Goal: Transaction & Acquisition: Purchase product/service

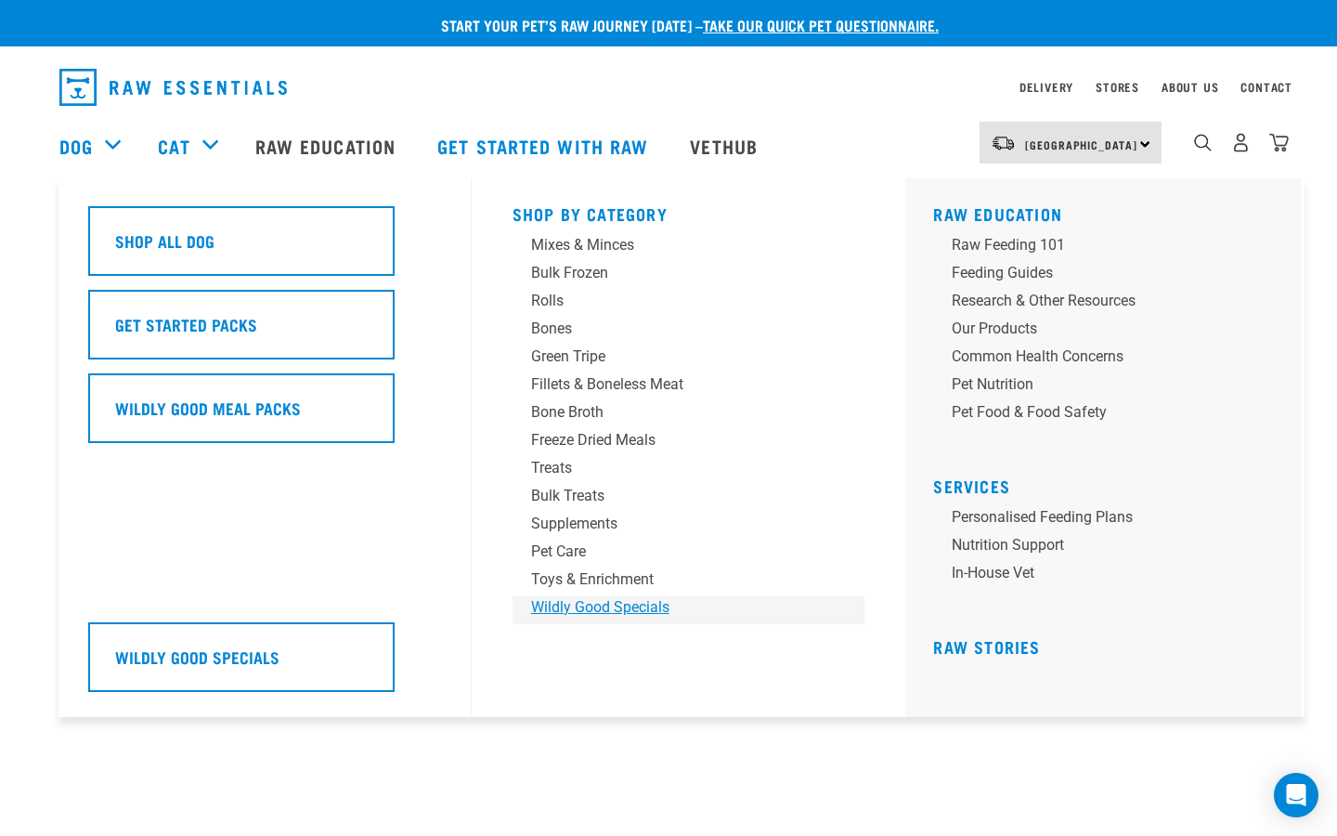
click at [602, 608] on div "Wildly Good Specials" at bounding box center [676, 607] width 290 height 22
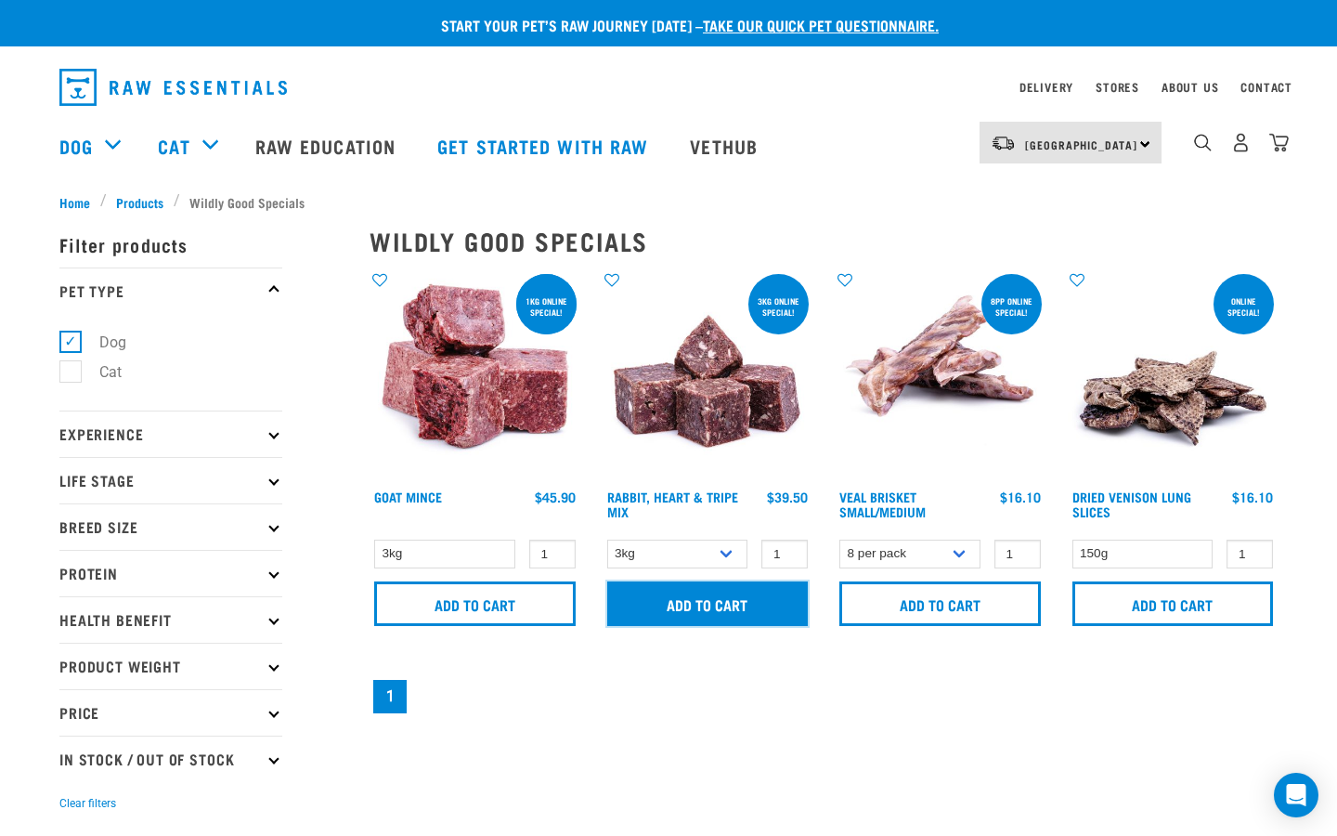
click at [677, 594] on input "Add to cart" at bounding box center [707, 603] width 201 height 45
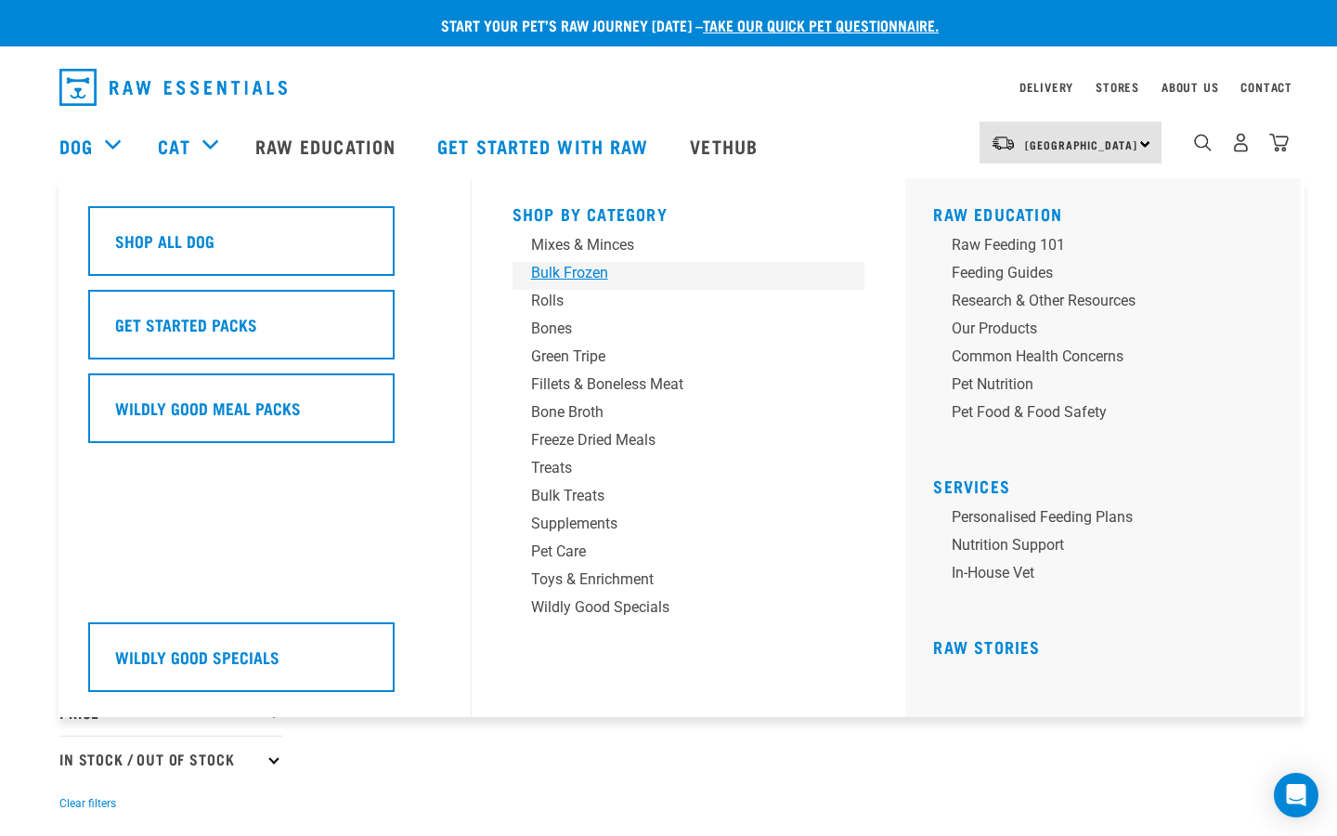
click at [559, 272] on div "Bulk Frozen" at bounding box center [676, 273] width 290 height 22
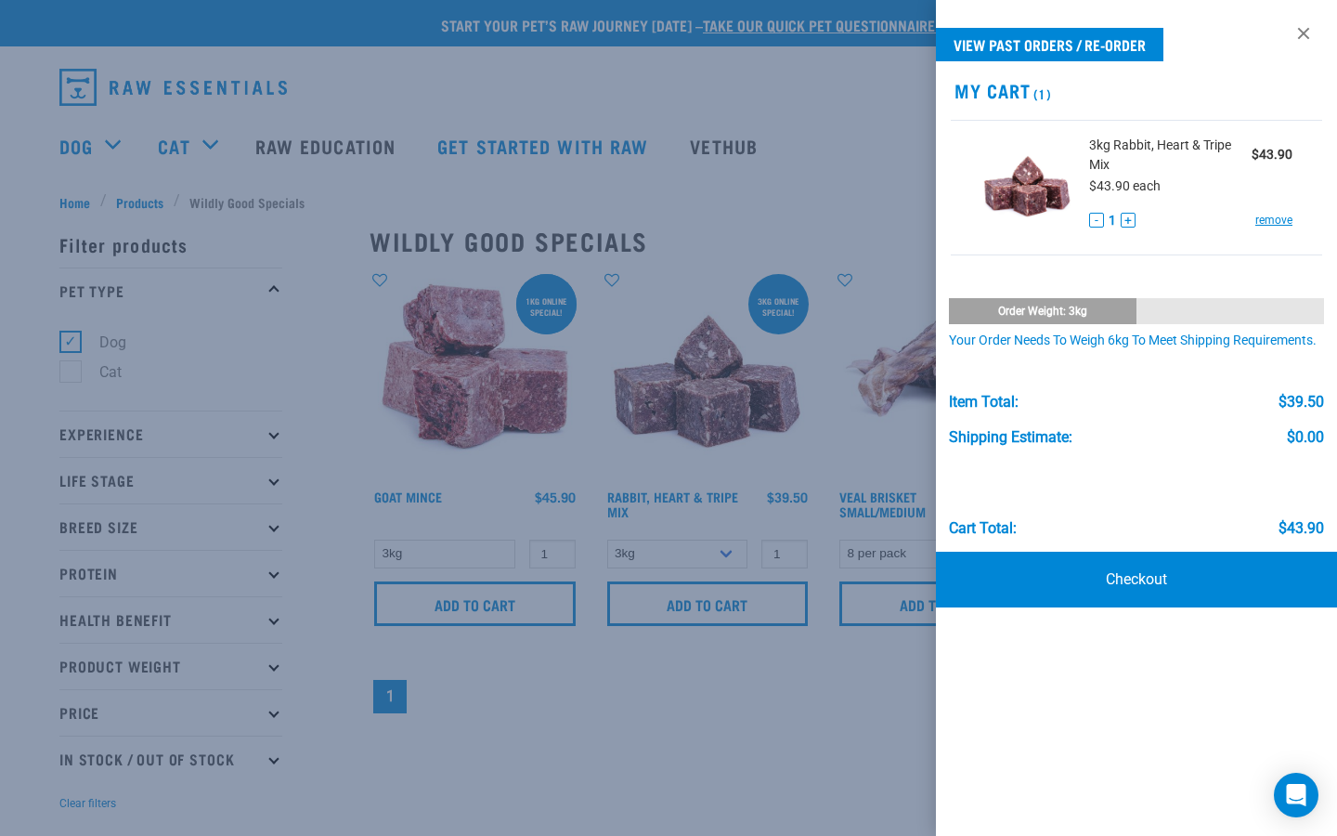
click at [608, 279] on div at bounding box center [668, 418] width 1337 height 836
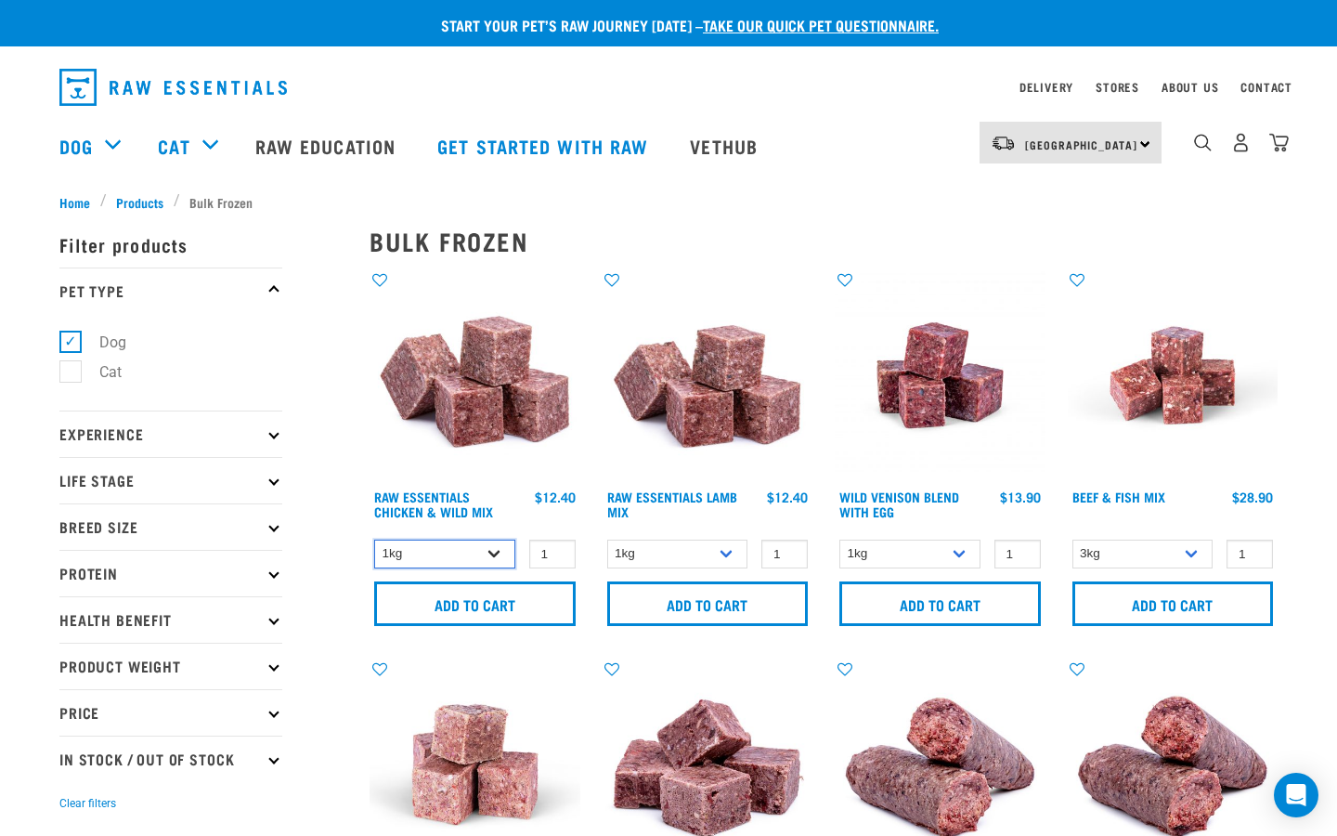
click at [489, 558] on select "1kg 3kg Bulk (10kg)" at bounding box center [444, 553] width 141 height 29
click at [374, 539] on select "1kg 3kg Bulk (10kg)" at bounding box center [444, 553] width 141 height 29
click at [495, 556] on select "1kg 3kg Bulk (10kg)" at bounding box center [444, 553] width 141 height 29
click at [374, 539] on select "1kg 3kg Bulk (10kg)" at bounding box center [444, 553] width 141 height 29
click at [494, 555] on select "1kg 3kg Bulk (10kg)" at bounding box center [444, 553] width 141 height 29
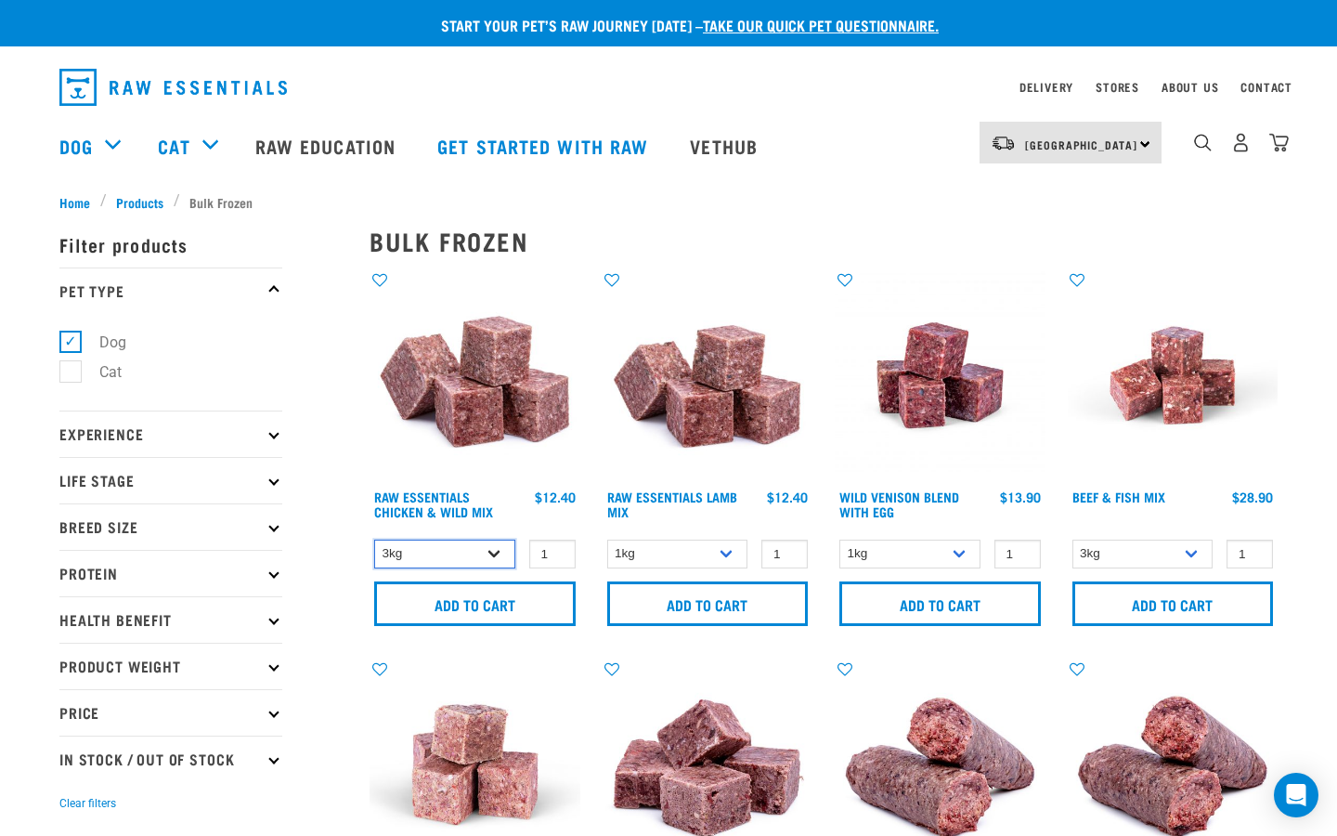
click at [374, 539] on select "1kg 3kg Bulk (10kg)" at bounding box center [444, 553] width 141 height 29
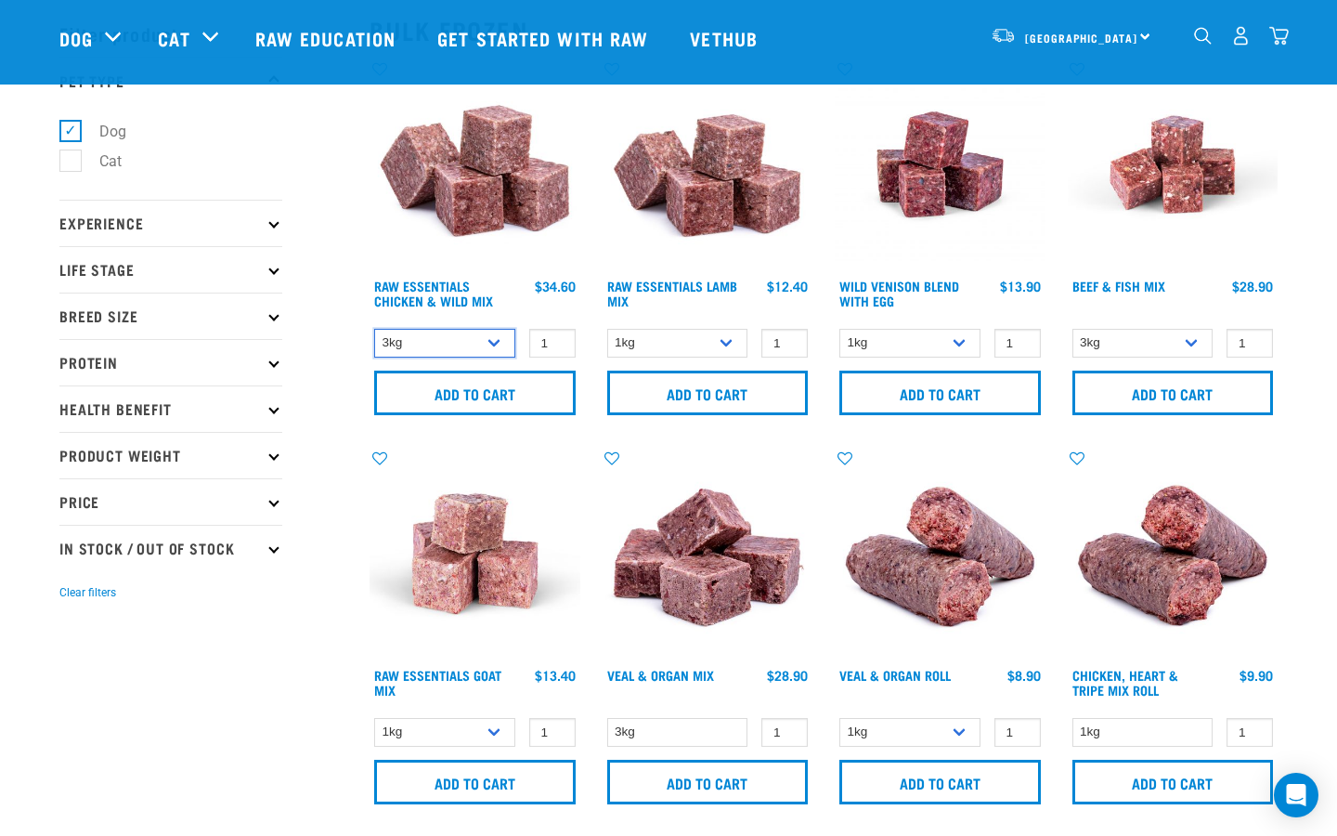
scroll to position [84, 0]
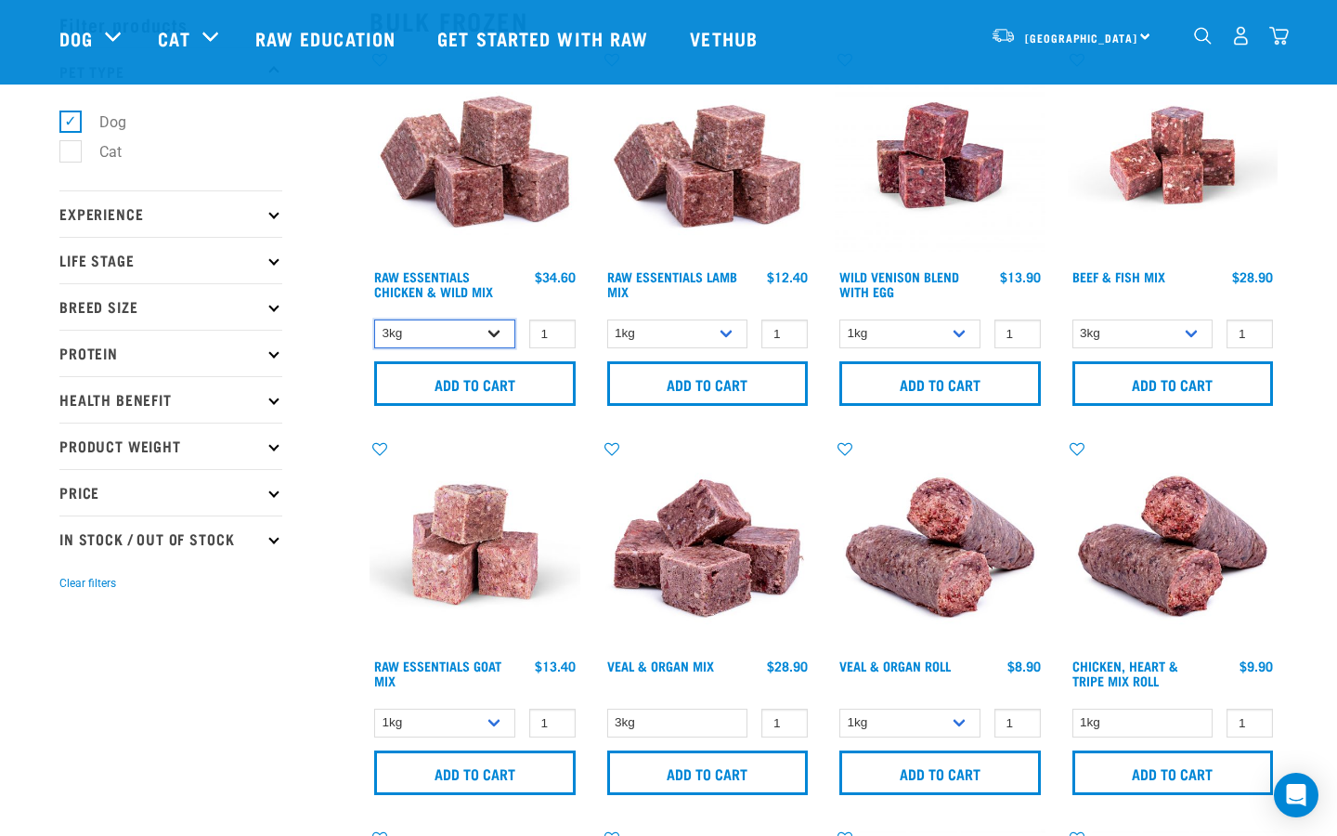
click at [486, 343] on select "1kg 3kg Bulk (10kg)" at bounding box center [444, 333] width 141 height 29
select select "708"
click at [374, 319] on select "1kg 3kg Bulk (10kg)" at bounding box center [444, 333] width 141 height 29
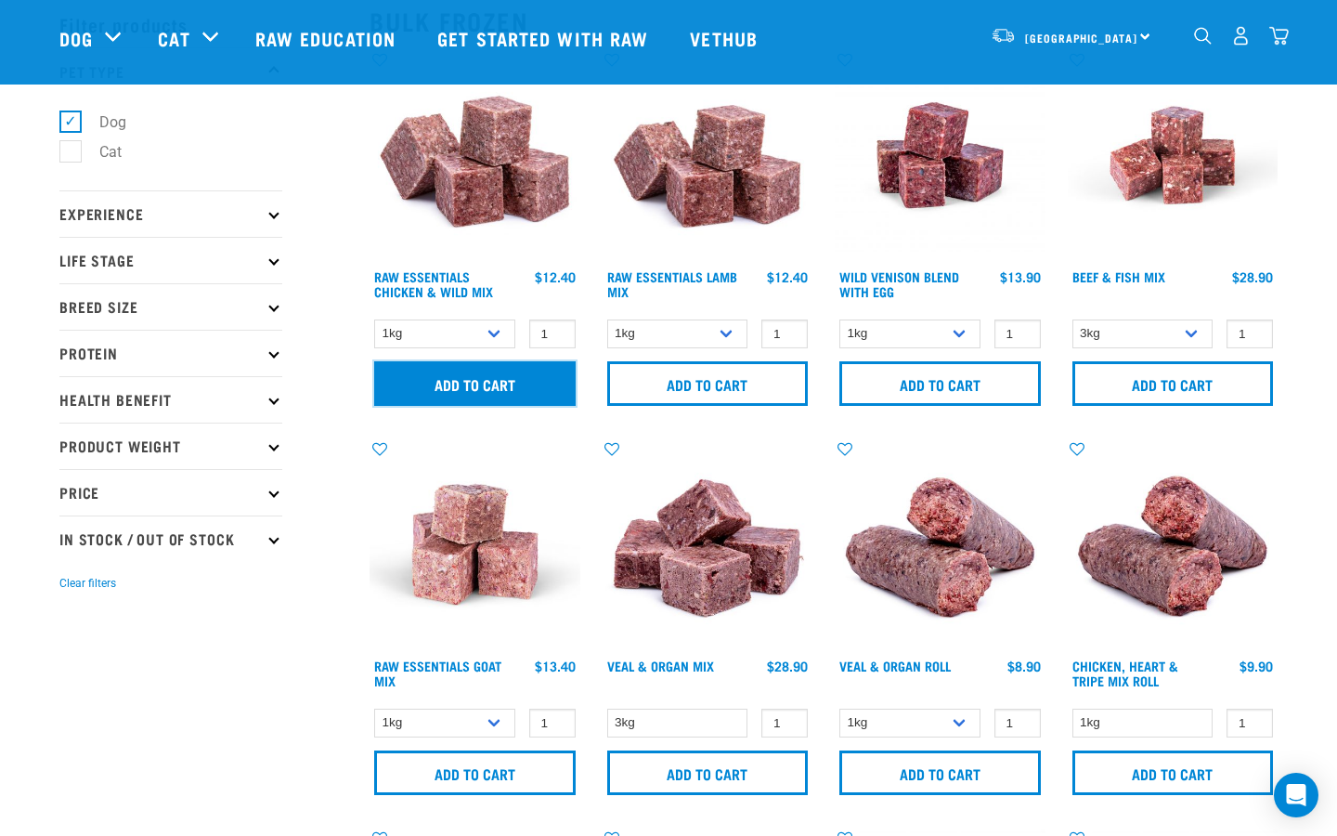
click at [470, 382] on input "Add to cart" at bounding box center [474, 383] width 201 height 45
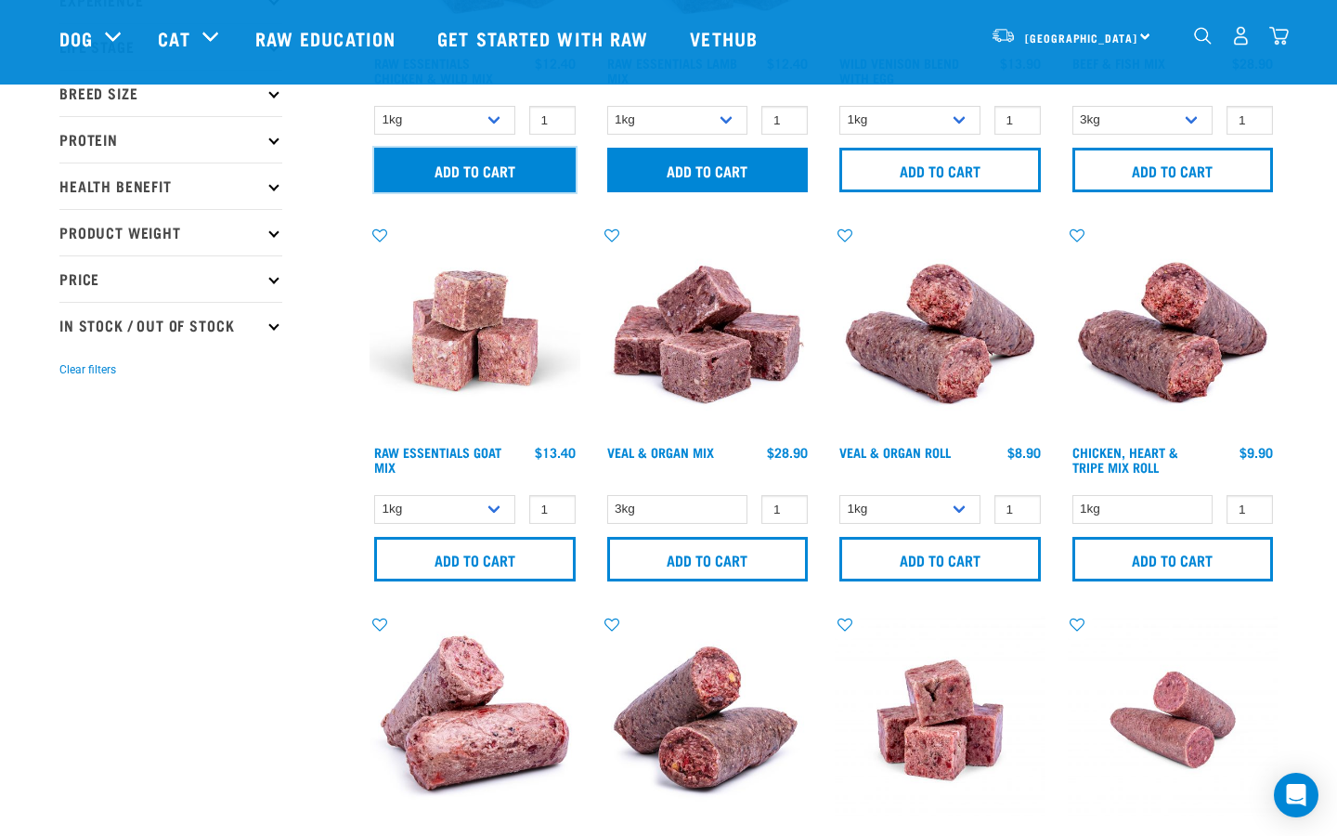
scroll to position [305, 0]
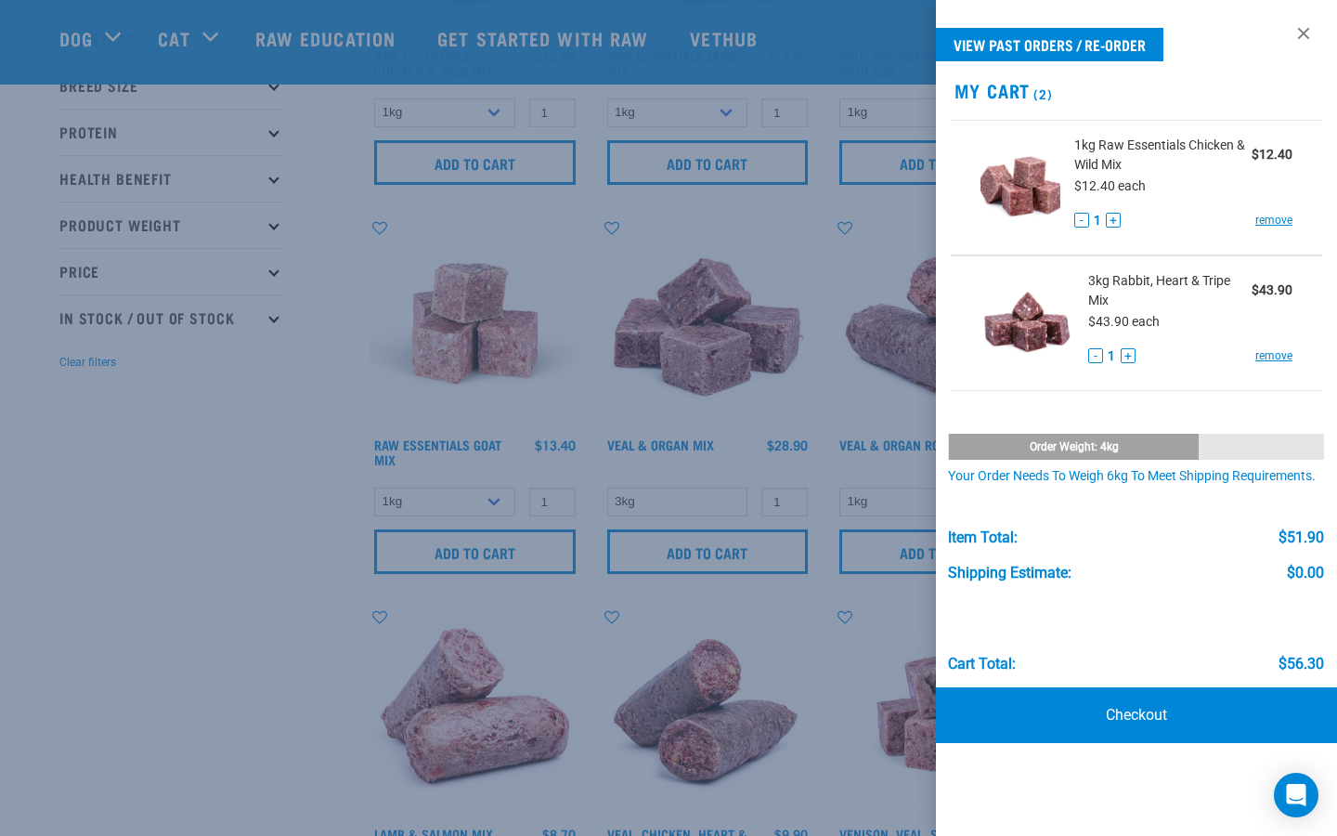
click at [249, 500] on div at bounding box center [668, 418] width 1337 height 836
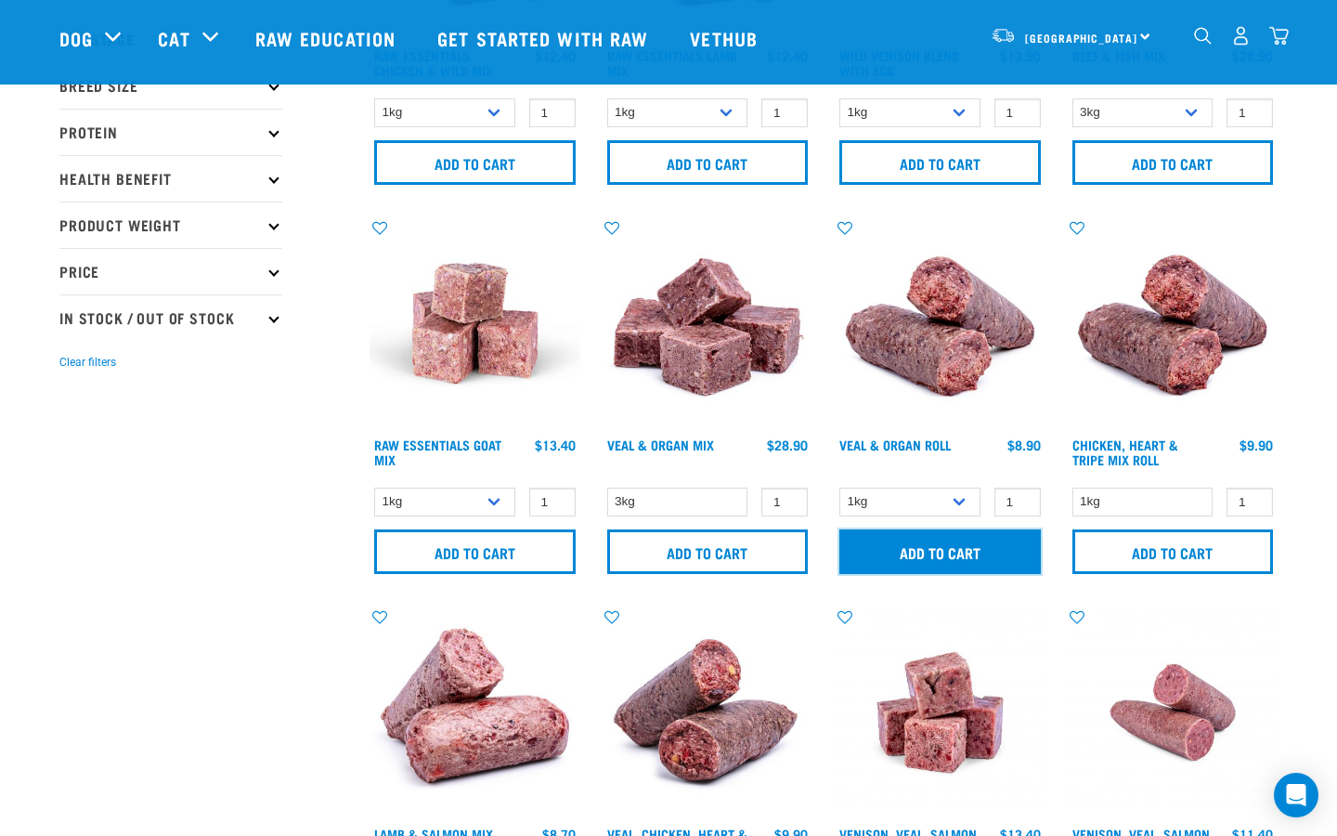
click at [981, 558] on input "Add to cart" at bounding box center [939, 551] width 201 height 45
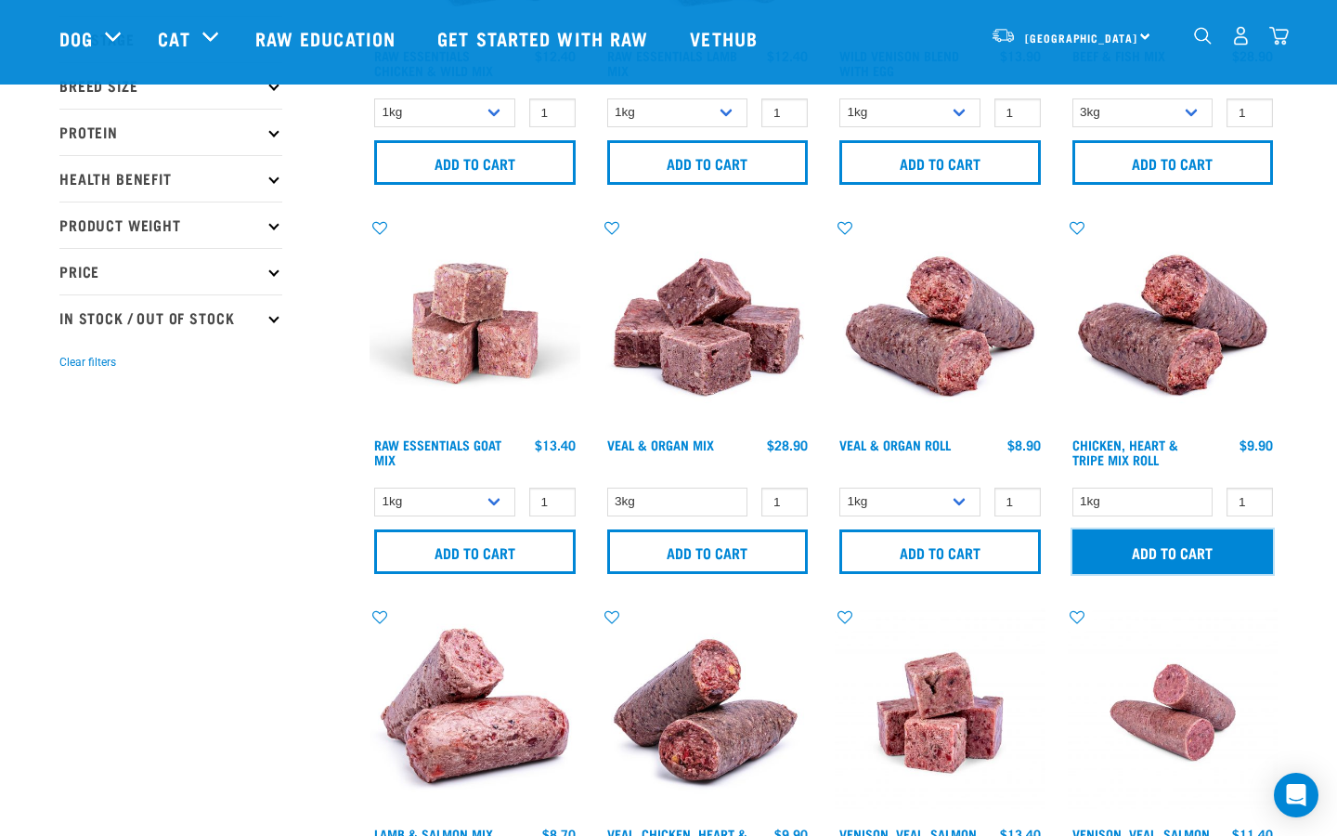
click at [1158, 549] on input "Add to cart" at bounding box center [1172, 551] width 201 height 45
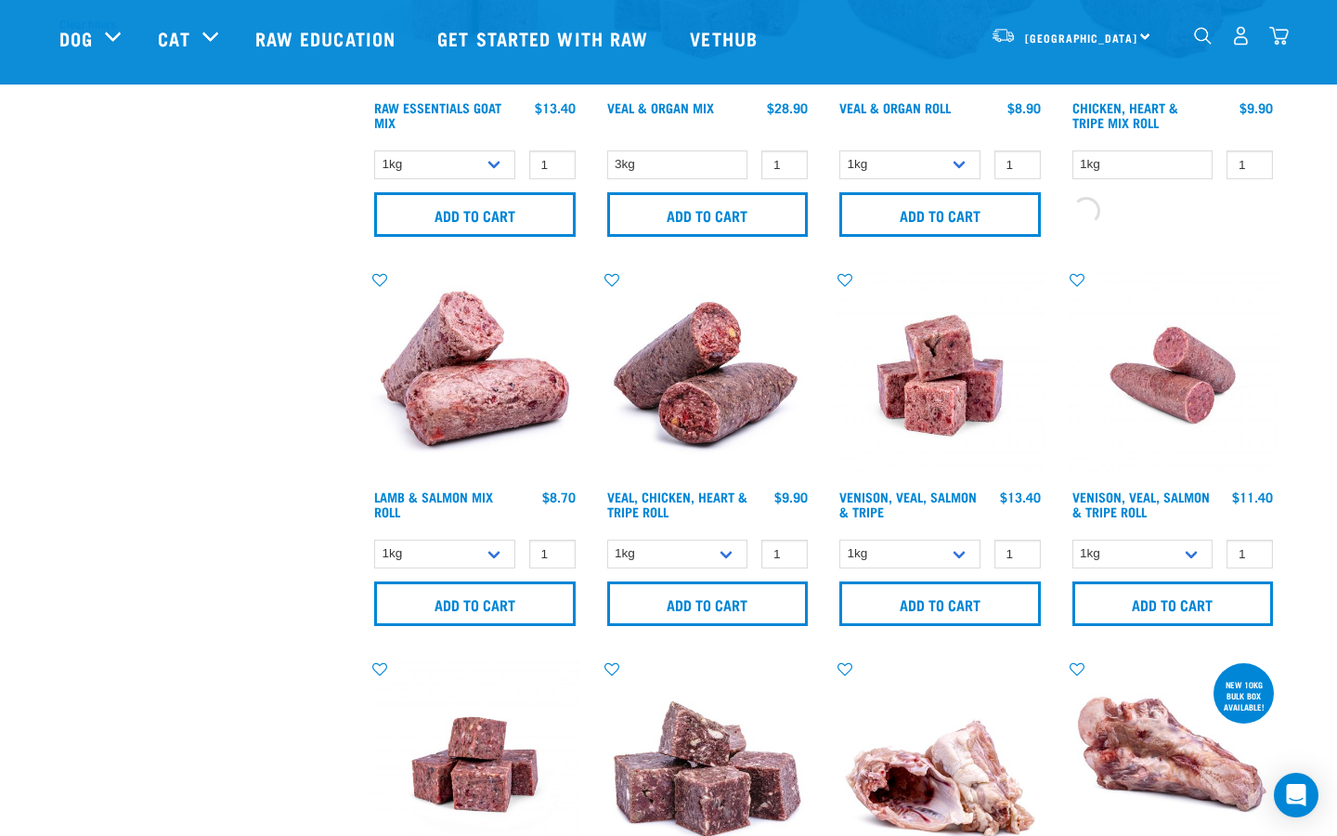
scroll to position [644, 0]
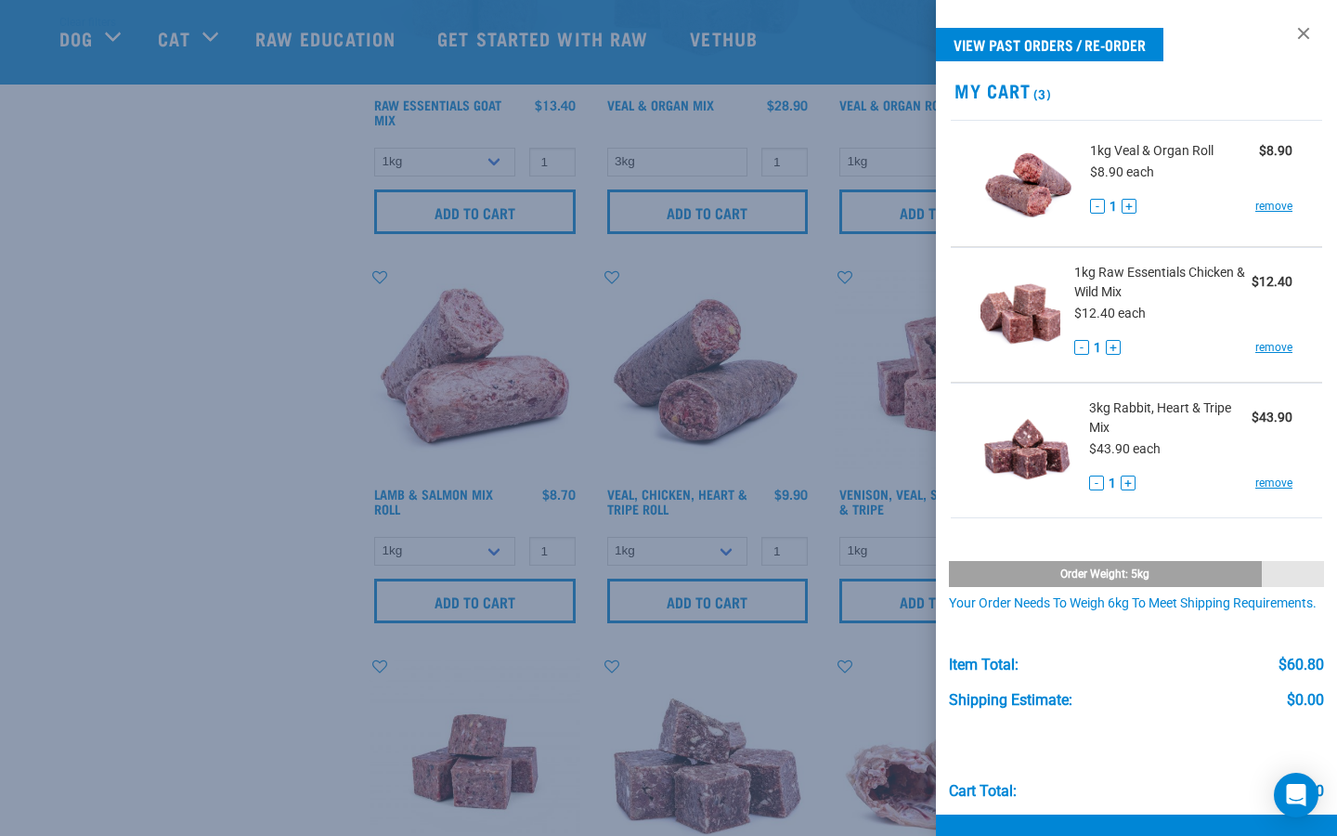
click at [213, 539] on div at bounding box center [668, 418] width 1337 height 836
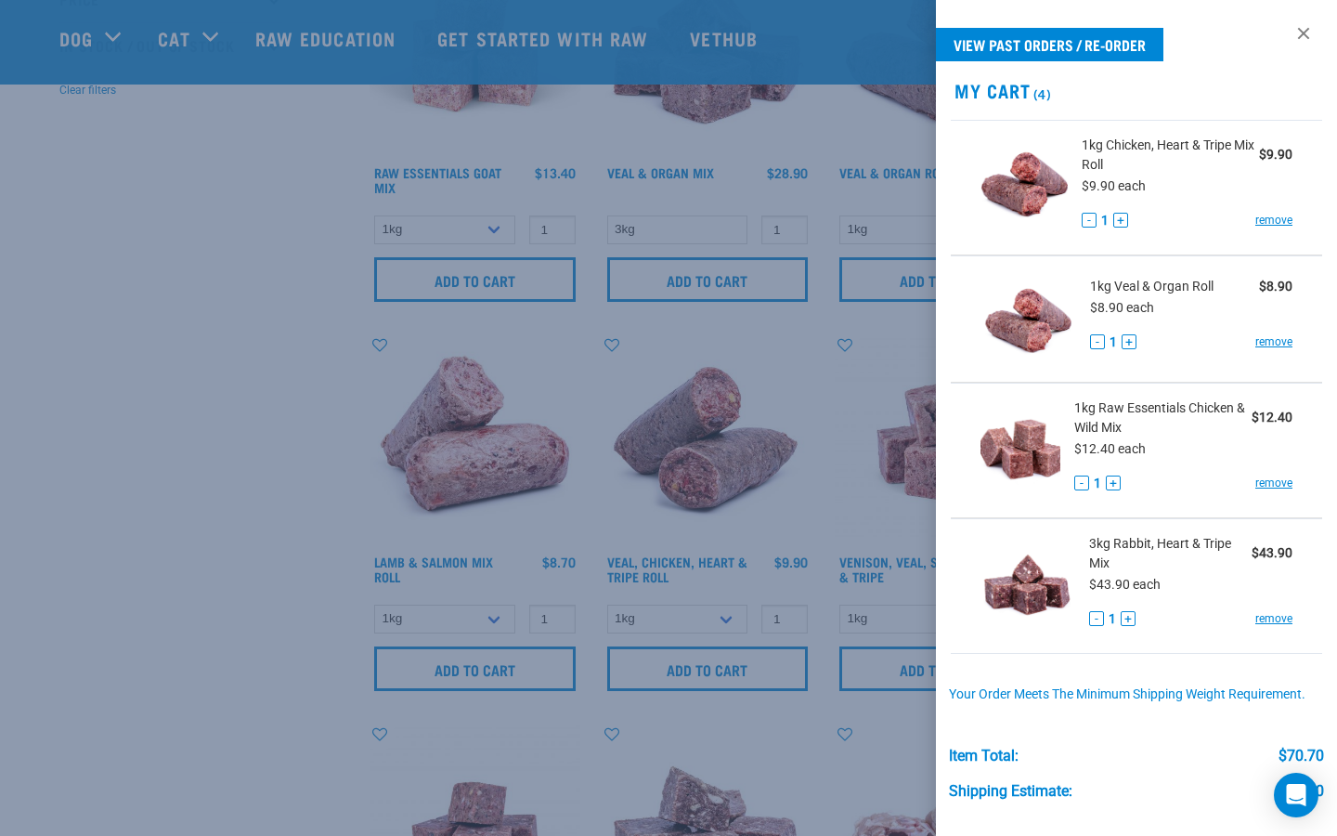
scroll to position [555, 0]
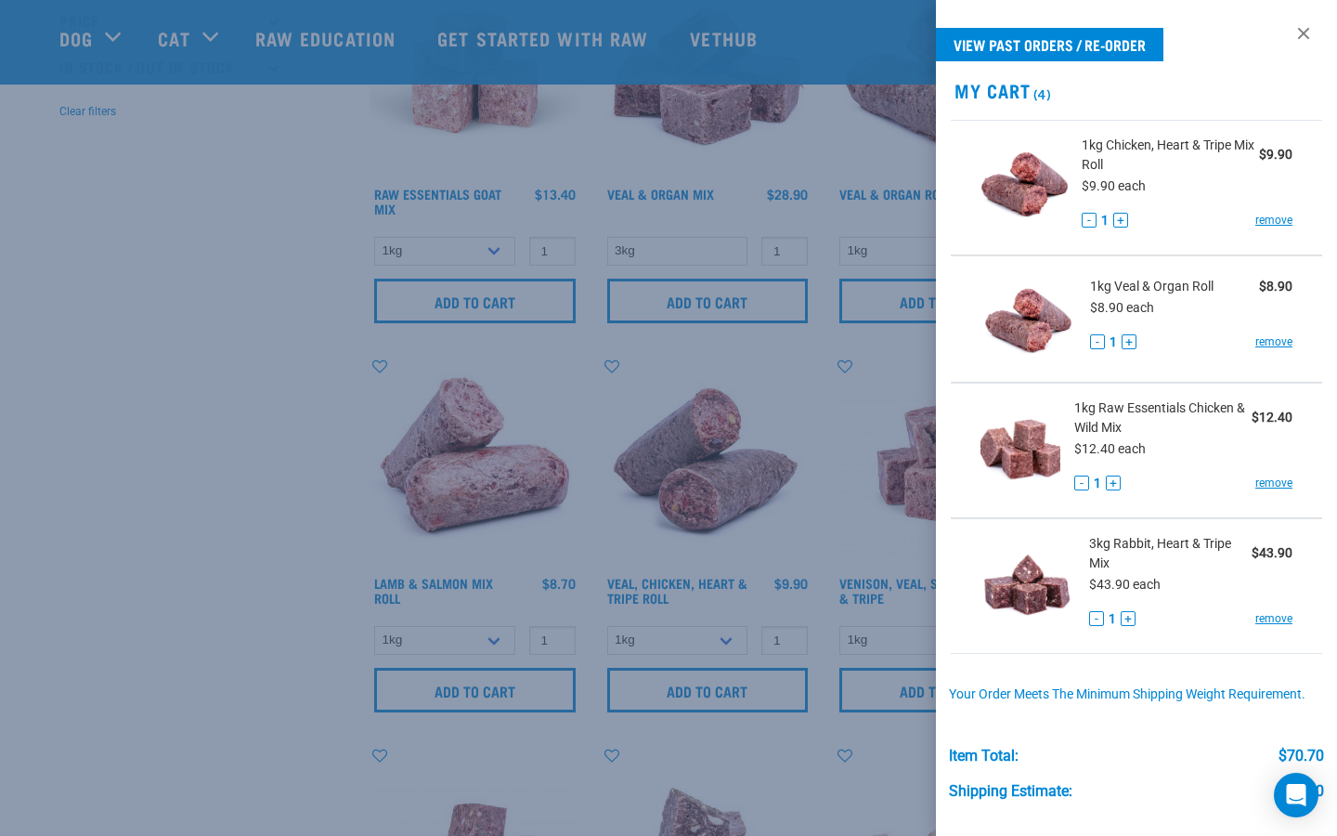
click at [223, 511] on div at bounding box center [668, 418] width 1337 height 836
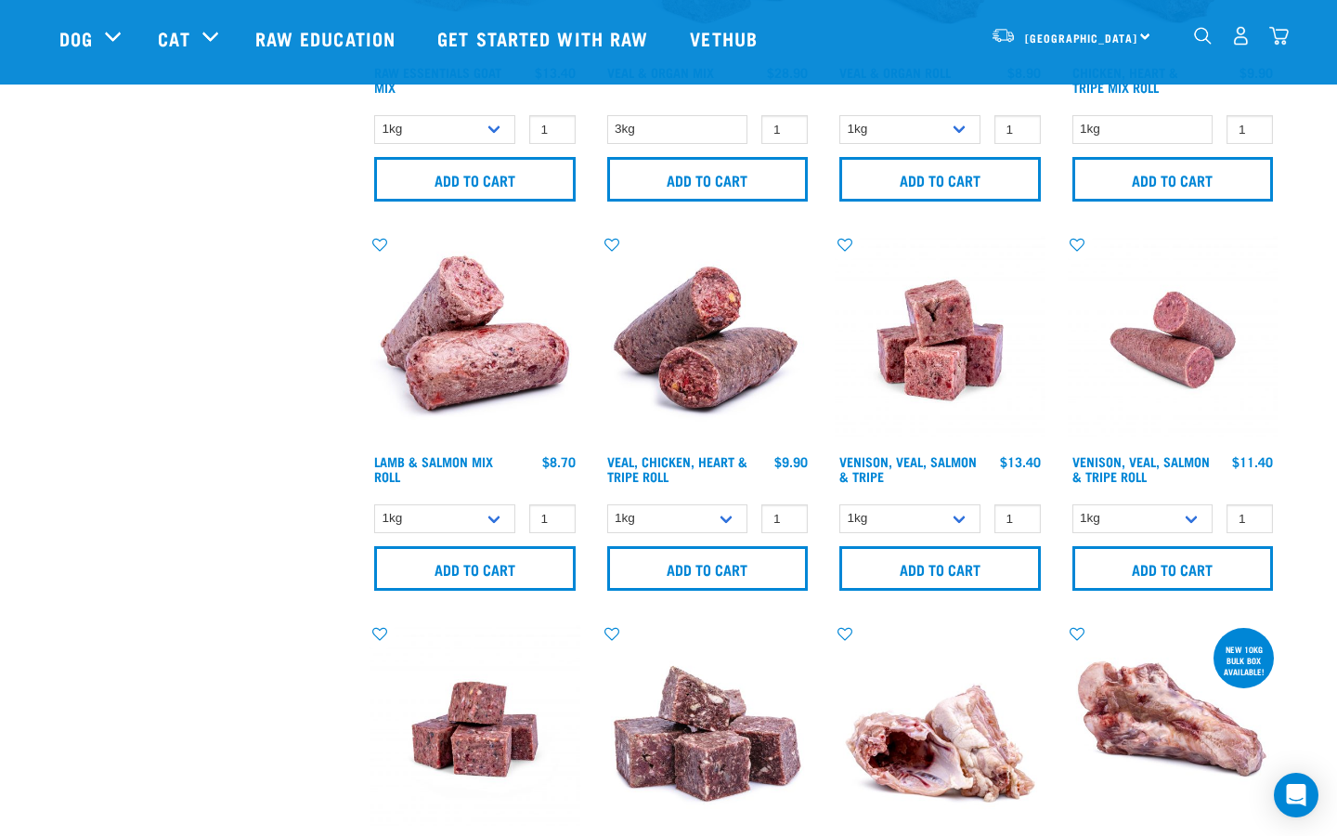
scroll to position [679, 0]
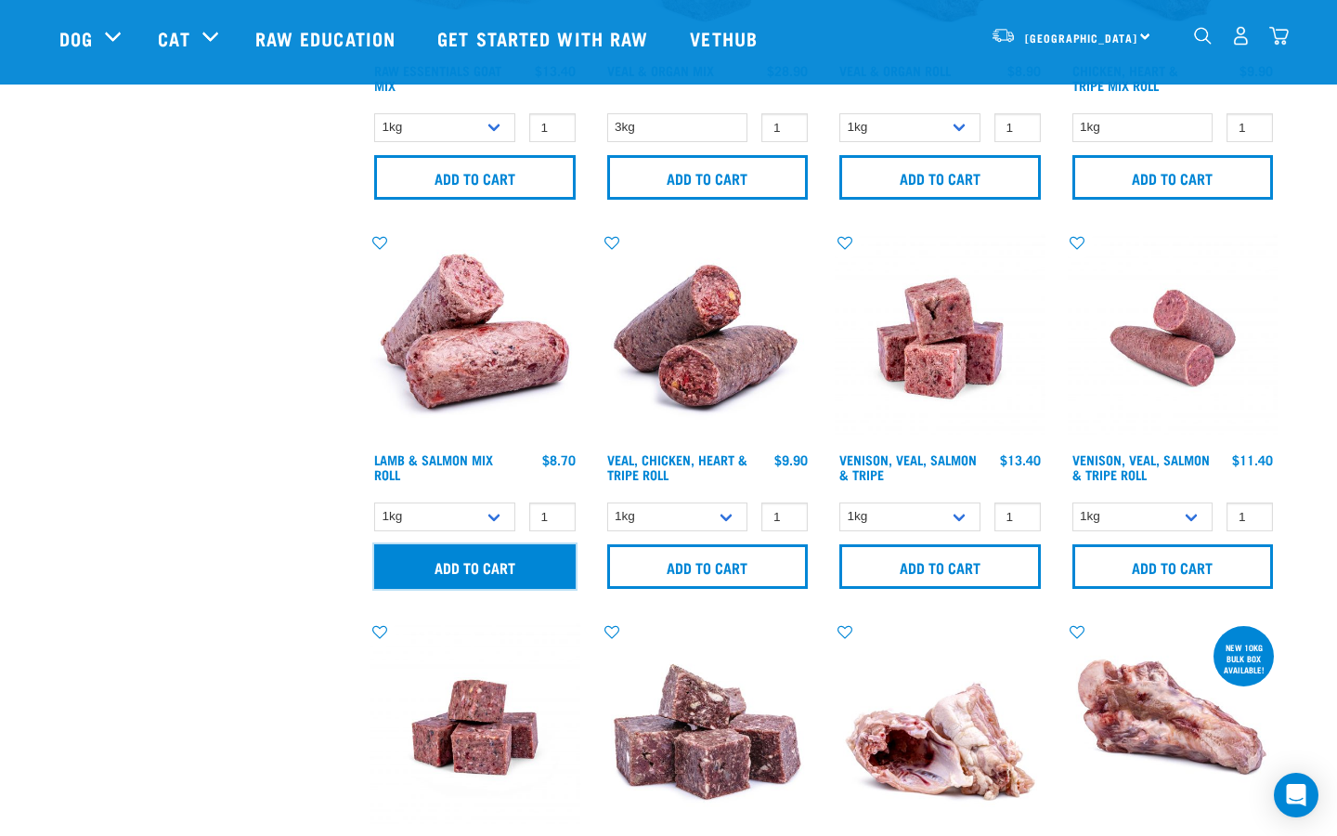
click at [499, 568] on input "Add to cart" at bounding box center [474, 566] width 201 height 45
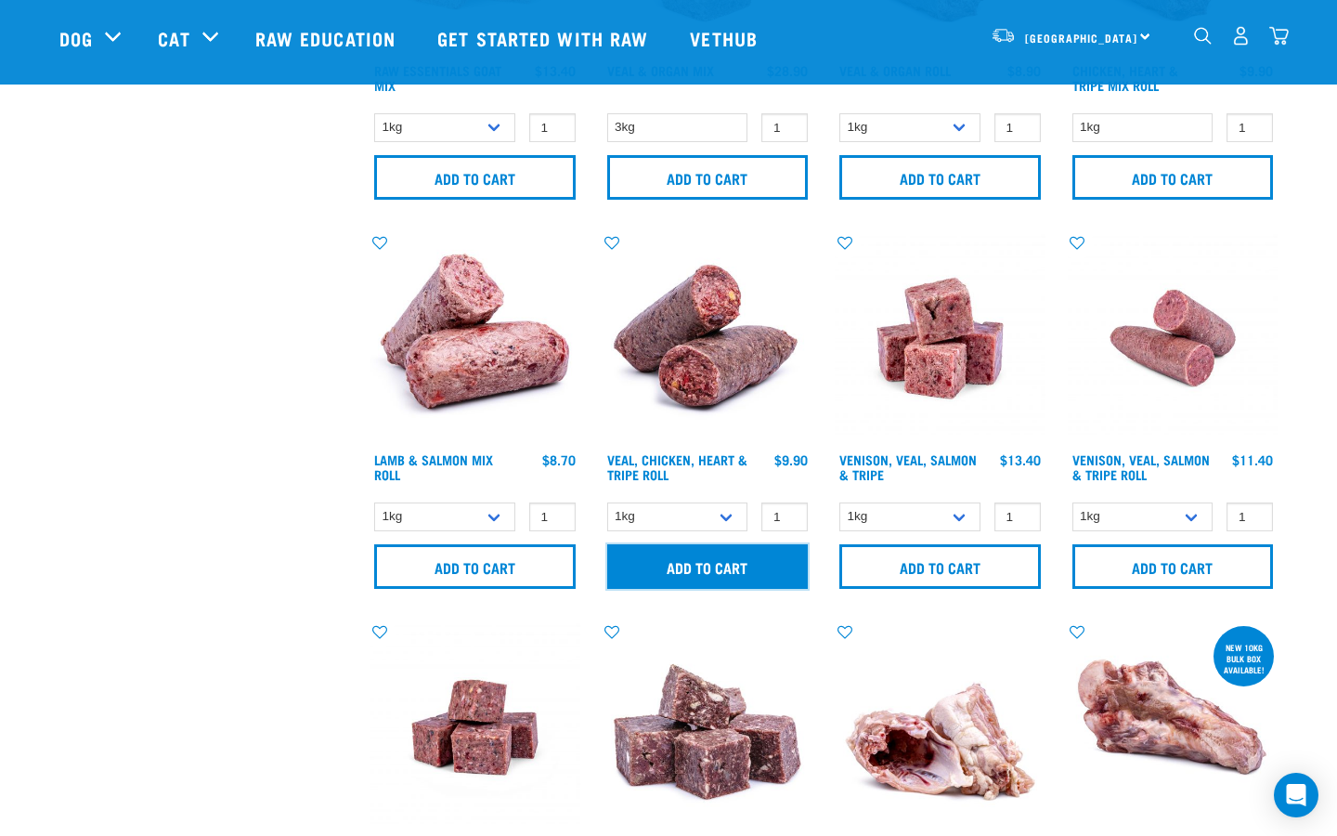
click at [722, 566] on input "Add to cart" at bounding box center [707, 566] width 201 height 45
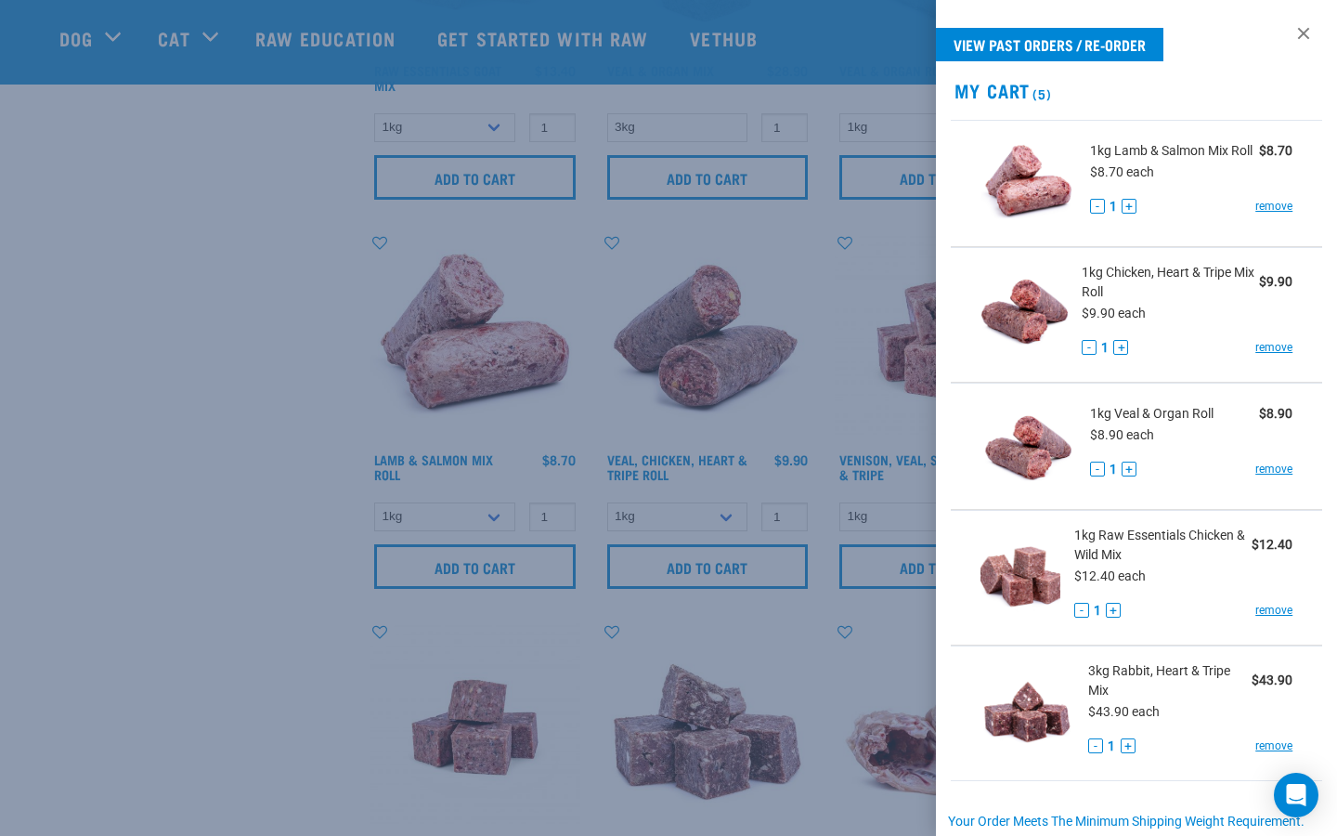
click at [198, 519] on div at bounding box center [668, 418] width 1337 height 836
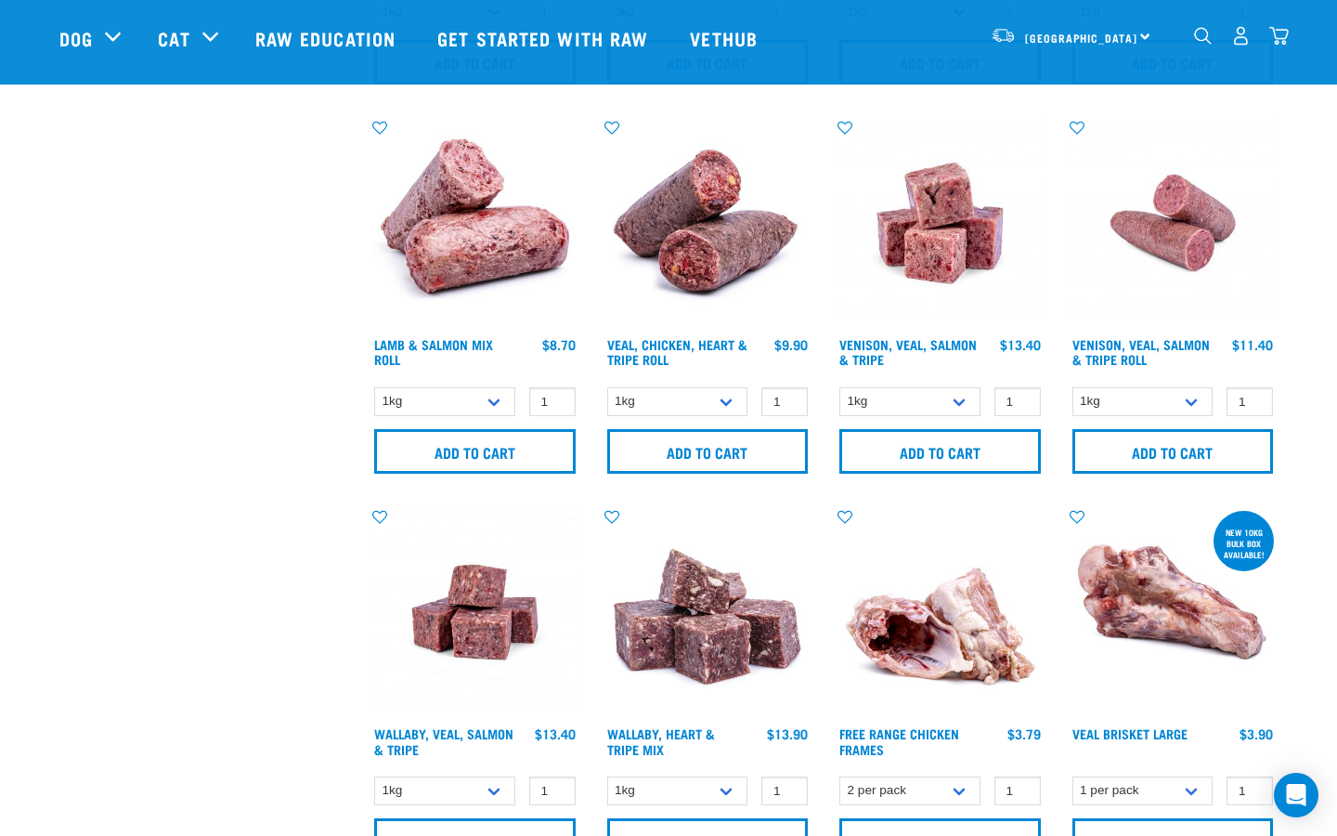
scroll to position [800, 0]
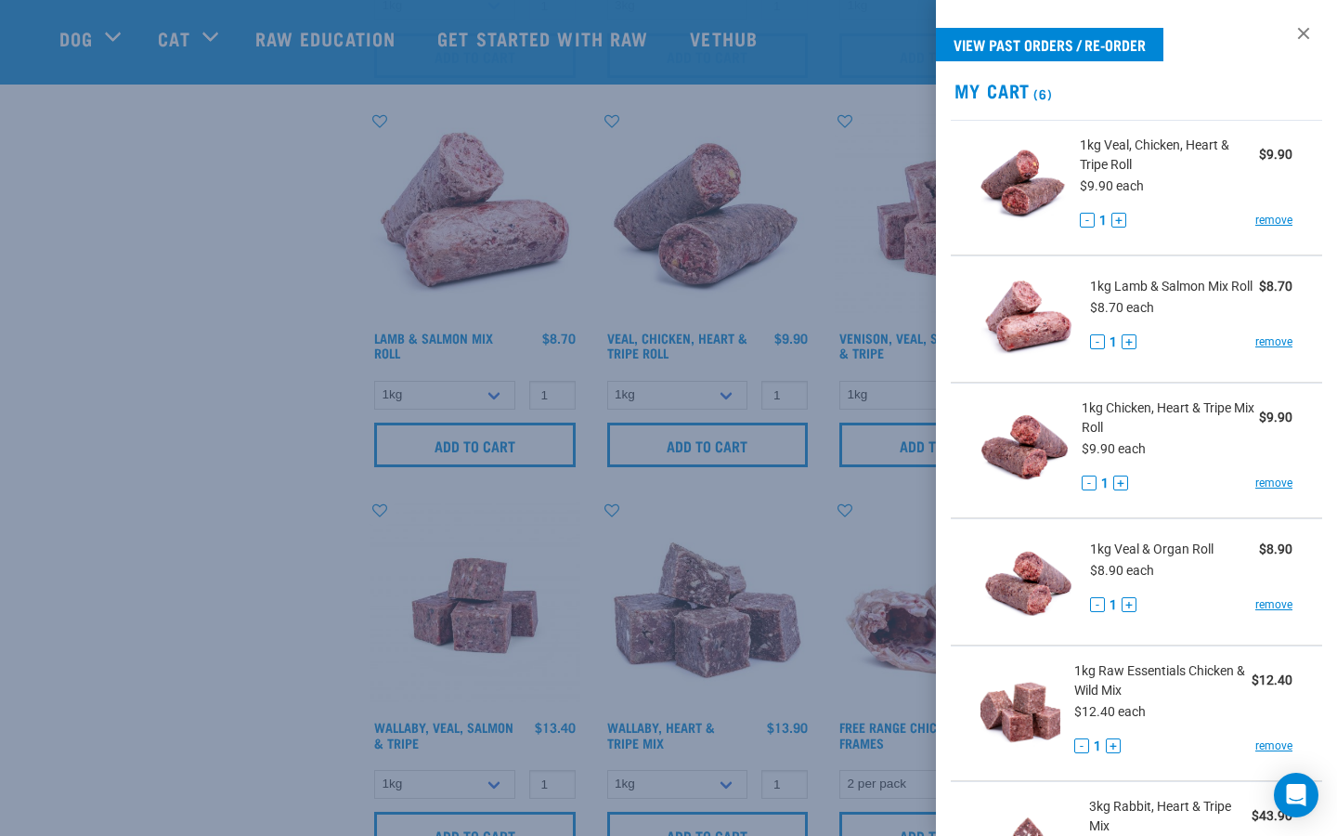
click at [198, 519] on div at bounding box center [668, 418] width 1337 height 836
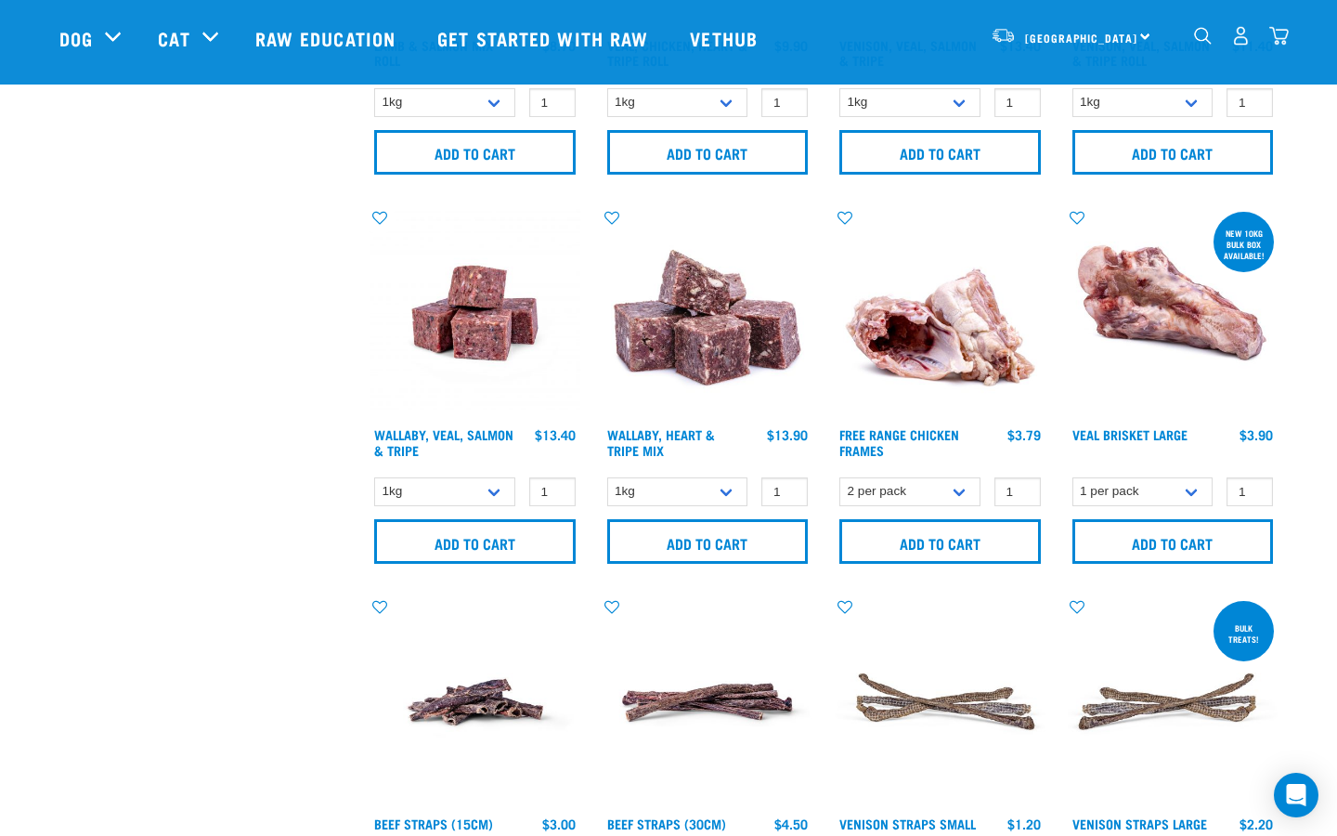
scroll to position [1098, 0]
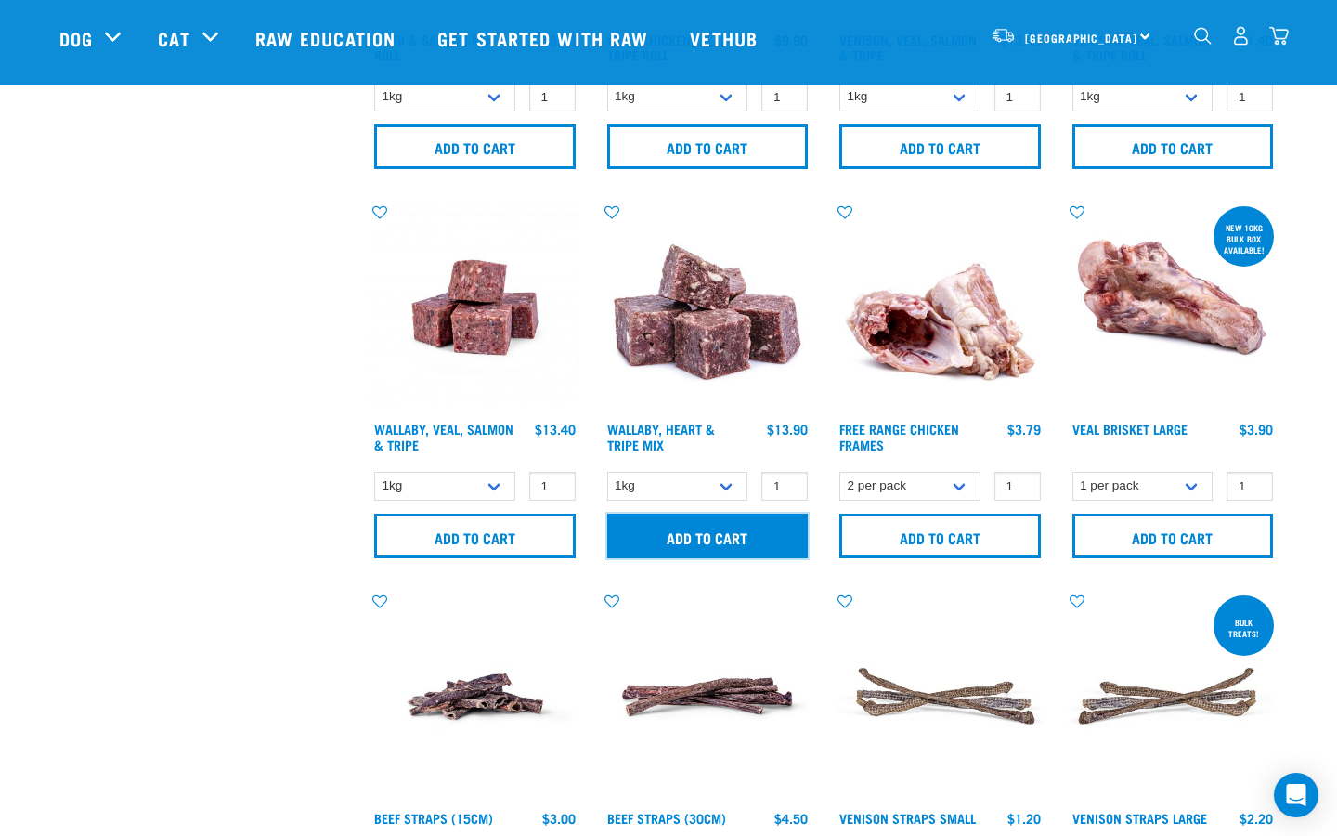
click at [674, 542] on input "Add to cart" at bounding box center [707, 535] width 201 height 45
click at [281, 453] on div "× Filter products Pet Type Dog Cat Experience New Raw Feeder Experienced Raw Fe…" at bounding box center [203, 561] width 310 height 3190
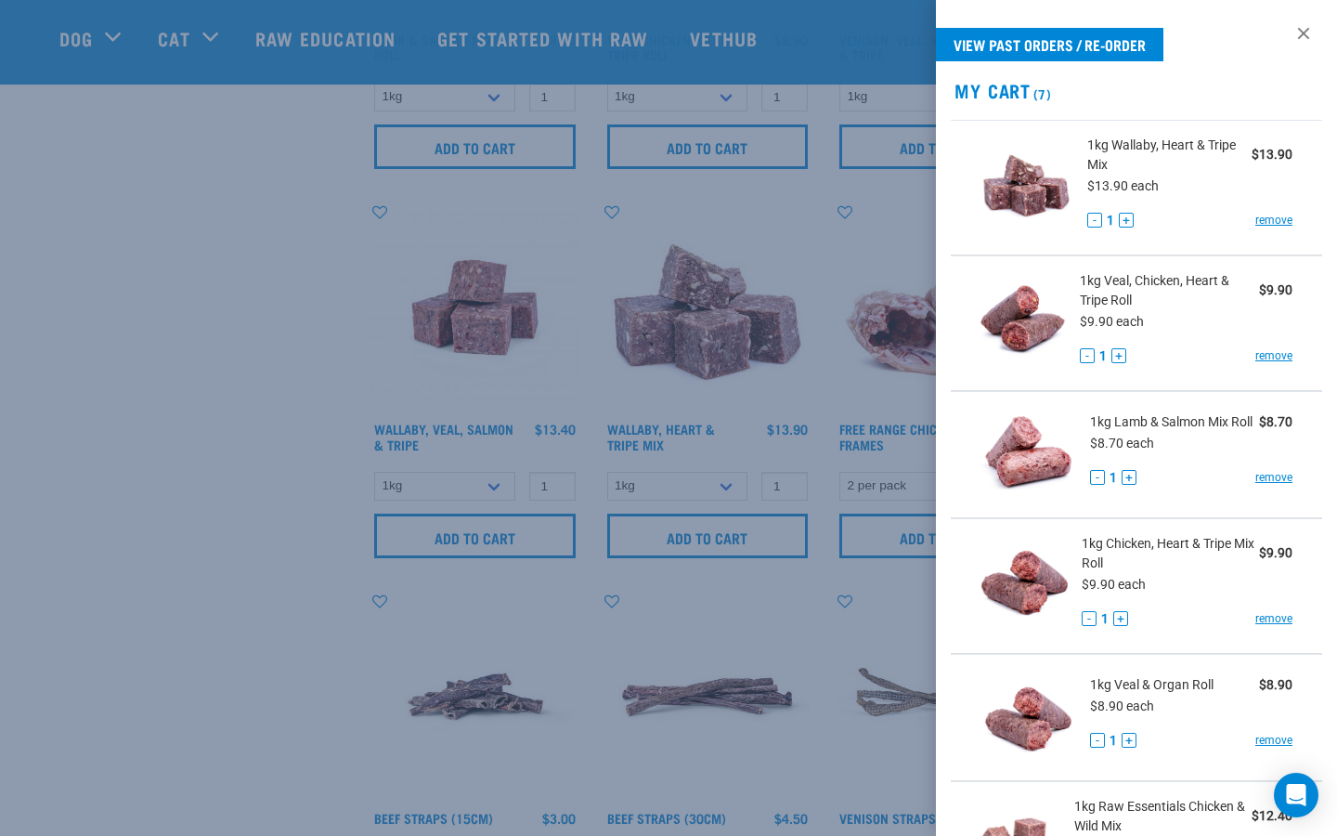
click at [281, 452] on div at bounding box center [668, 418] width 1337 height 836
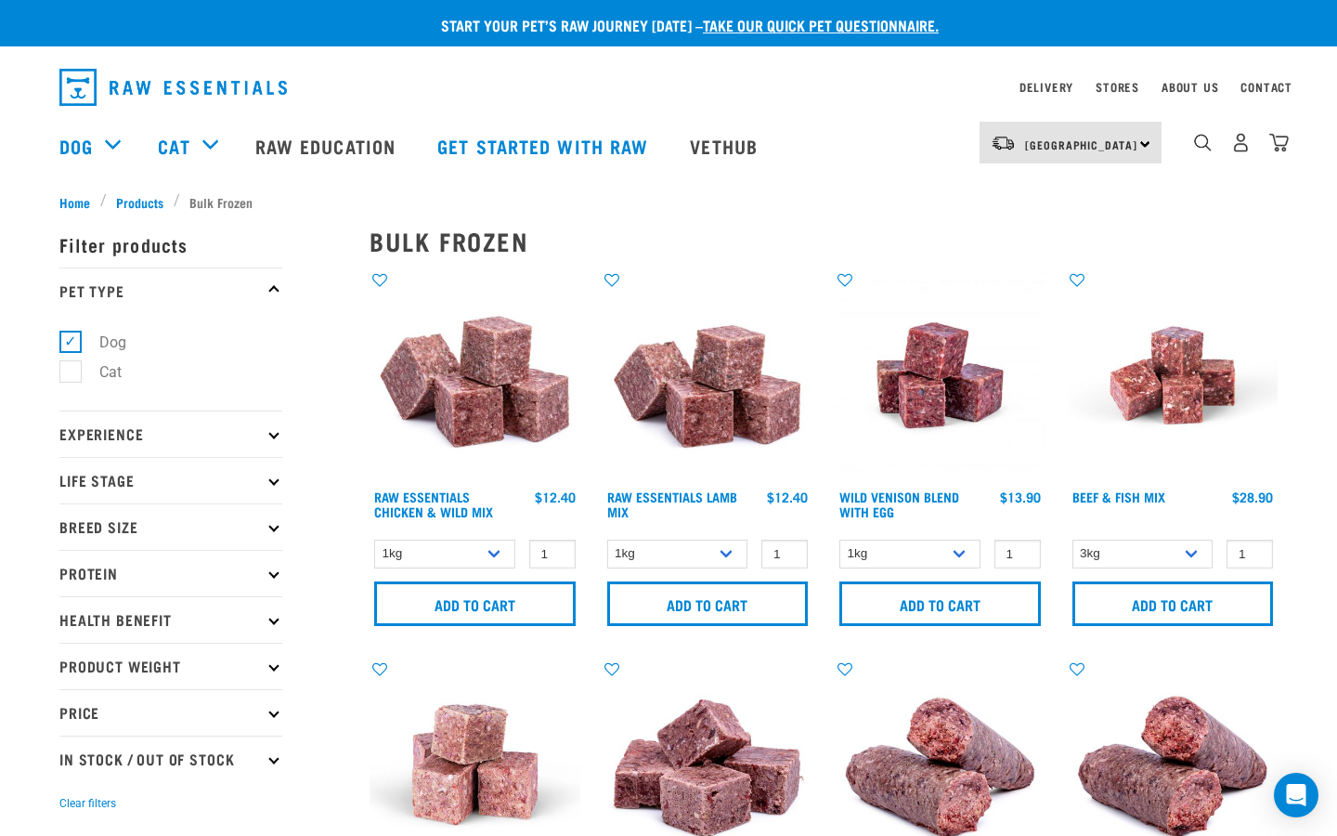
scroll to position [2, 0]
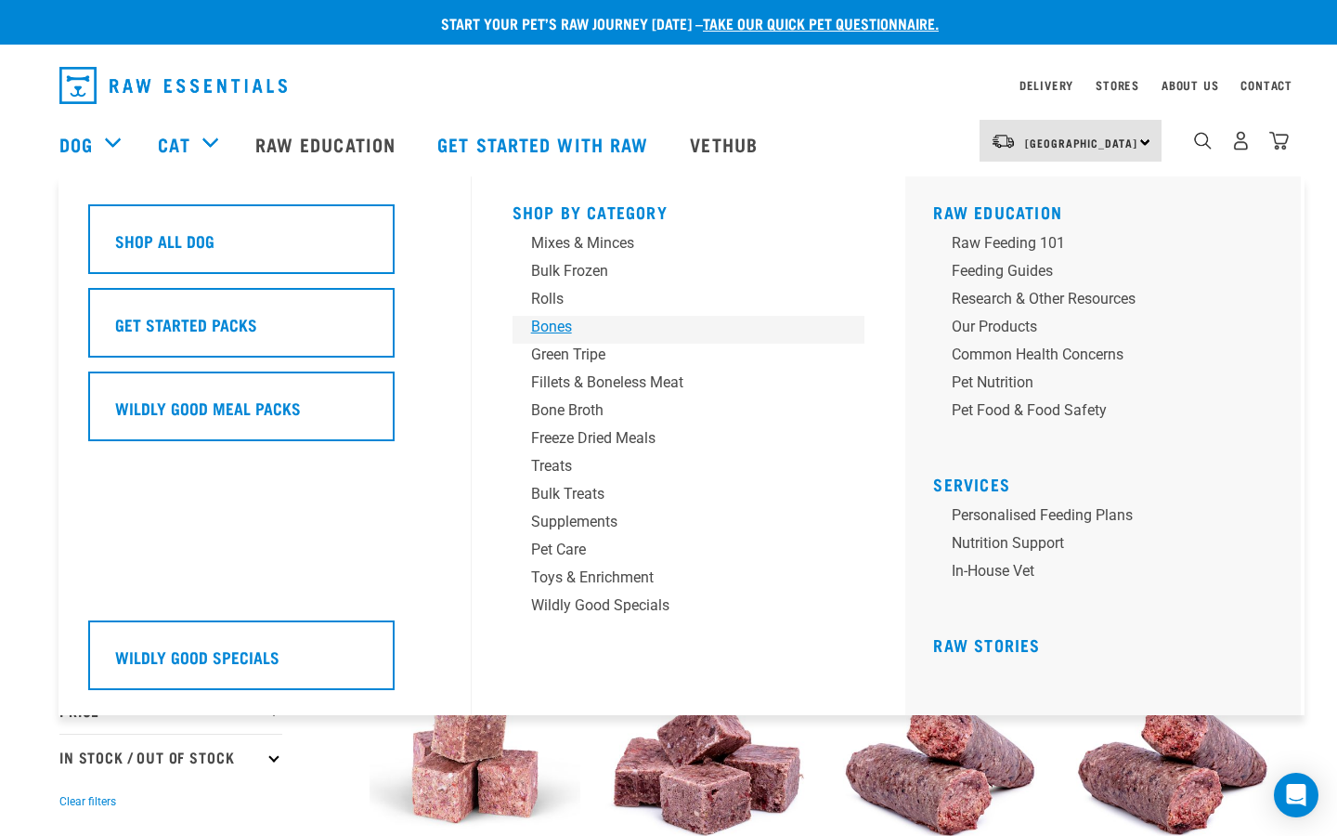
click at [539, 330] on div "Bones" at bounding box center [676, 327] width 290 height 22
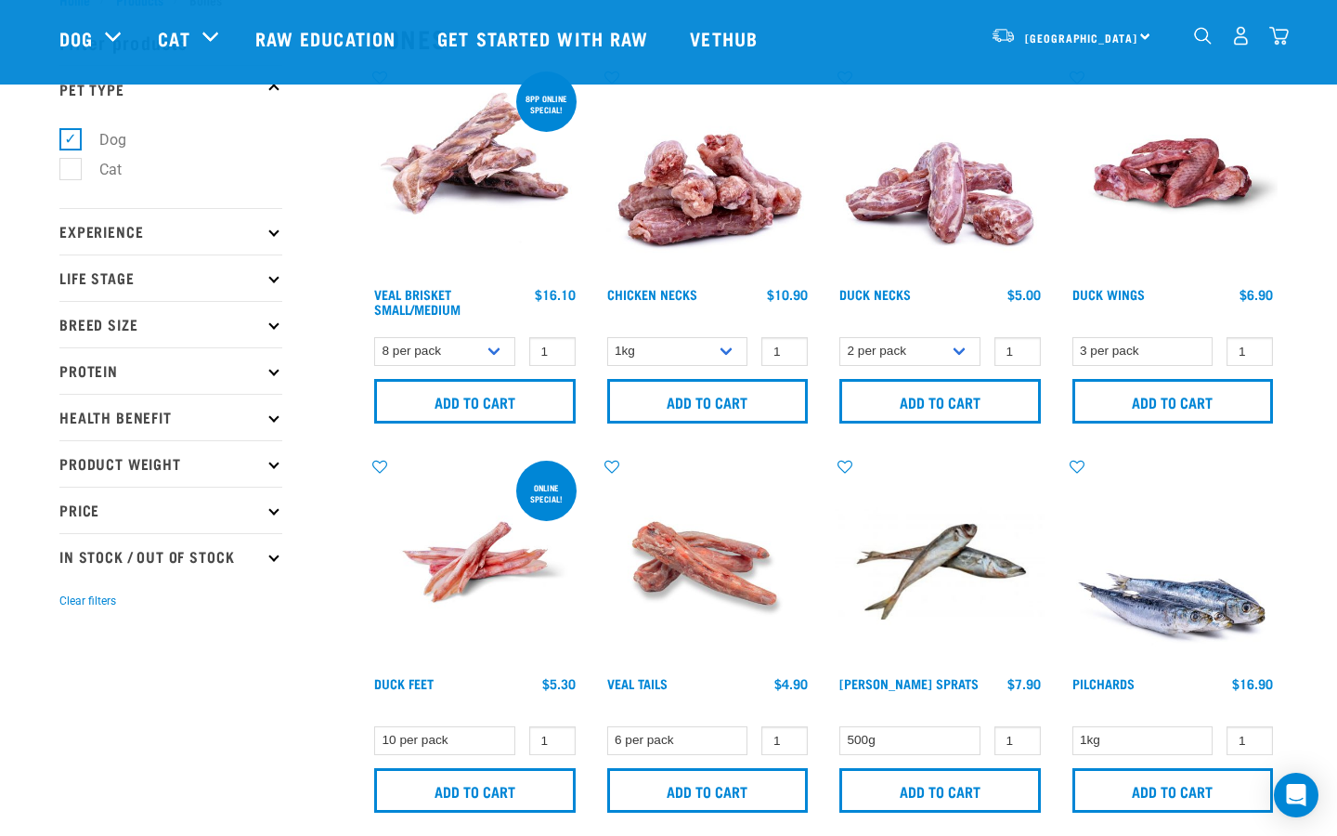
scroll to position [60, 0]
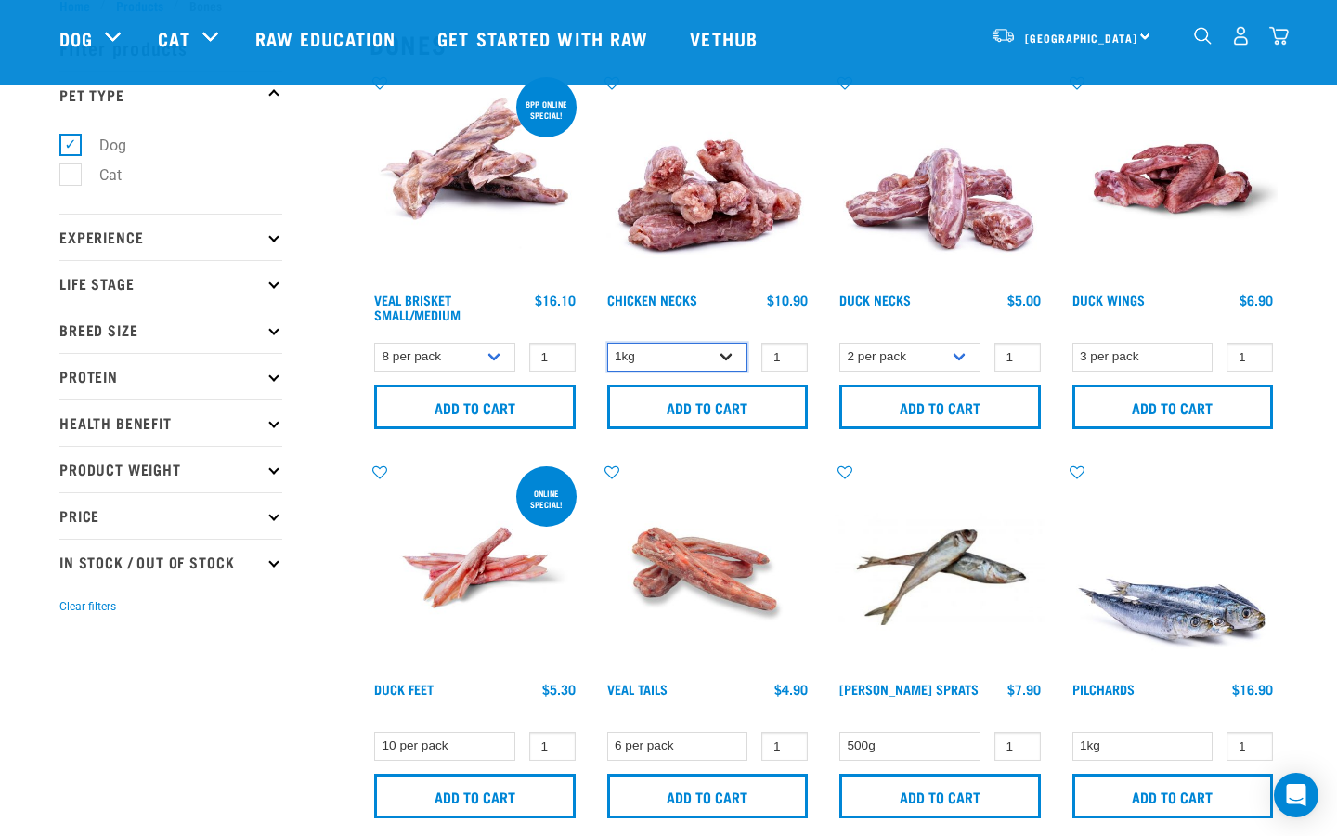
click at [727, 357] on select "1kg 2kg" at bounding box center [677, 357] width 141 height 29
select select "7342"
click at [607, 343] on select "1kg 2kg" at bounding box center [677, 357] width 141 height 29
click at [791, 348] on input "1" at bounding box center [784, 357] width 46 height 29
type input "2"
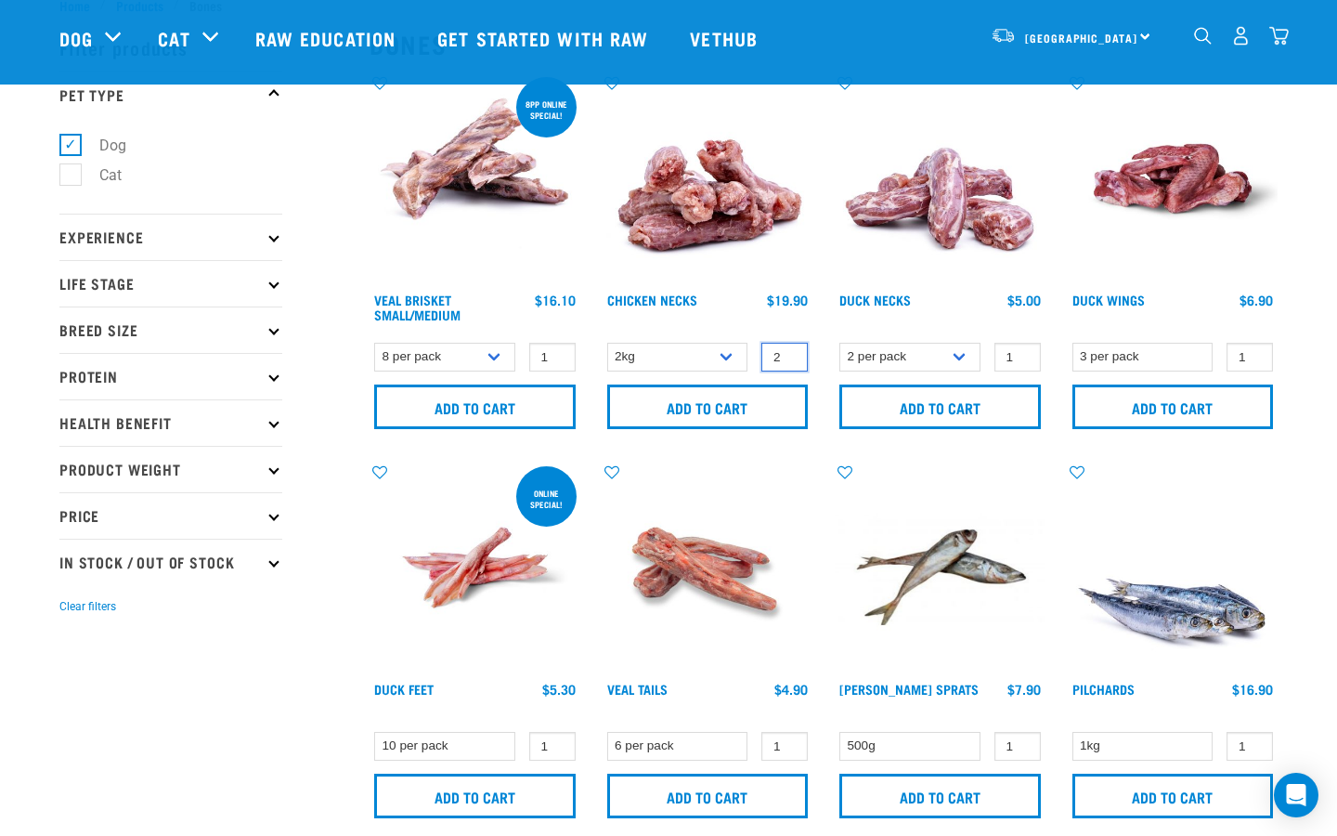
click at [787, 350] on input "2" at bounding box center [784, 357] width 46 height 29
click at [764, 400] on input "Add to cart" at bounding box center [707, 406] width 201 height 45
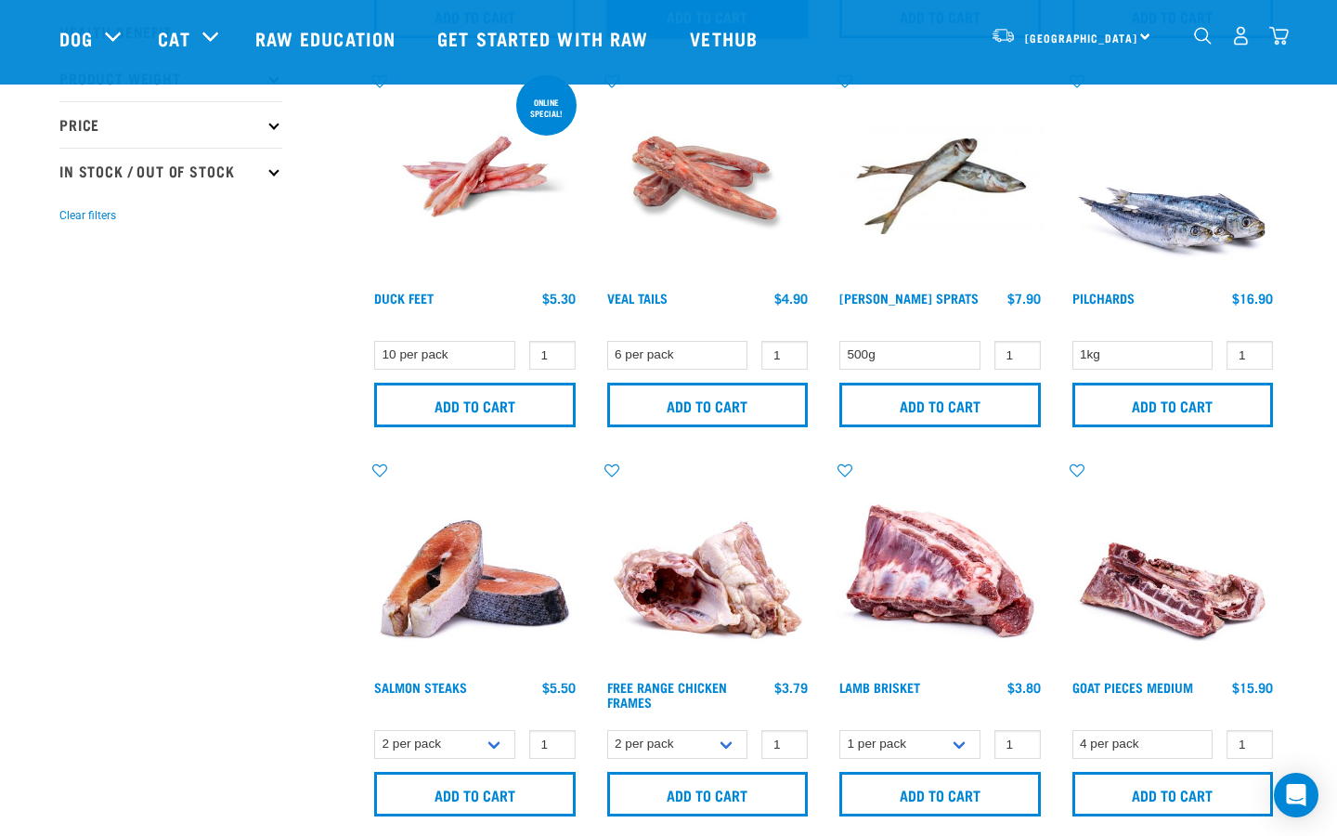
scroll to position [455, 0]
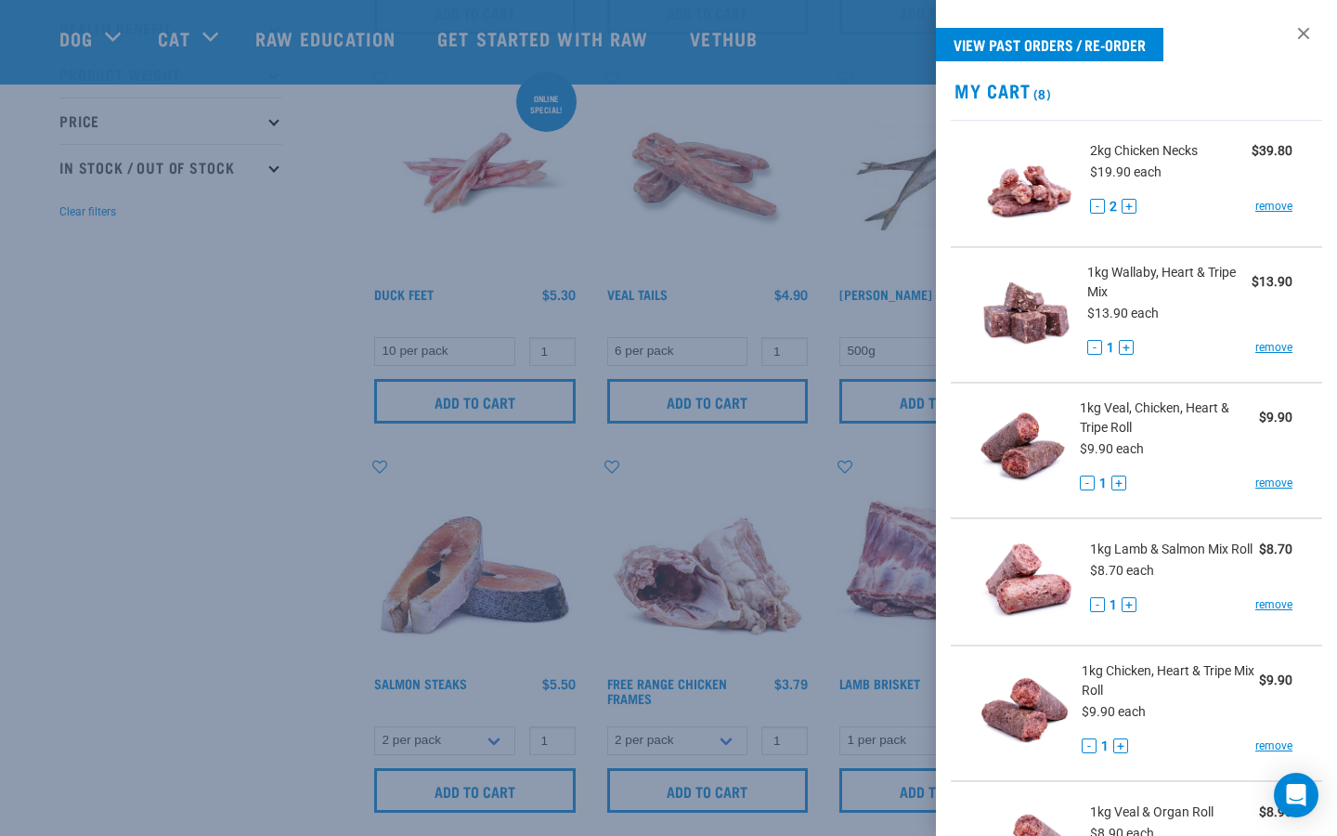
click at [263, 378] on div at bounding box center [668, 418] width 1337 height 836
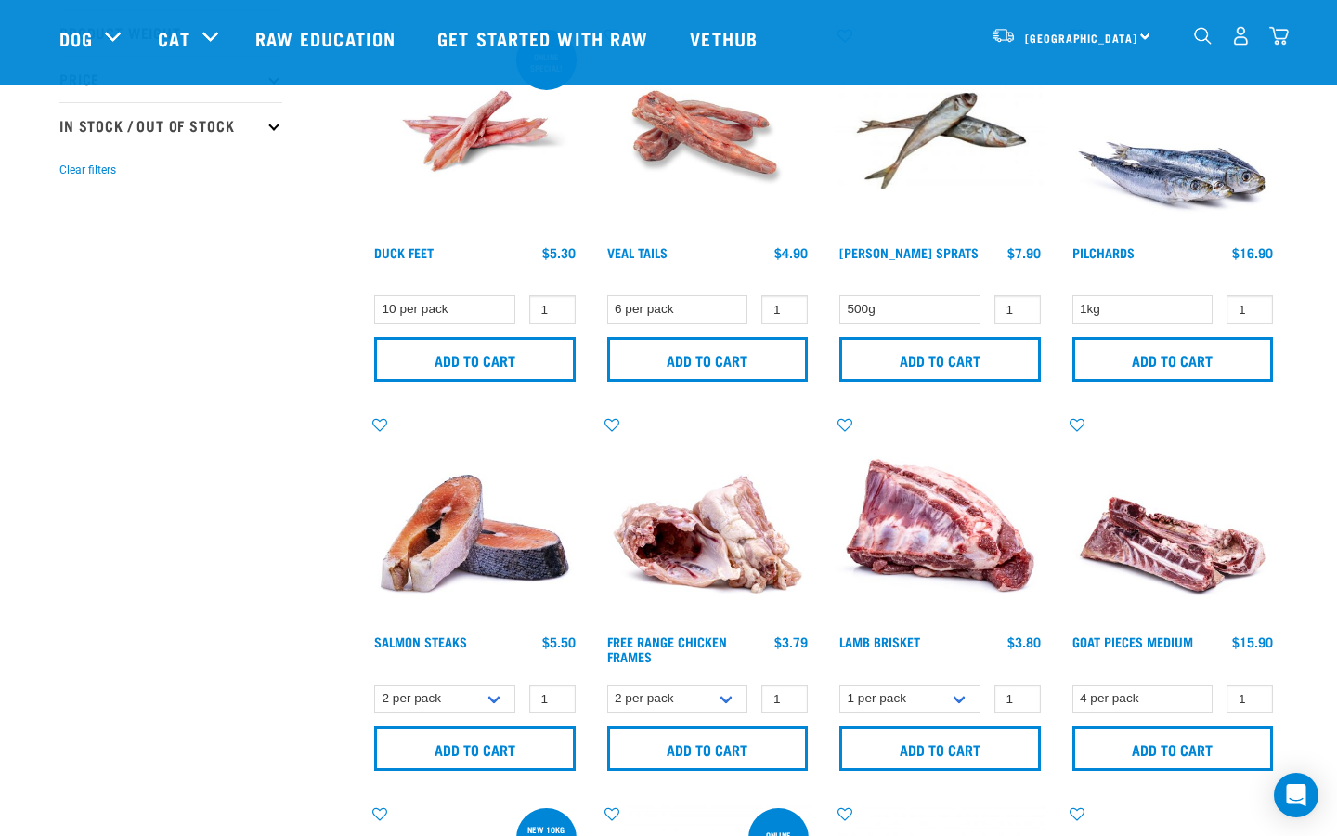
scroll to position [499, 0]
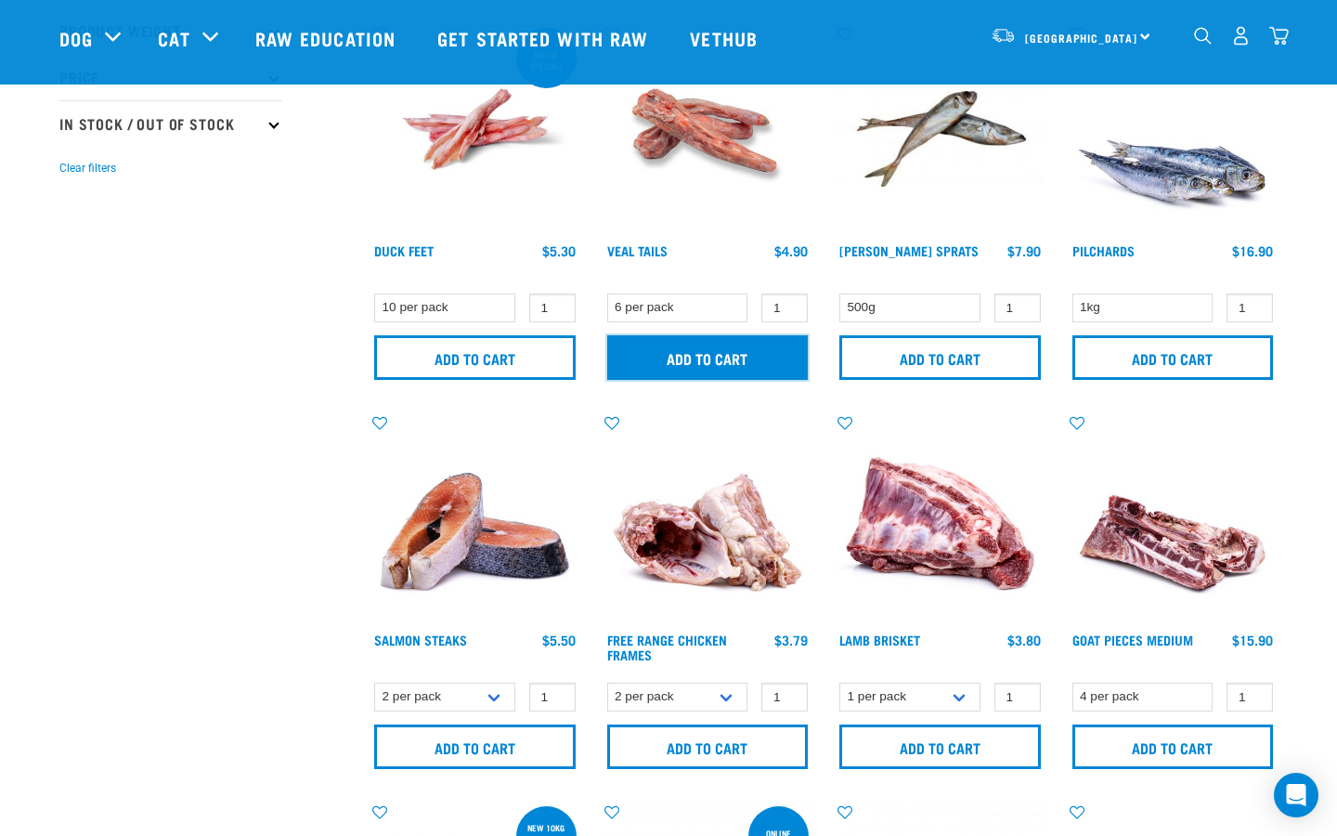
click at [717, 355] on input "Add to cart" at bounding box center [707, 357] width 201 height 45
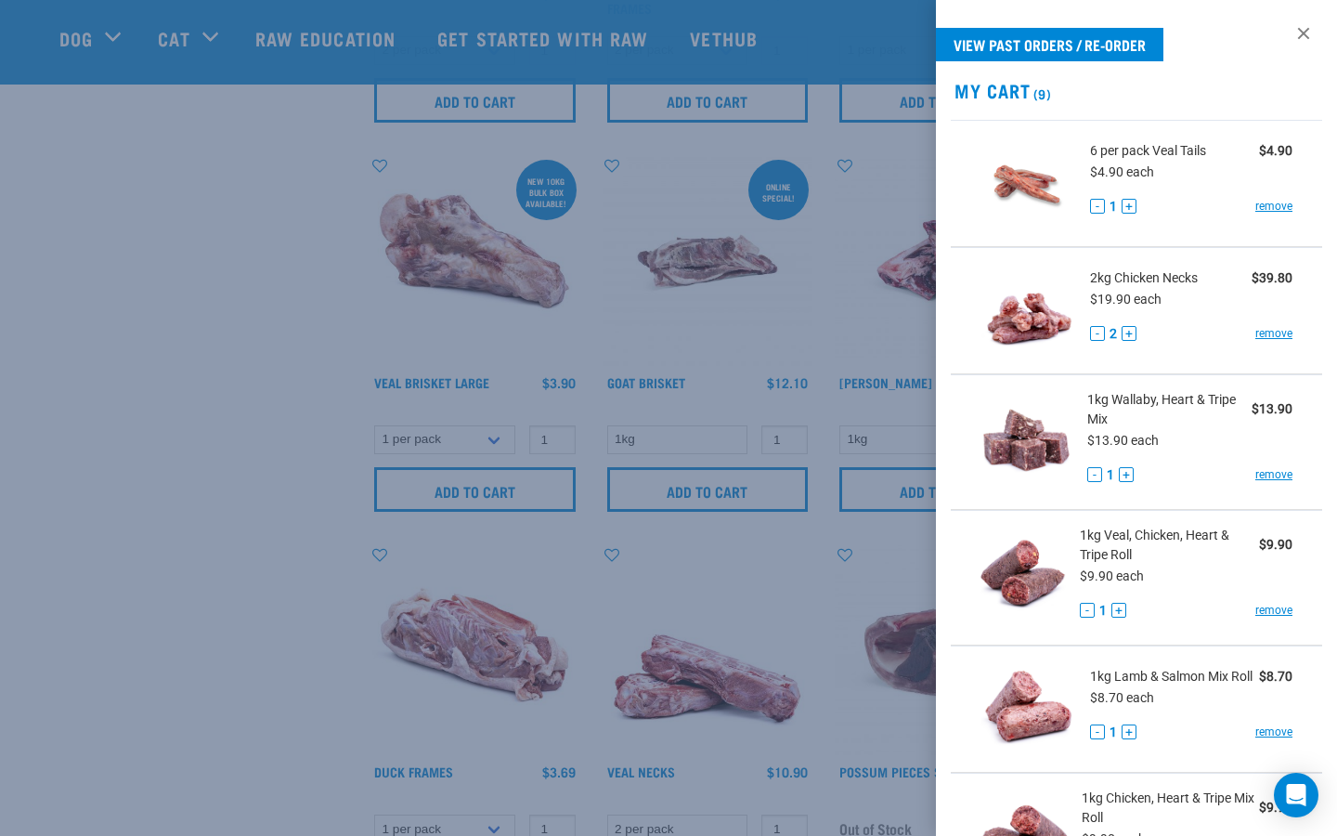
scroll to position [1156, 0]
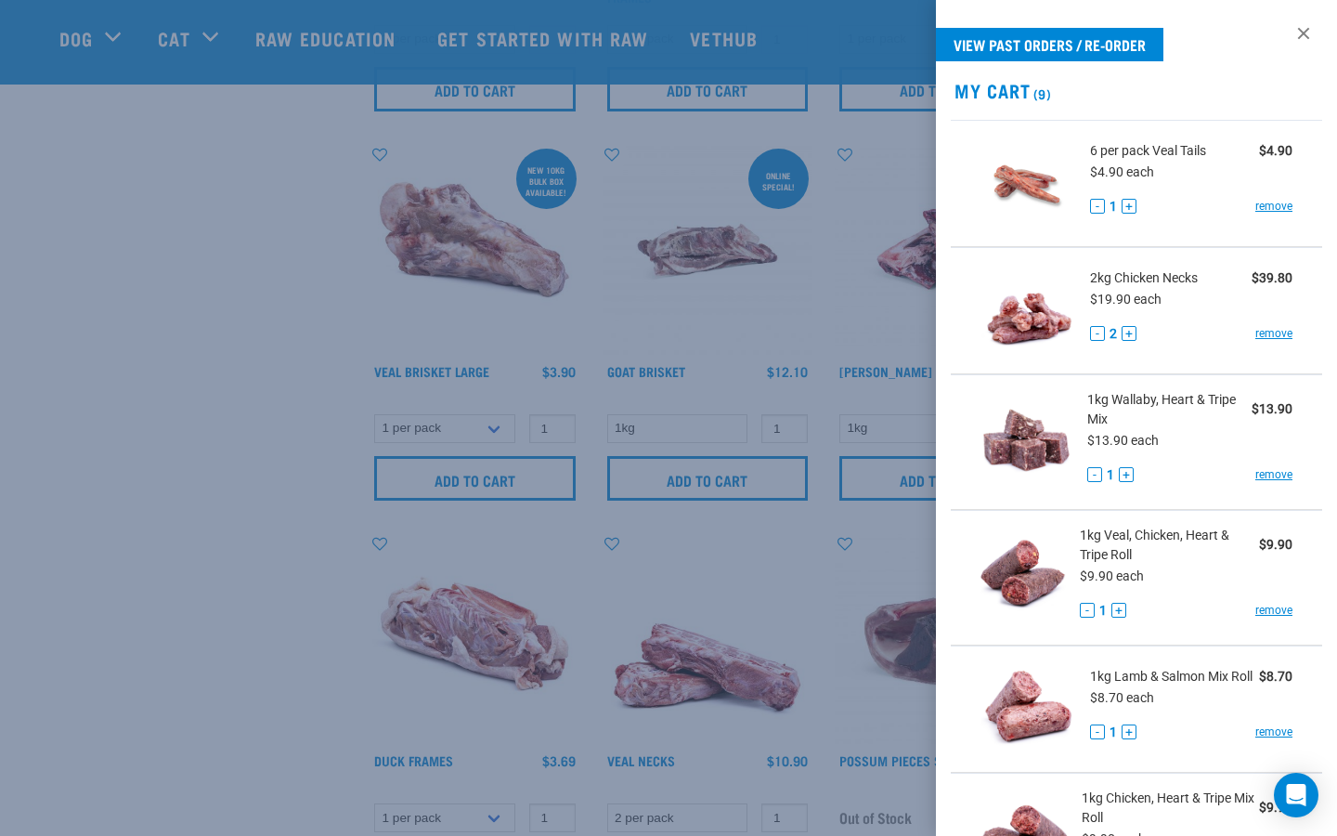
click at [235, 442] on div at bounding box center [668, 418] width 1337 height 836
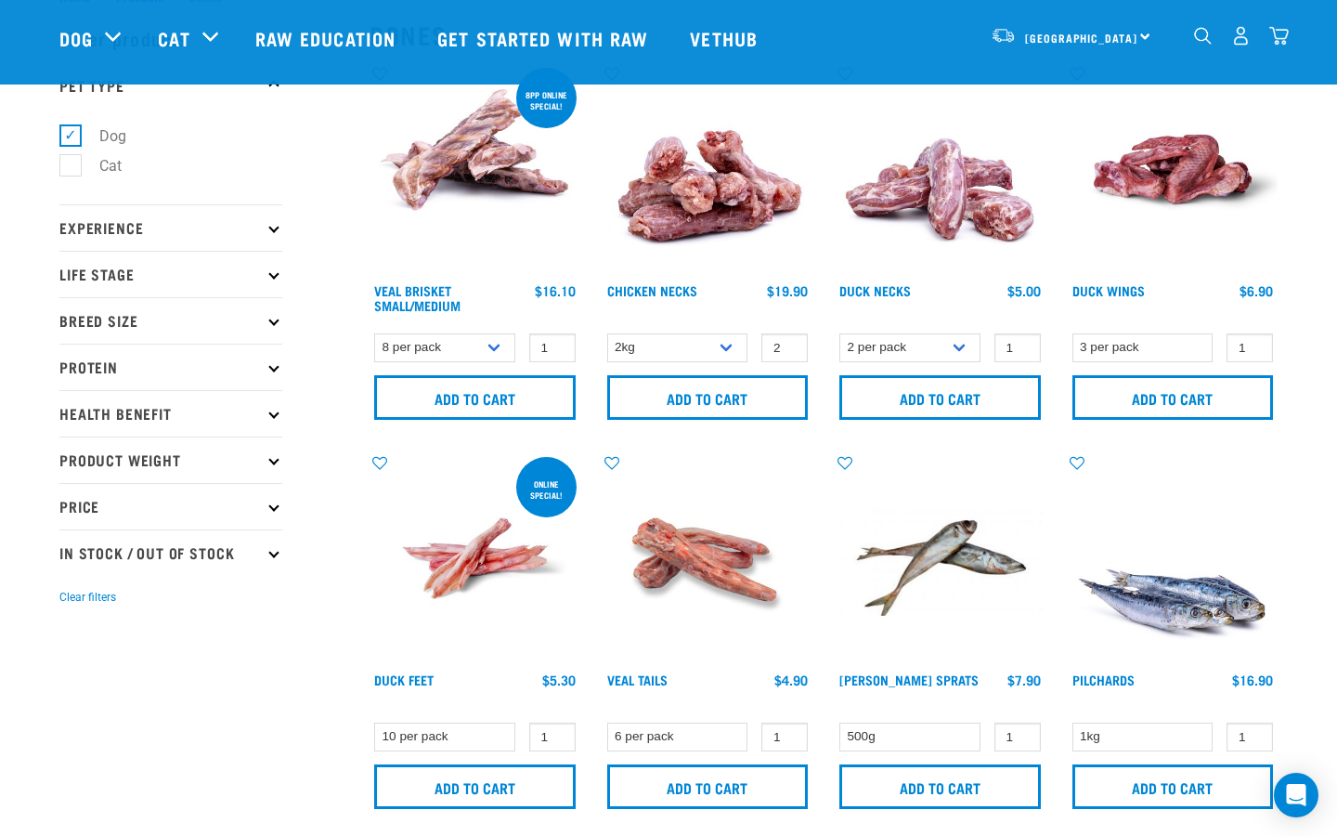
scroll to position [0, 0]
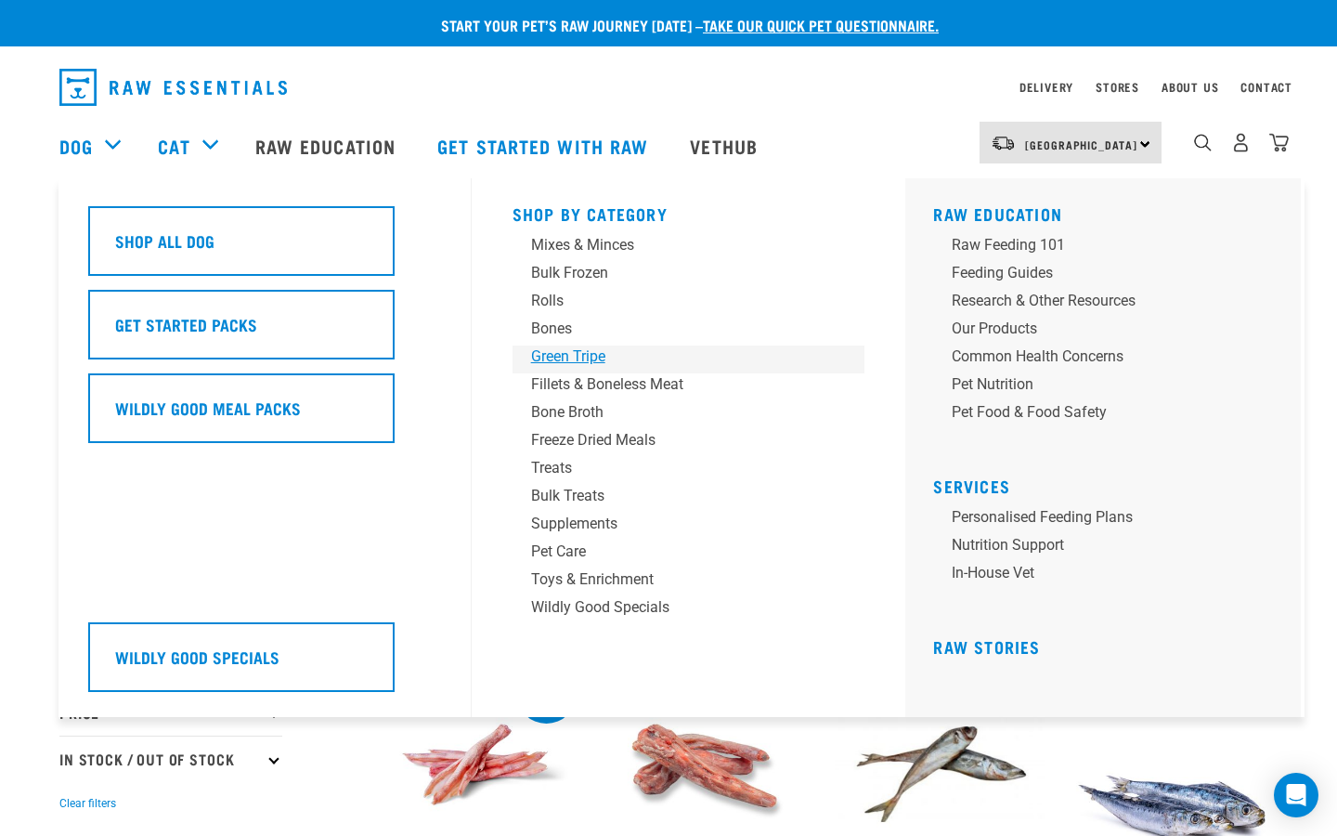
click at [565, 357] on div "Green Tripe" at bounding box center [676, 356] width 290 height 22
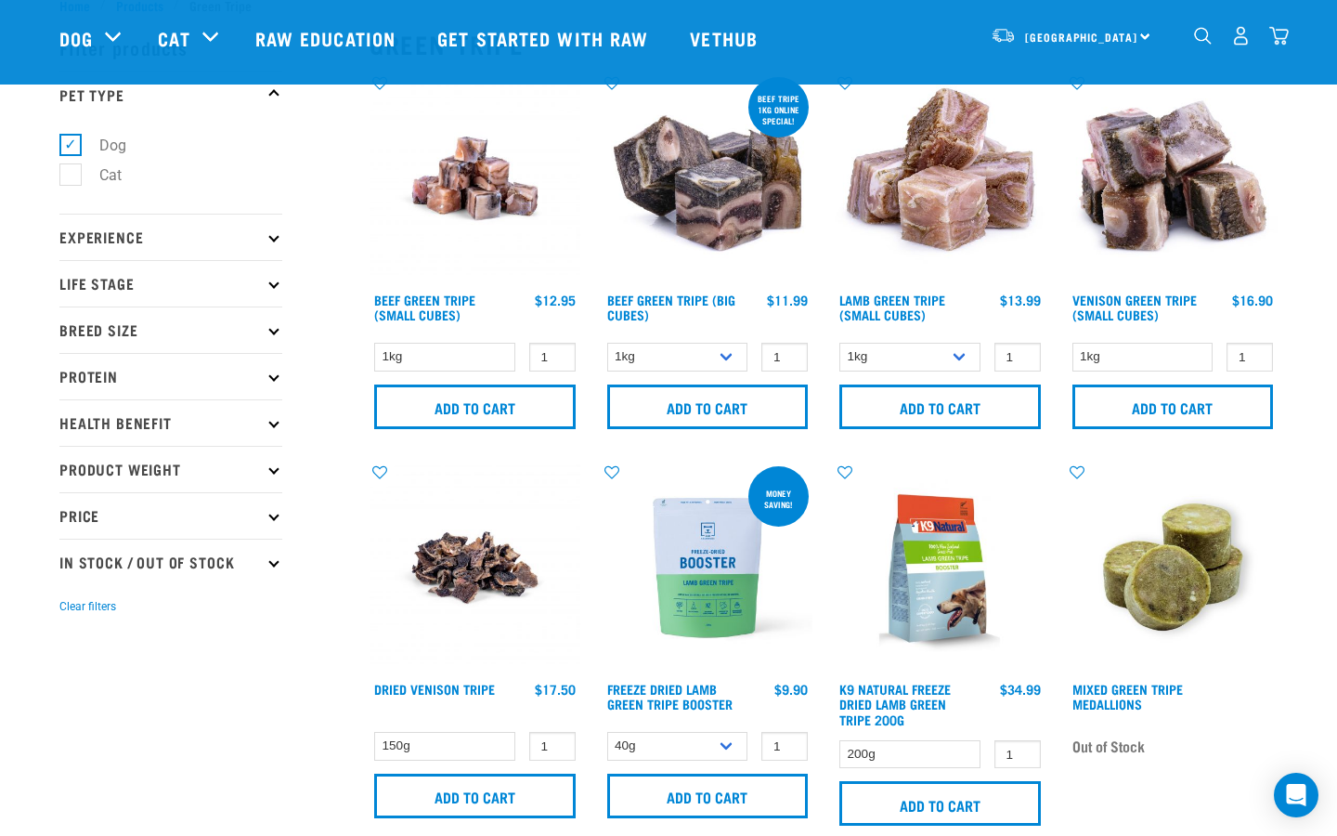
scroll to position [65, 0]
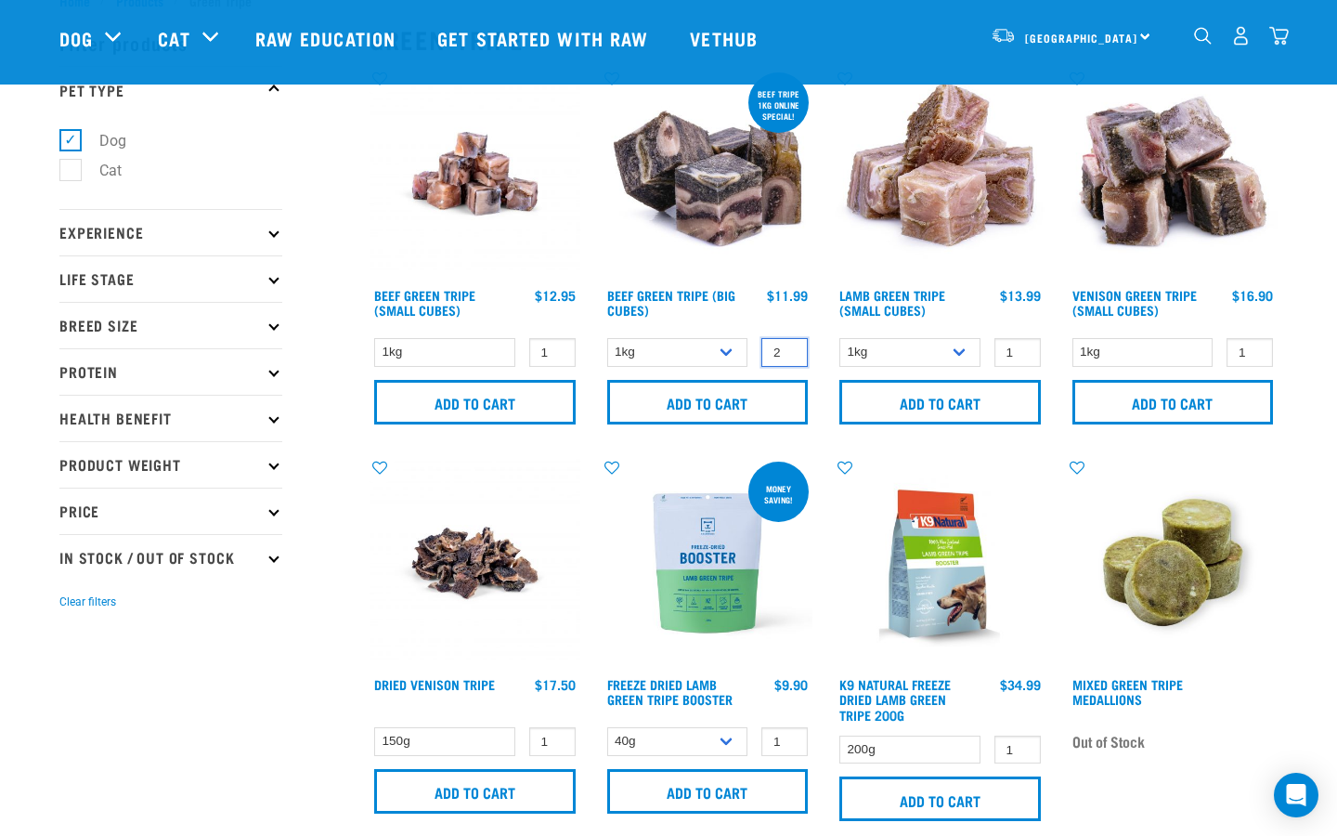
type input "2"
click at [791, 347] on input "2" at bounding box center [784, 352] width 46 height 29
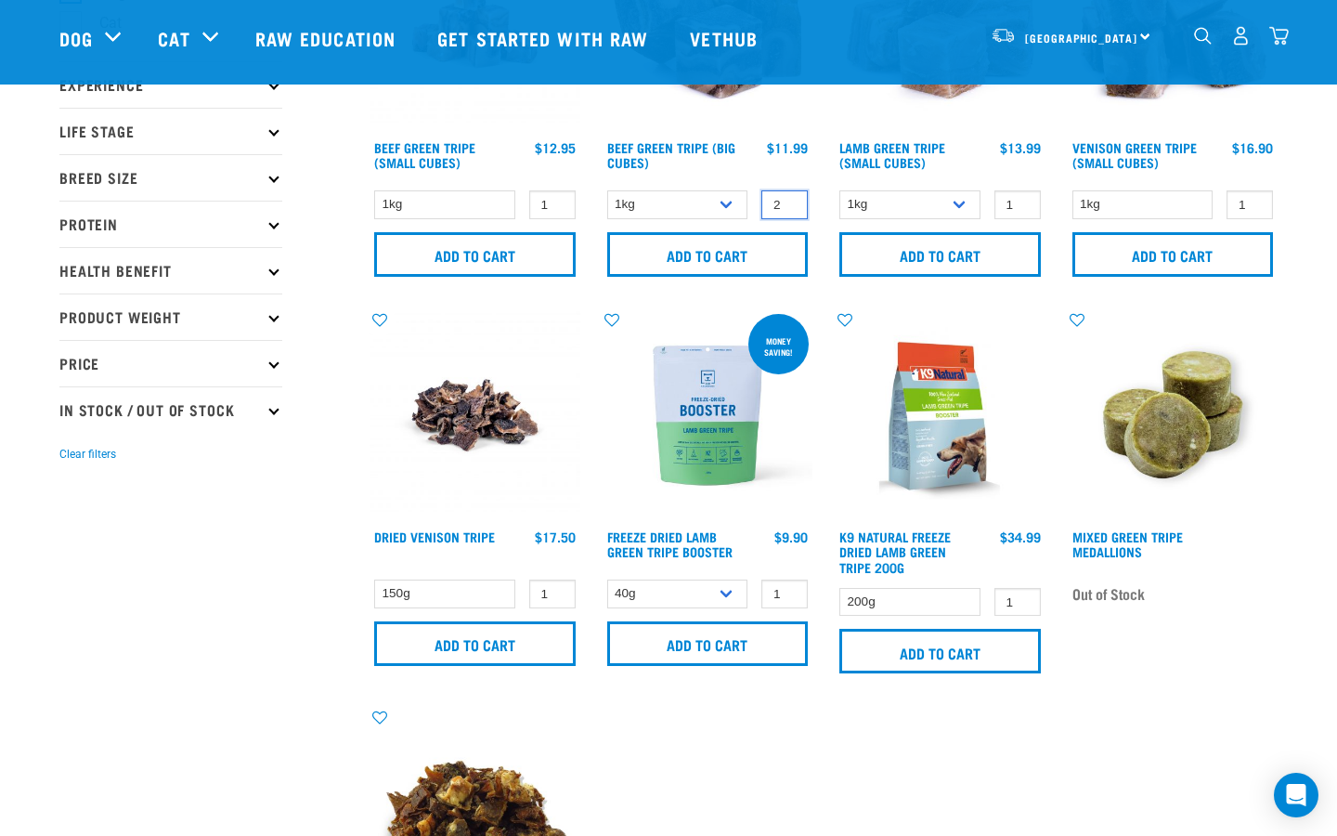
scroll to position [0, 0]
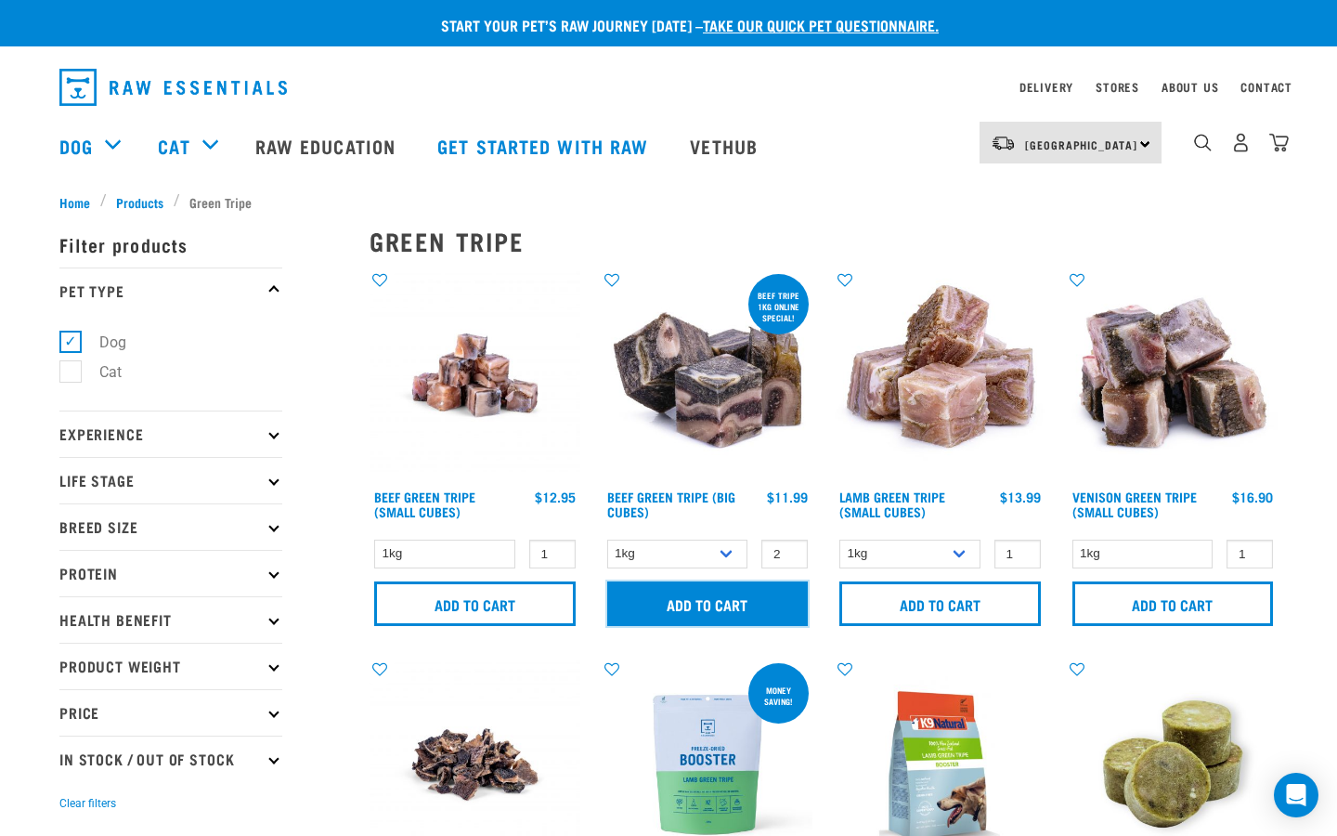
click at [705, 603] on input "Add to cart" at bounding box center [707, 603] width 201 height 45
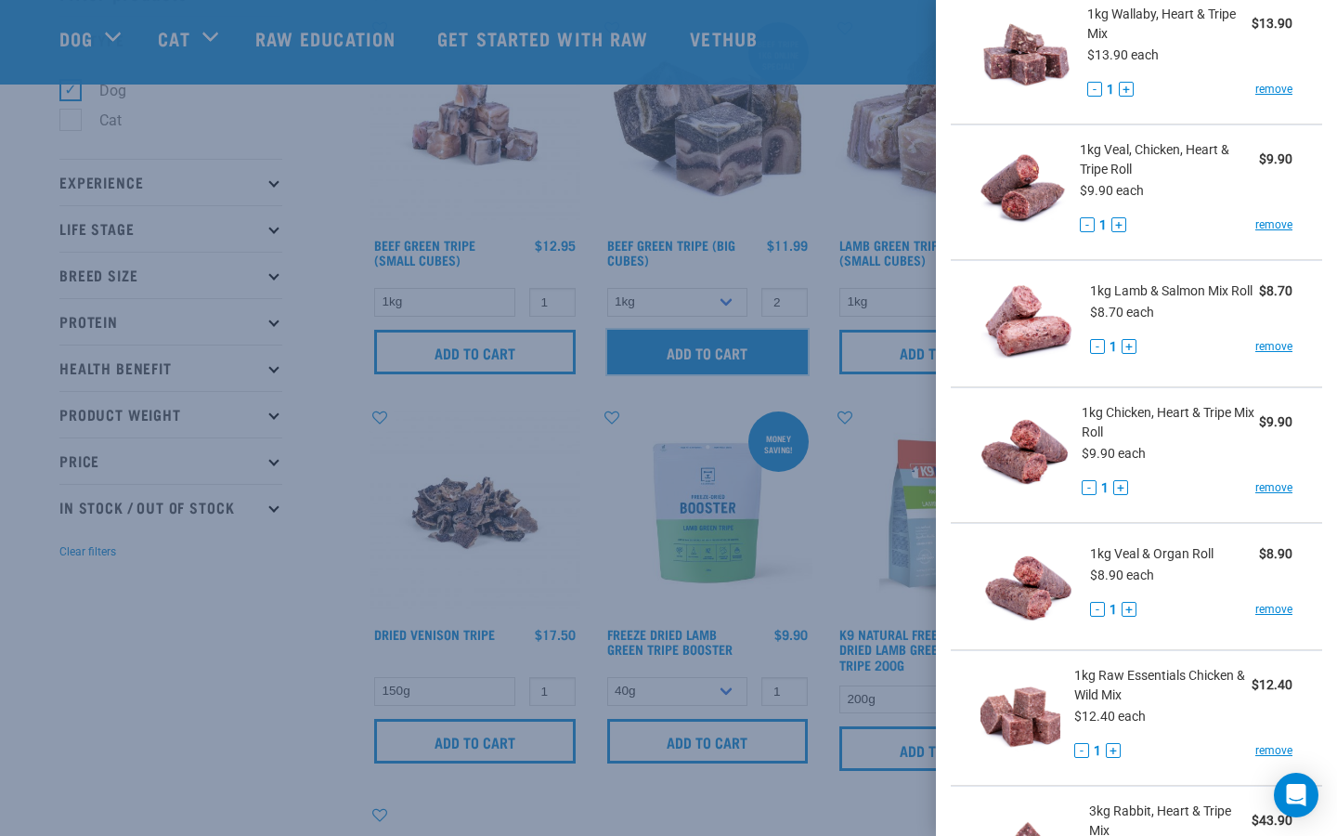
scroll to position [525, 0]
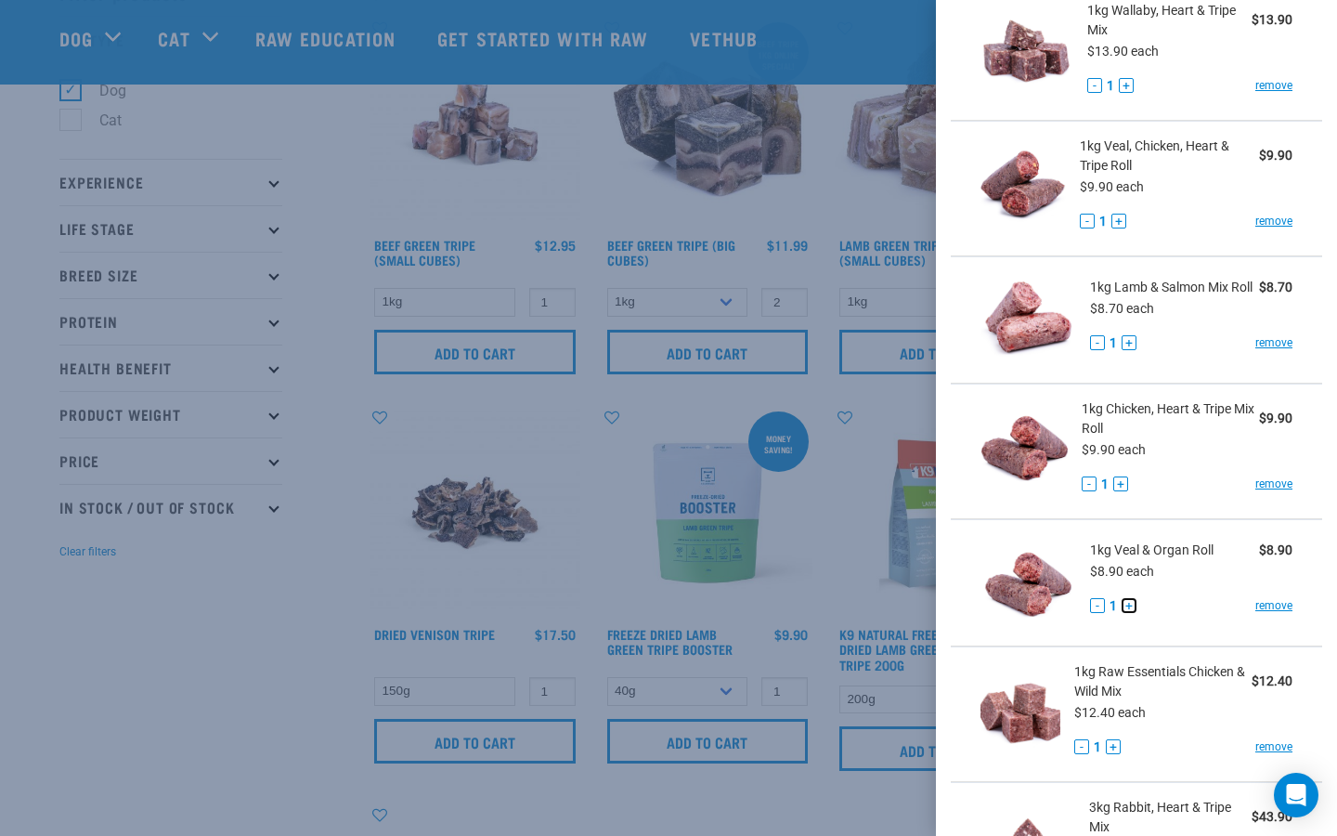
click at [1130, 602] on button "+" at bounding box center [1129, 605] width 15 height 15
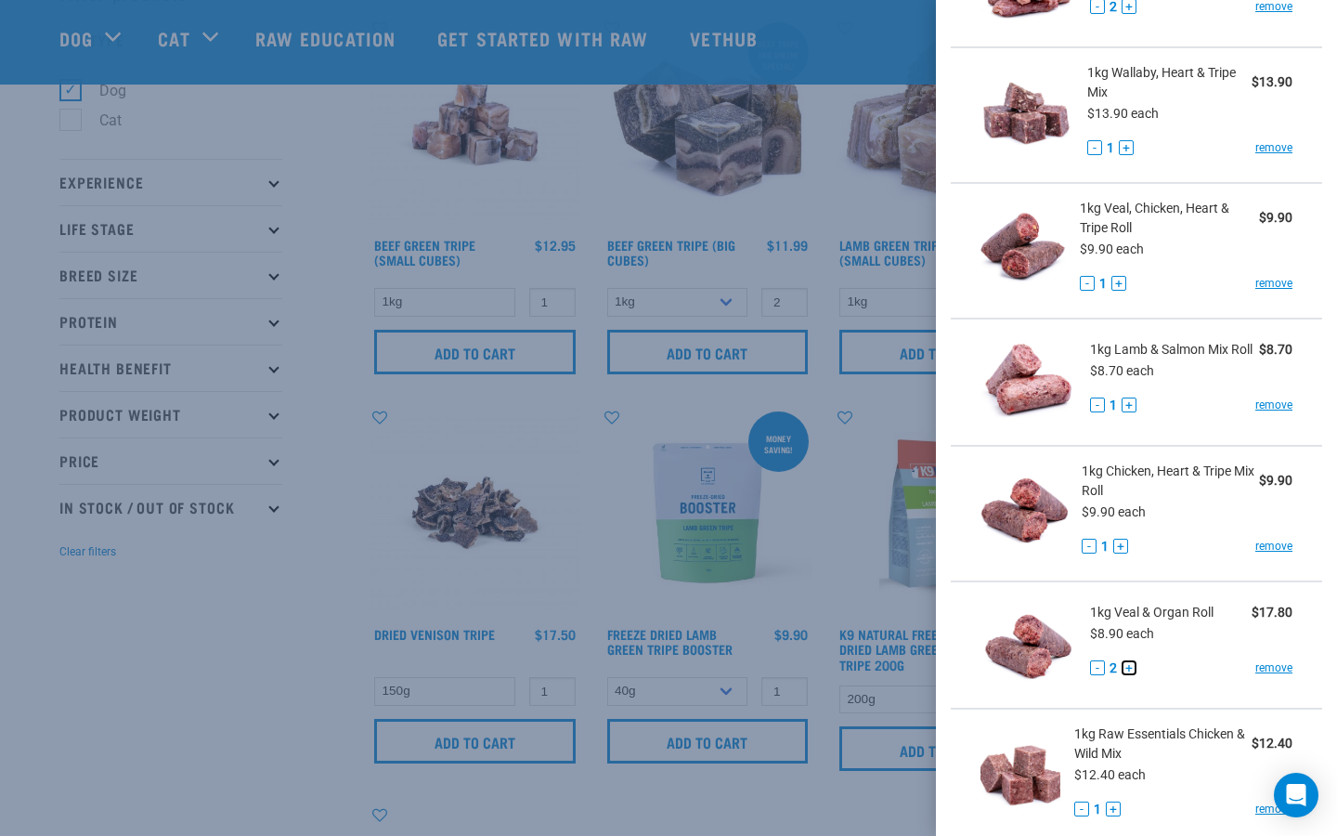
scroll to position [461, 0]
click at [1115, 285] on button "+" at bounding box center [1118, 284] width 15 height 15
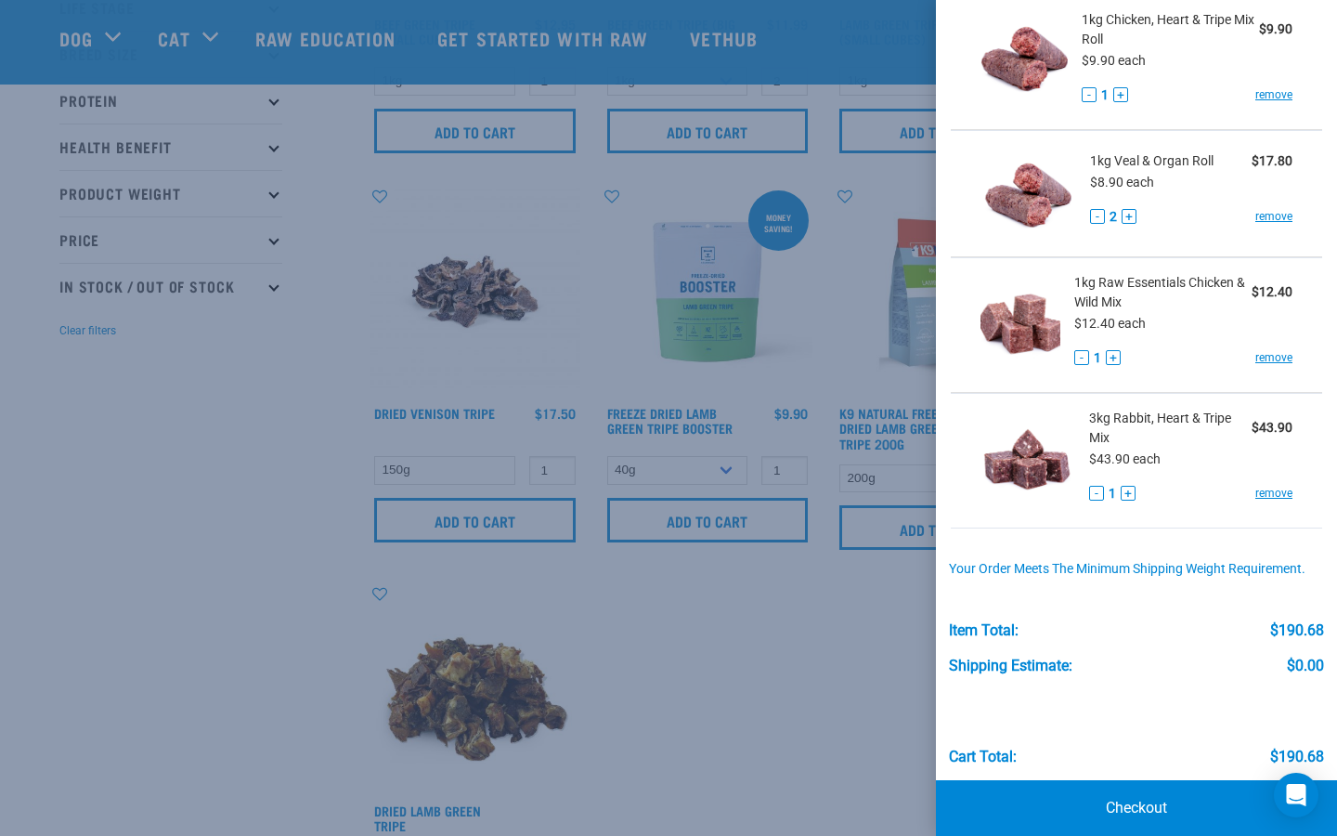
scroll to position [912, 0]
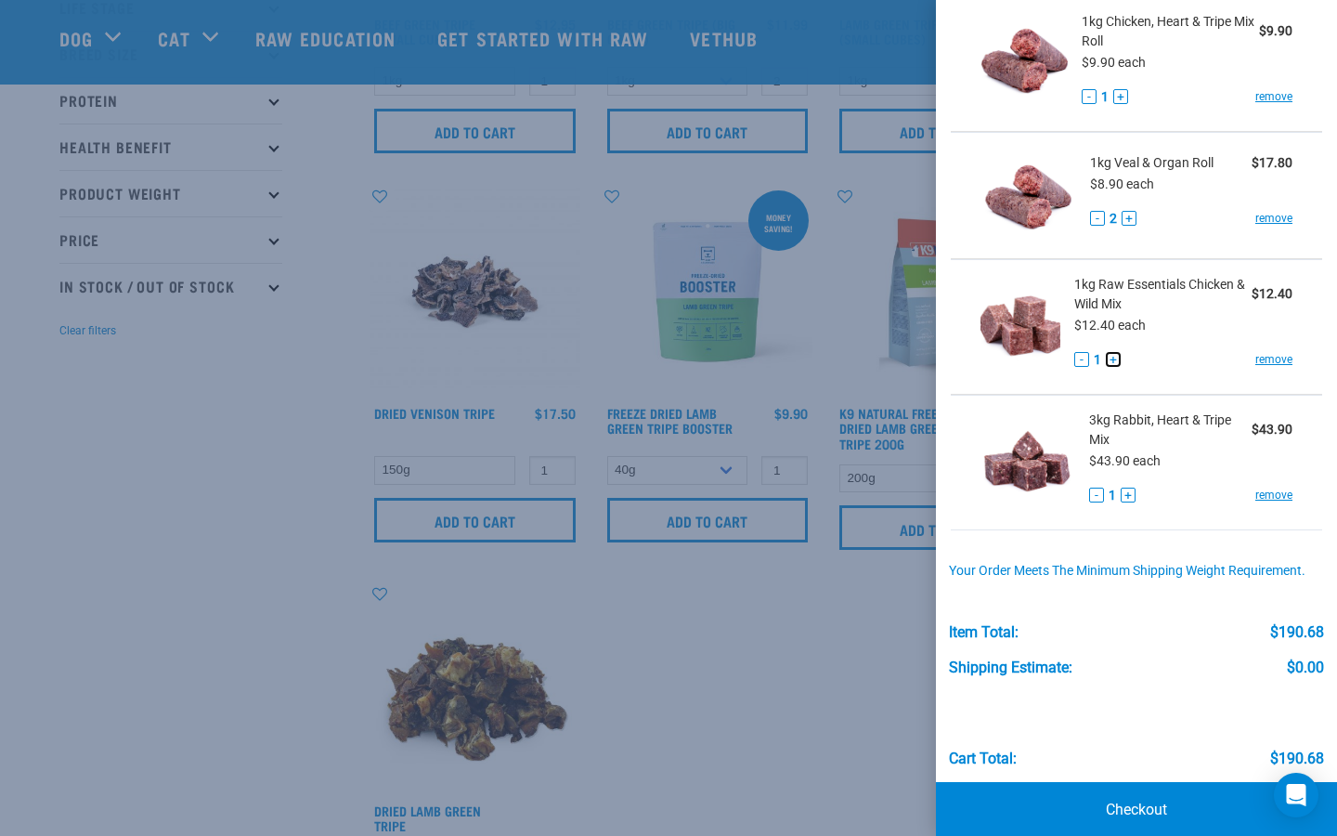
click at [1113, 358] on button "+" at bounding box center [1113, 359] width 15 height 15
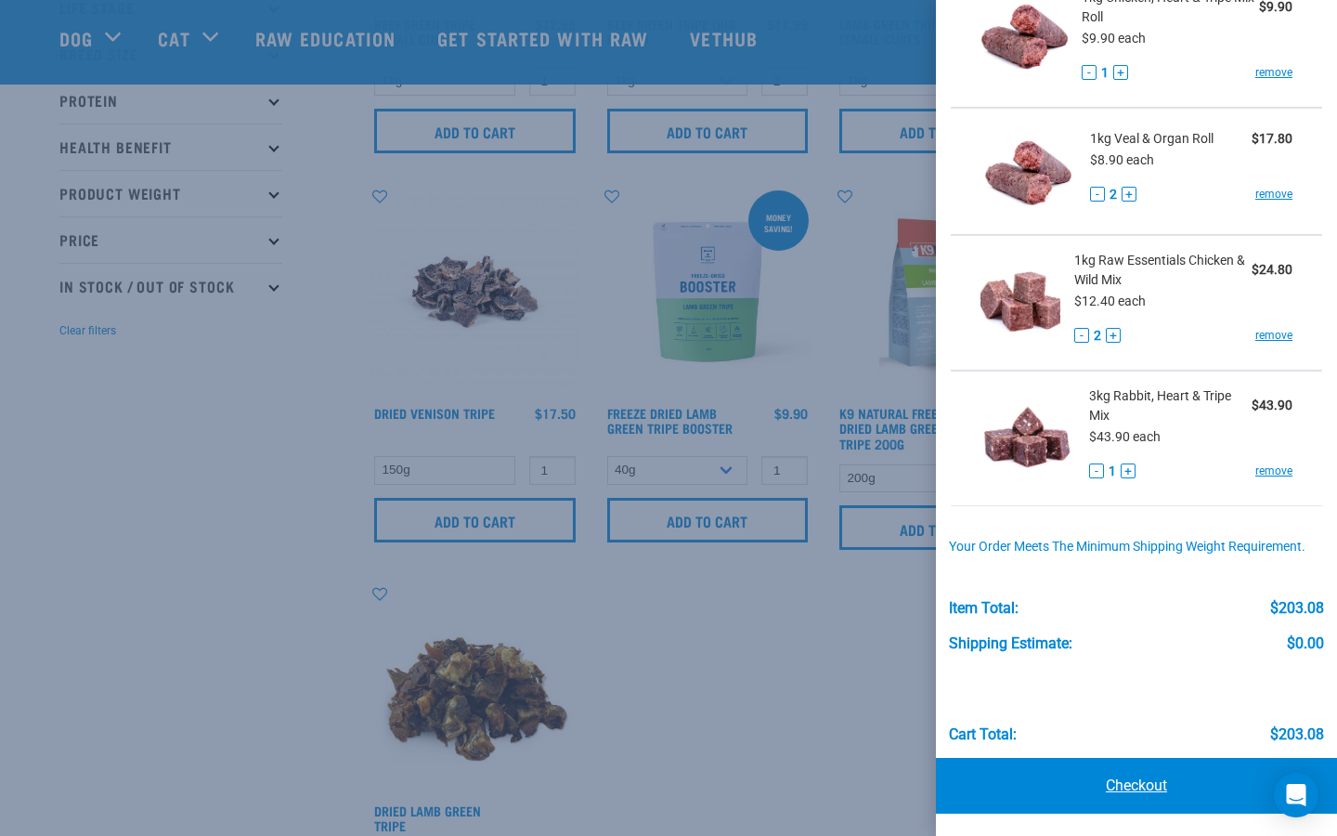
click at [1127, 795] on link "Checkout" at bounding box center [1136, 786] width 401 height 56
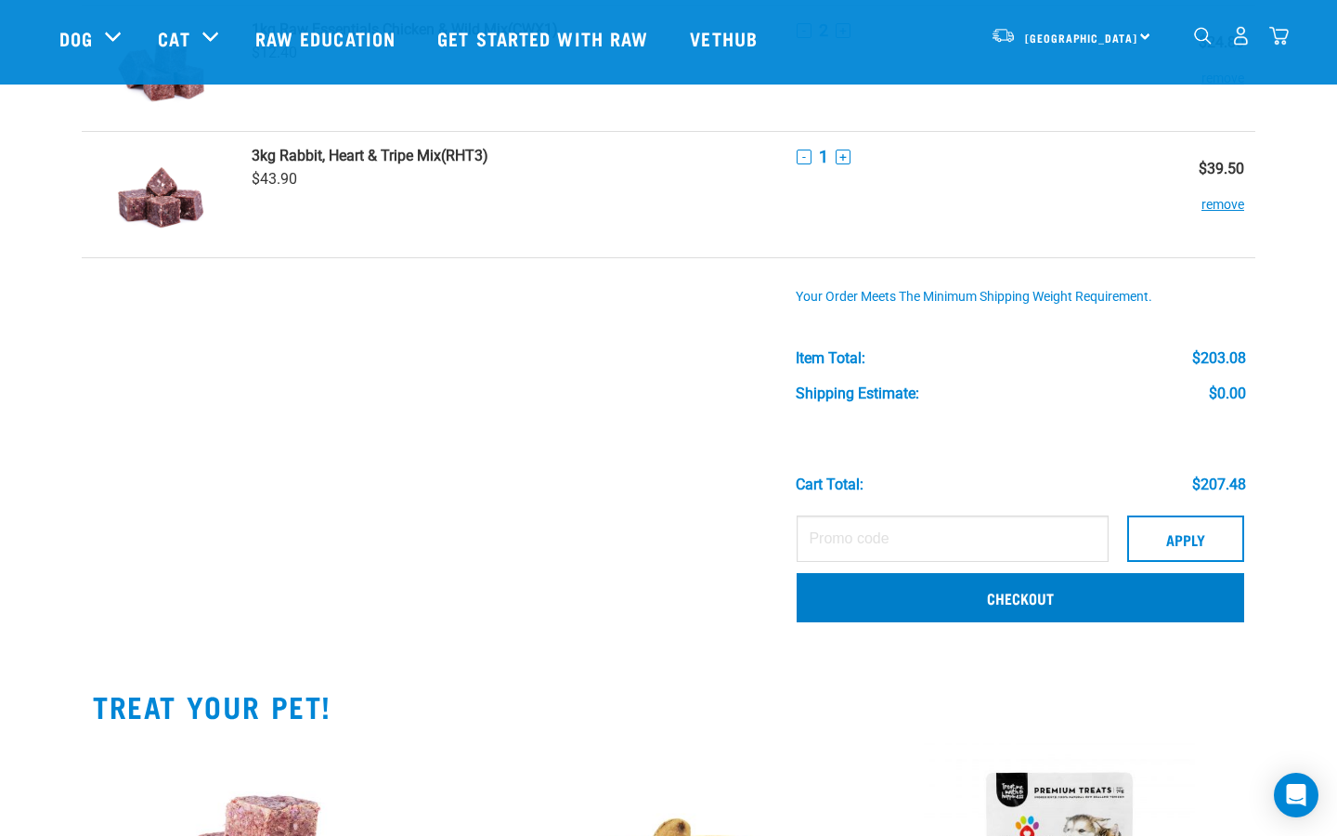
scroll to position [1161, 0]
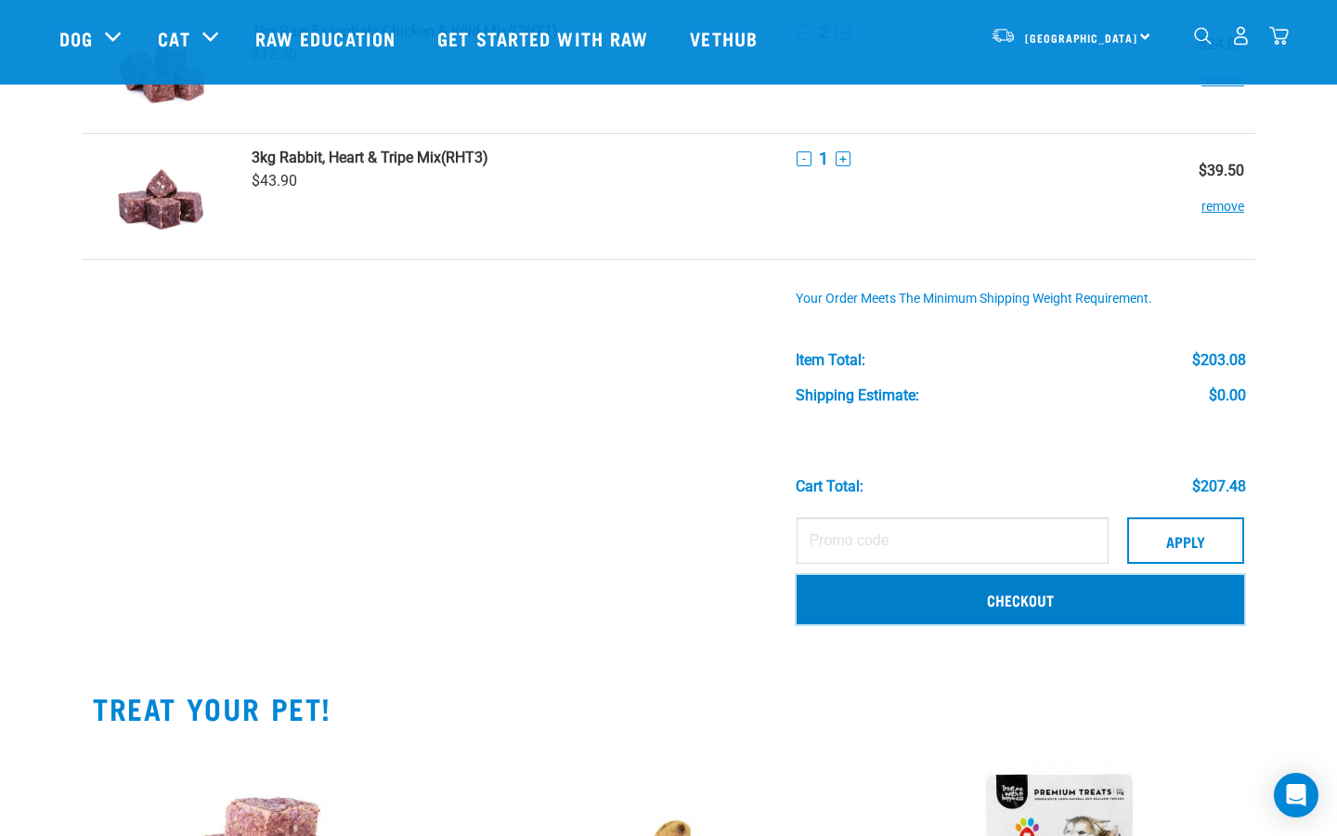
click at [979, 596] on link "Checkout" at bounding box center [1020, 599] width 447 height 48
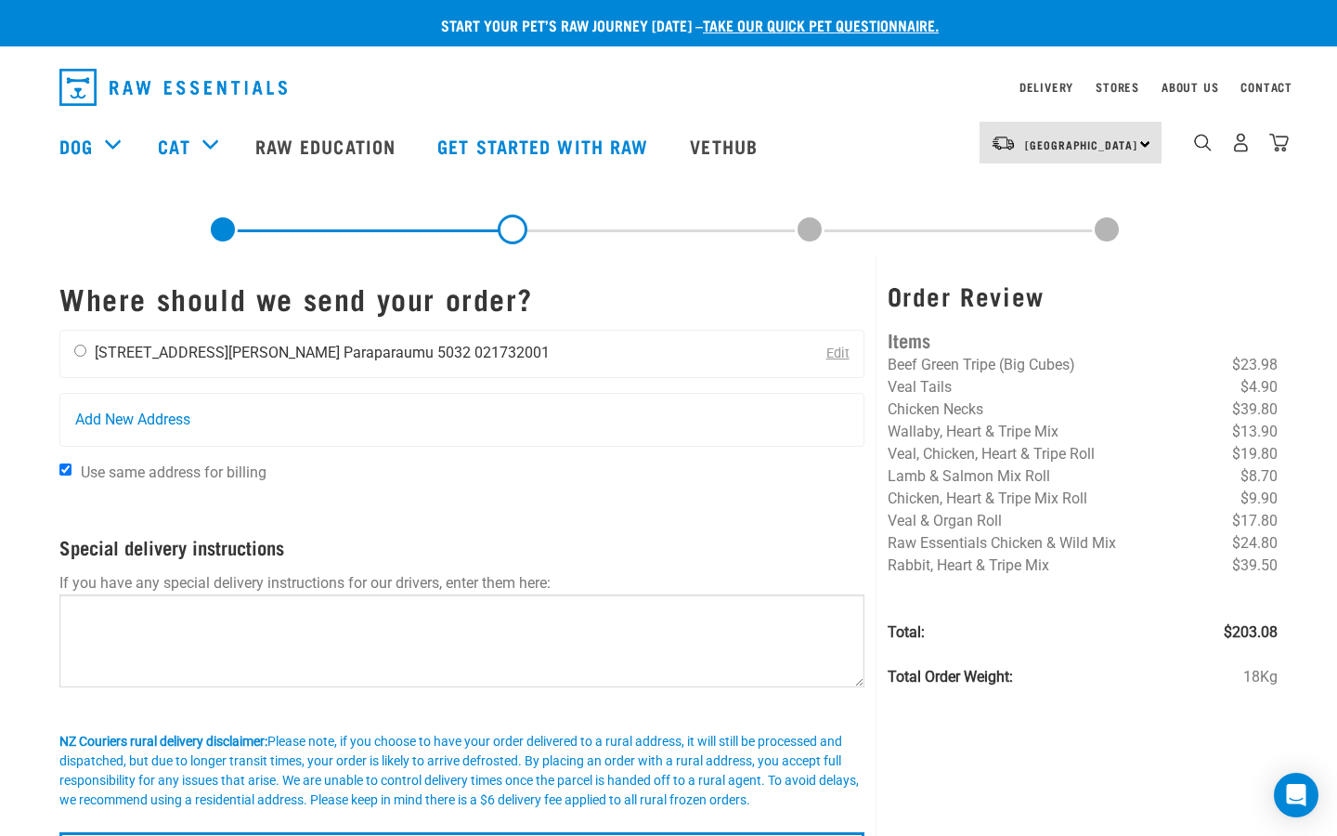
click at [80, 355] on input "radio" at bounding box center [80, 350] width 12 height 12
radio input "true"
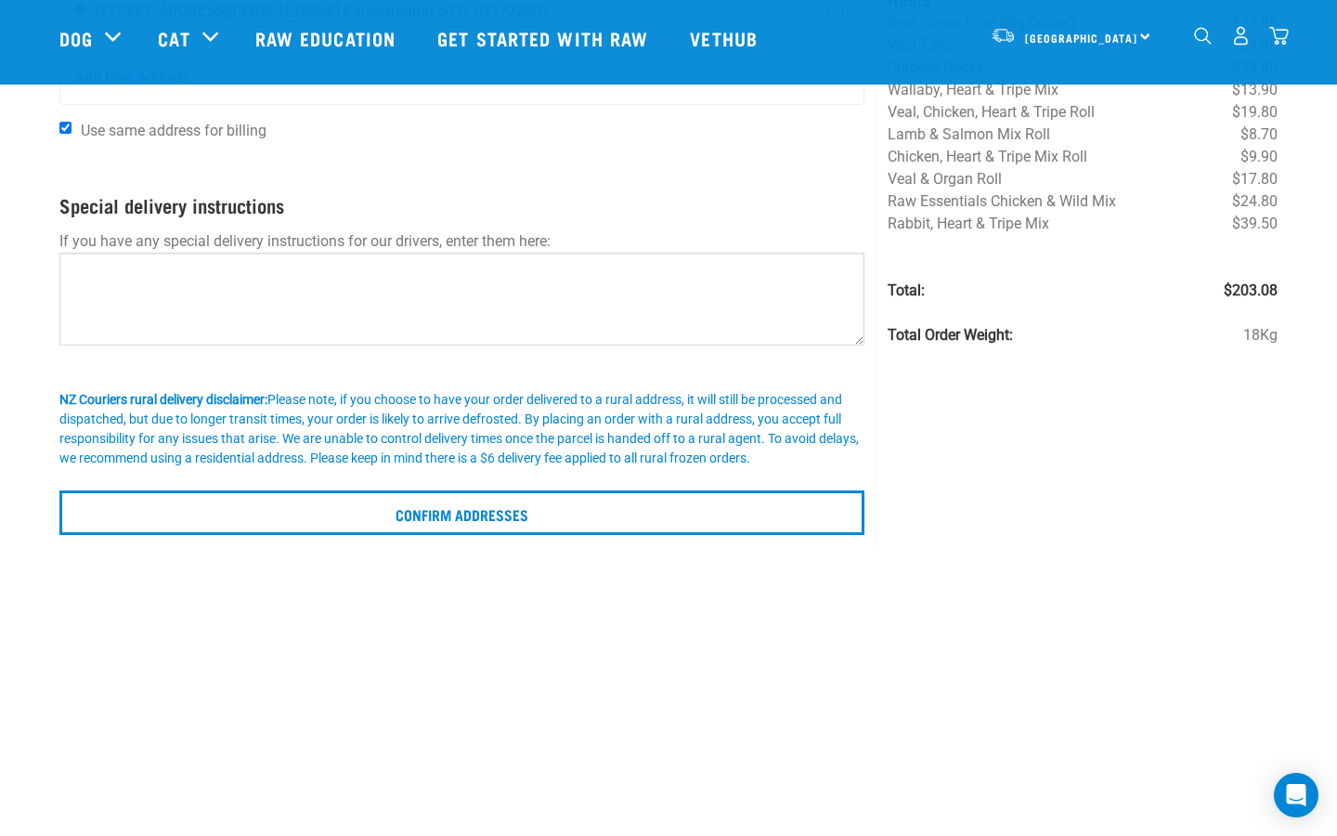
scroll to position [218, 0]
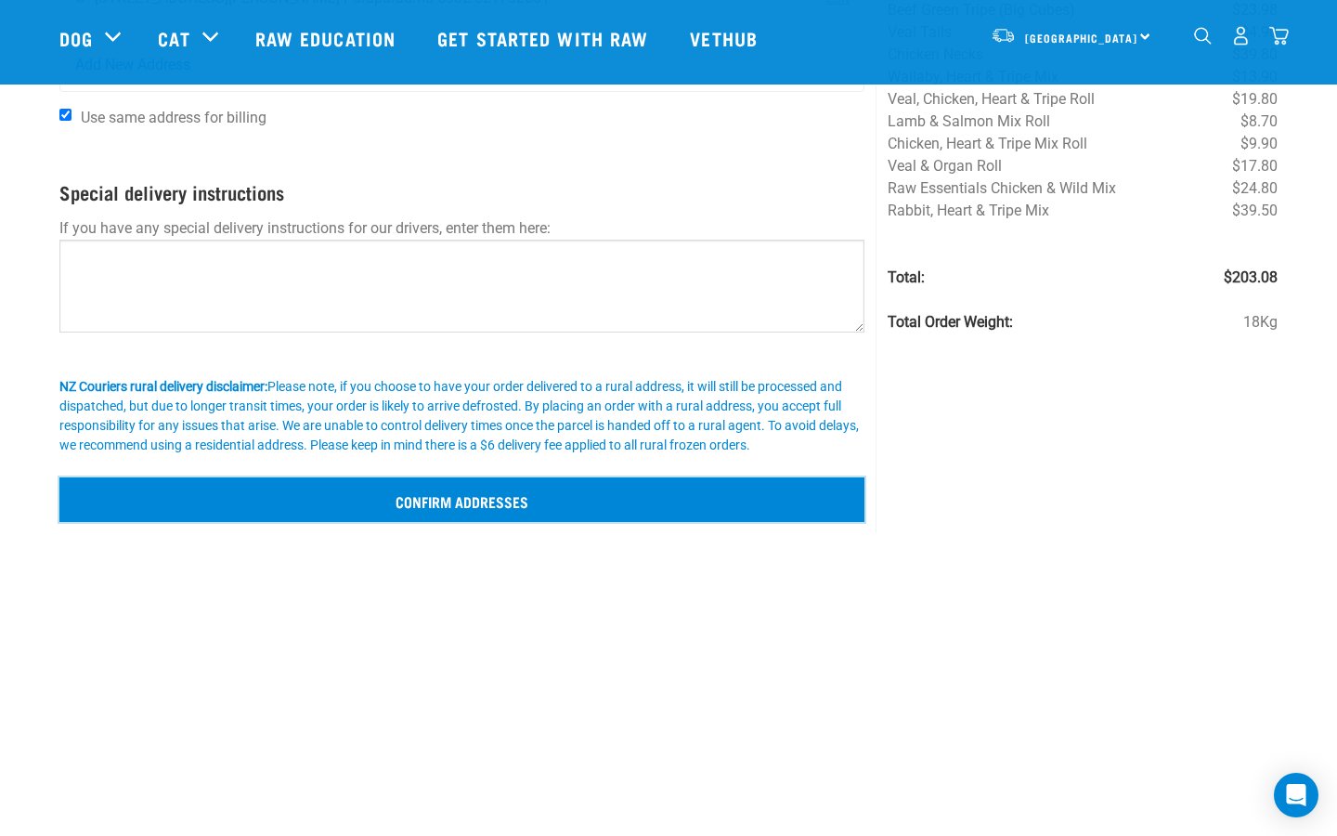
click at [335, 496] on input "Confirm addresses" at bounding box center [461, 499] width 805 height 45
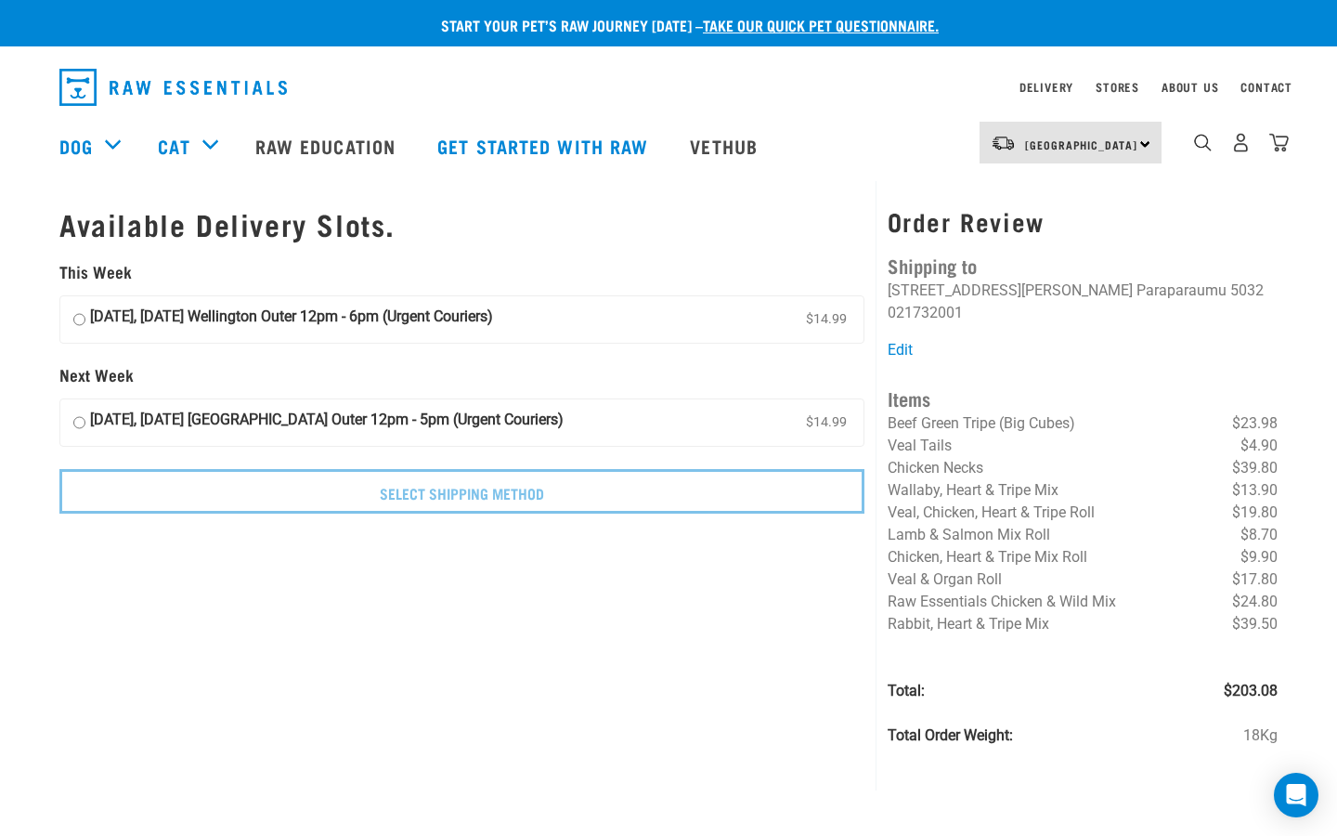
click at [78, 318] on input "[DATE], [DATE] Wellington Outer 12pm - 6pm (Urgent Couriers) $14.99" at bounding box center [79, 319] width 12 height 28
radio input "true"
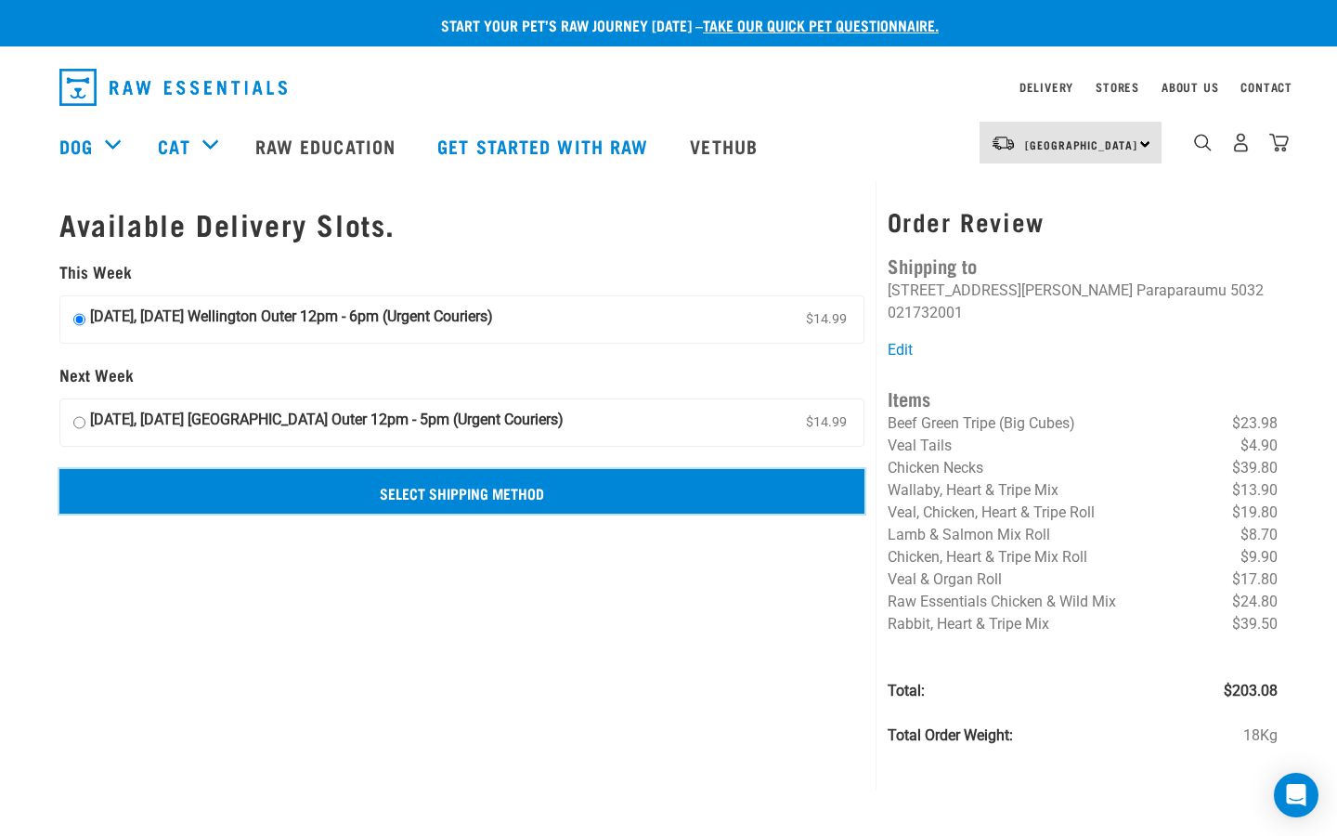
click at [526, 493] on input "Select Shipping Method" at bounding box center [461, 491] width 805 height 45
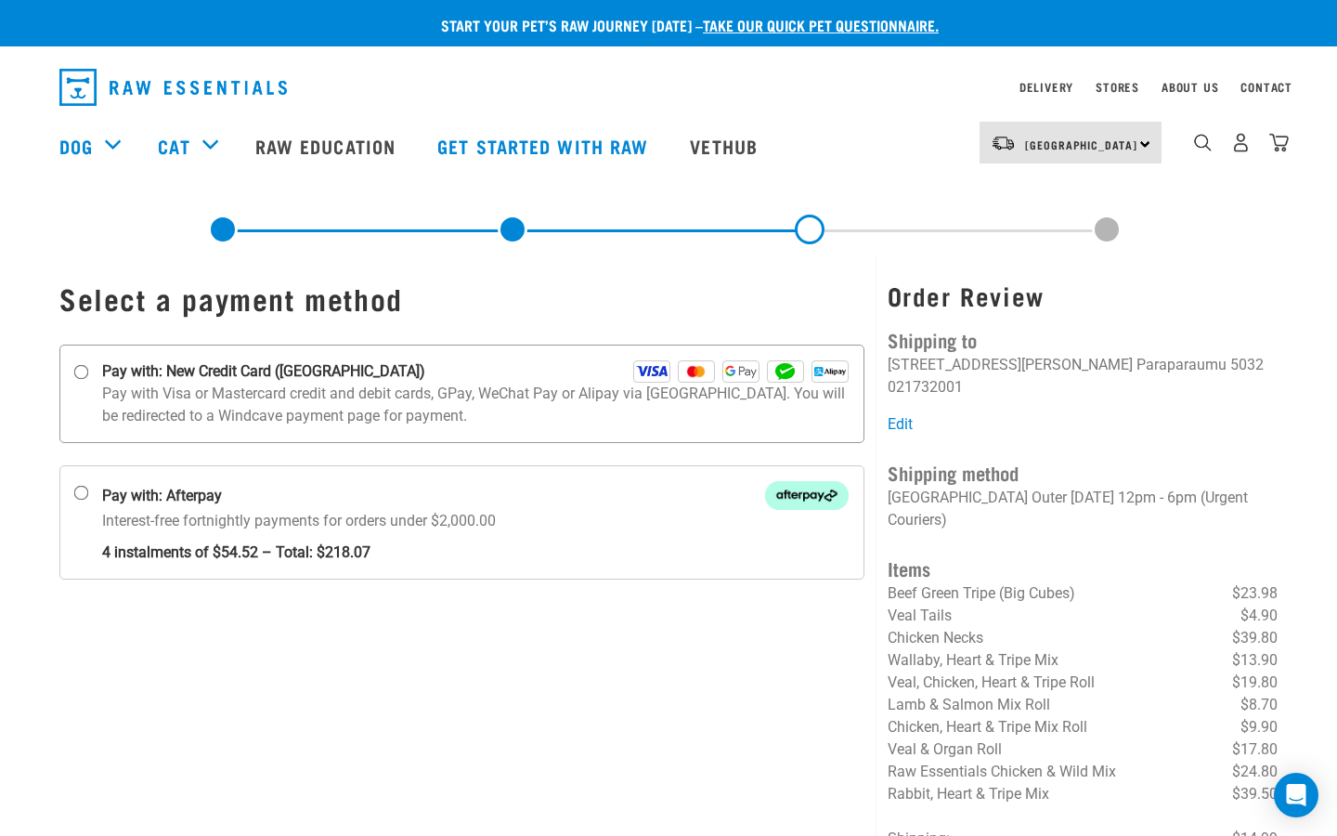
click at [81, 370] on input "Pay with: New Credit Card ([GEOGRAPHIC_DATA])" at bounding box center [81, 372] width 15 height 15
radio input "true"
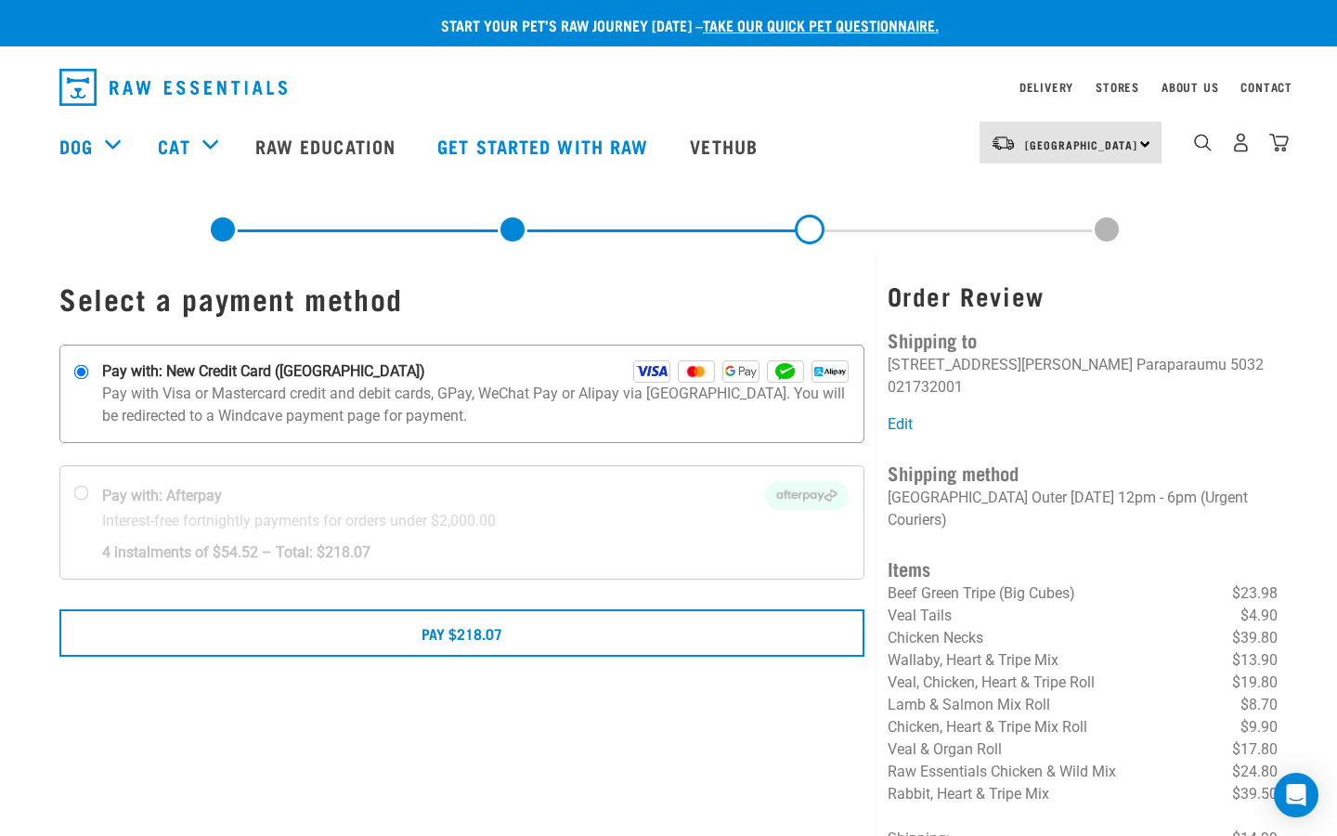
click at [645, 375] on img at bounding box center [651, 371] width 37 height 22
click at [89, 375] on input "Pay with: New Credit Card ([GEOGRAPHIC_DATA])" at bounding box center [81, 372] width 15 height 15
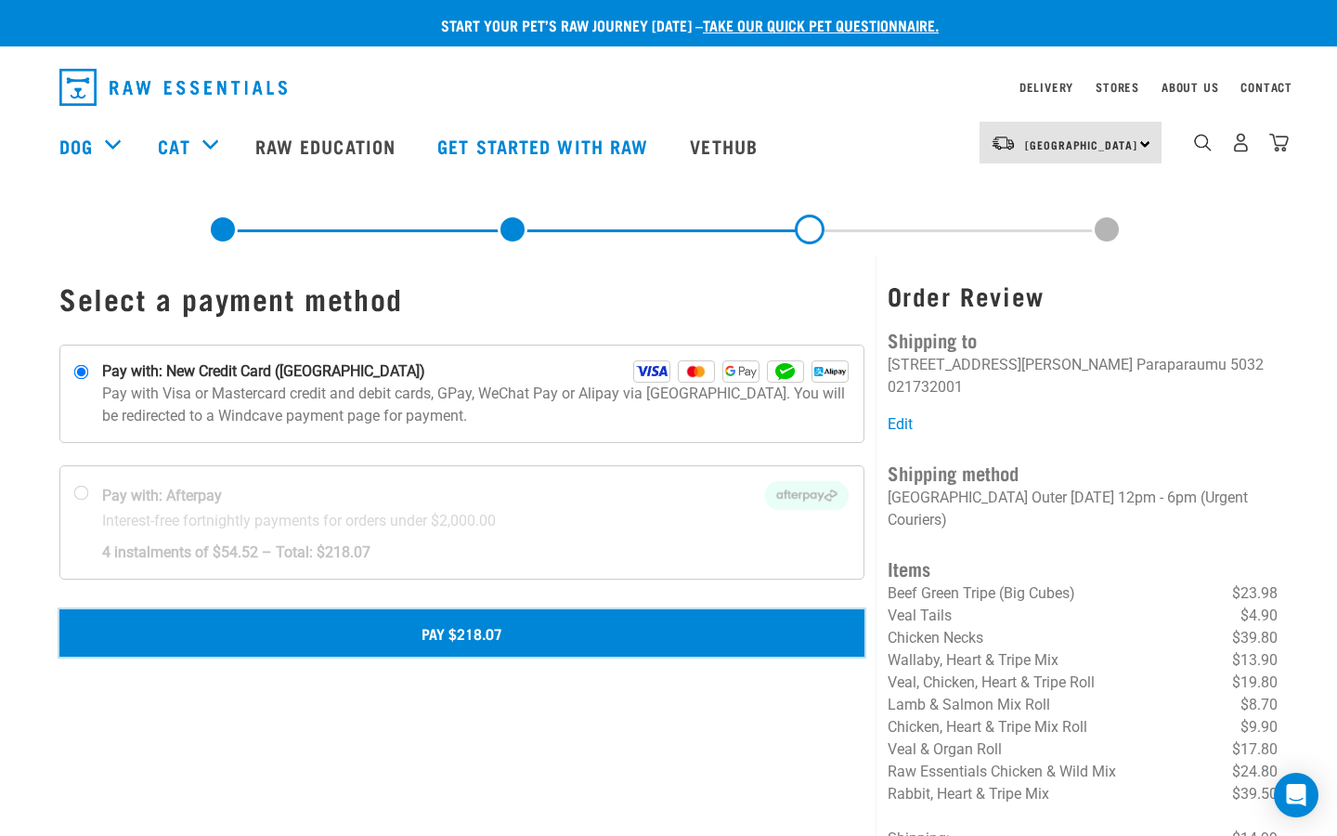
click at [507, 630] on button "Pay $218.07" at bounding box center [461, 632] width 805 height 46
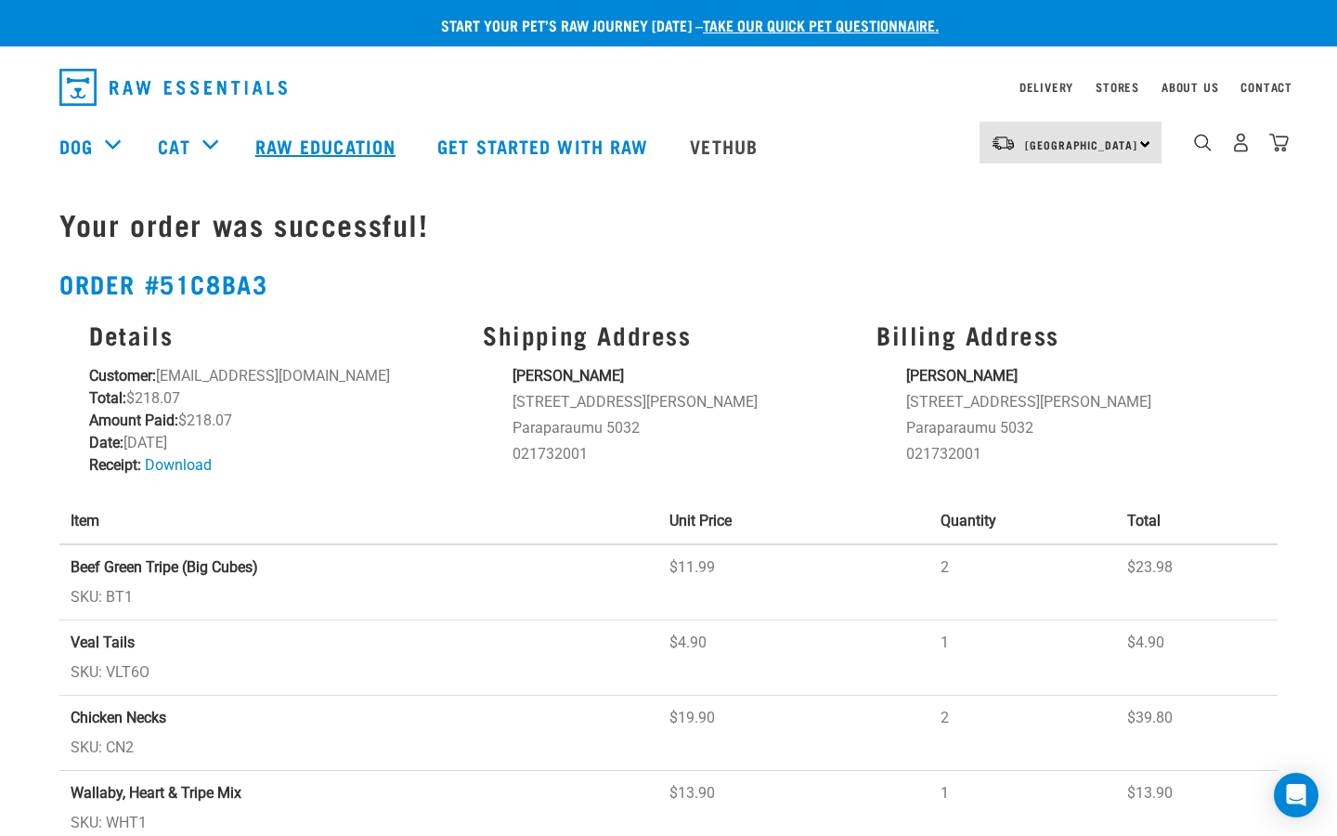
click at [292, 142] on link "Raw Education" at bounding box center [328, 146] width 182 height 74
click at [540, 146] on link "Get started with Raw" at bounding box center [545, 146] width 253 height 74
click at [538, 146] on link "Get started with Raw" at bounding box center [545, 146] width 253 height 74
click at [485, 146] on link "Get started with Raw" at bounding box center [545, 146] width 253 height 74
click at [734, 143] on link "Vethub" at bounding box center [726, 146] width 110 height 74
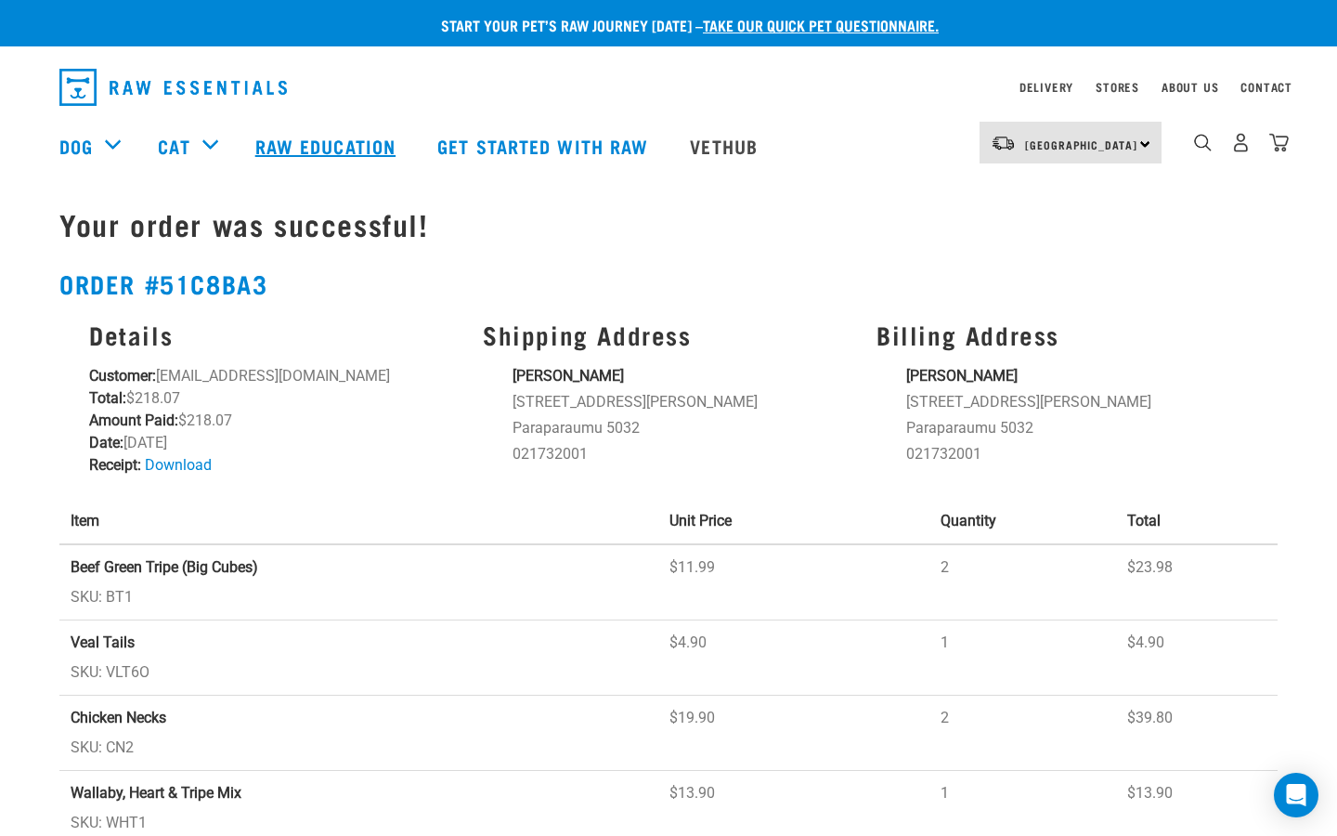
click at [354, 151] on link "Raw Education" at bounding box center [328, 146] width 182 height 74
click at [542, 141] on link "Get started with Raw" at bounding box center [545, 146] width 253 height 74
click at [487, 141] on link "Get started with Raw" at bounding box center [545, 146] width 253 height 74
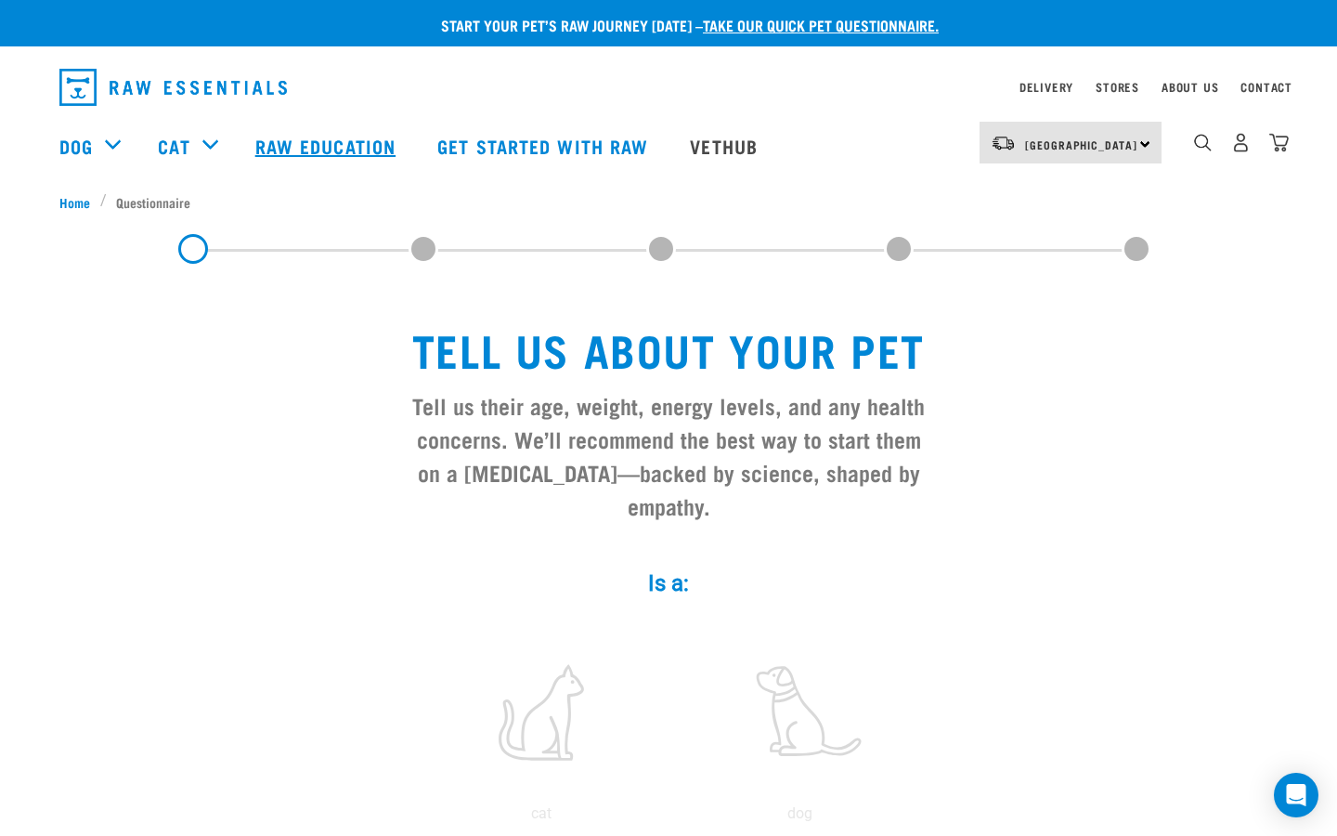
click at [303, 144] on link "Raw Education" at bounding box center [328, 146] width 182 height 74
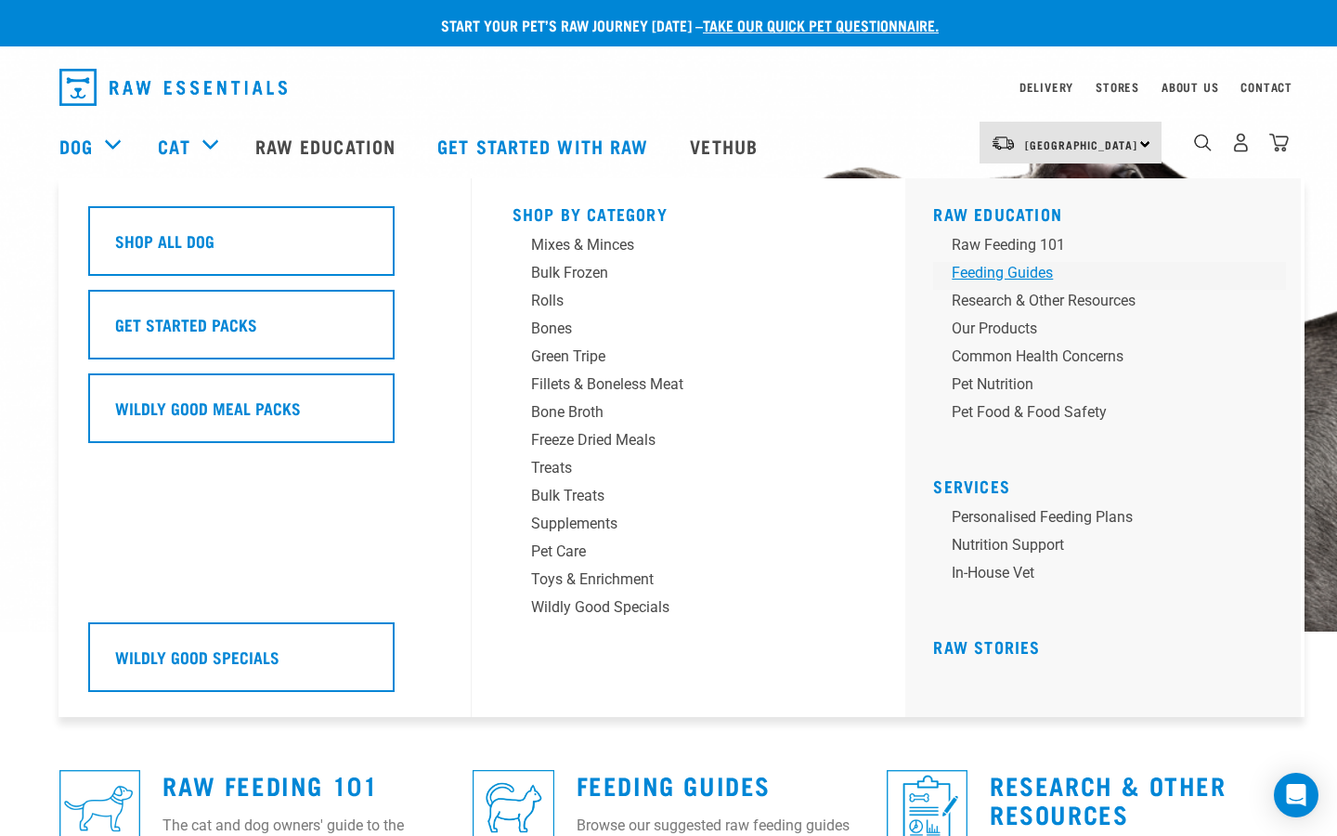
click at [1025, 273] on div "Feeding Guides" at bounding box center [1097, 273] width 290 height 22
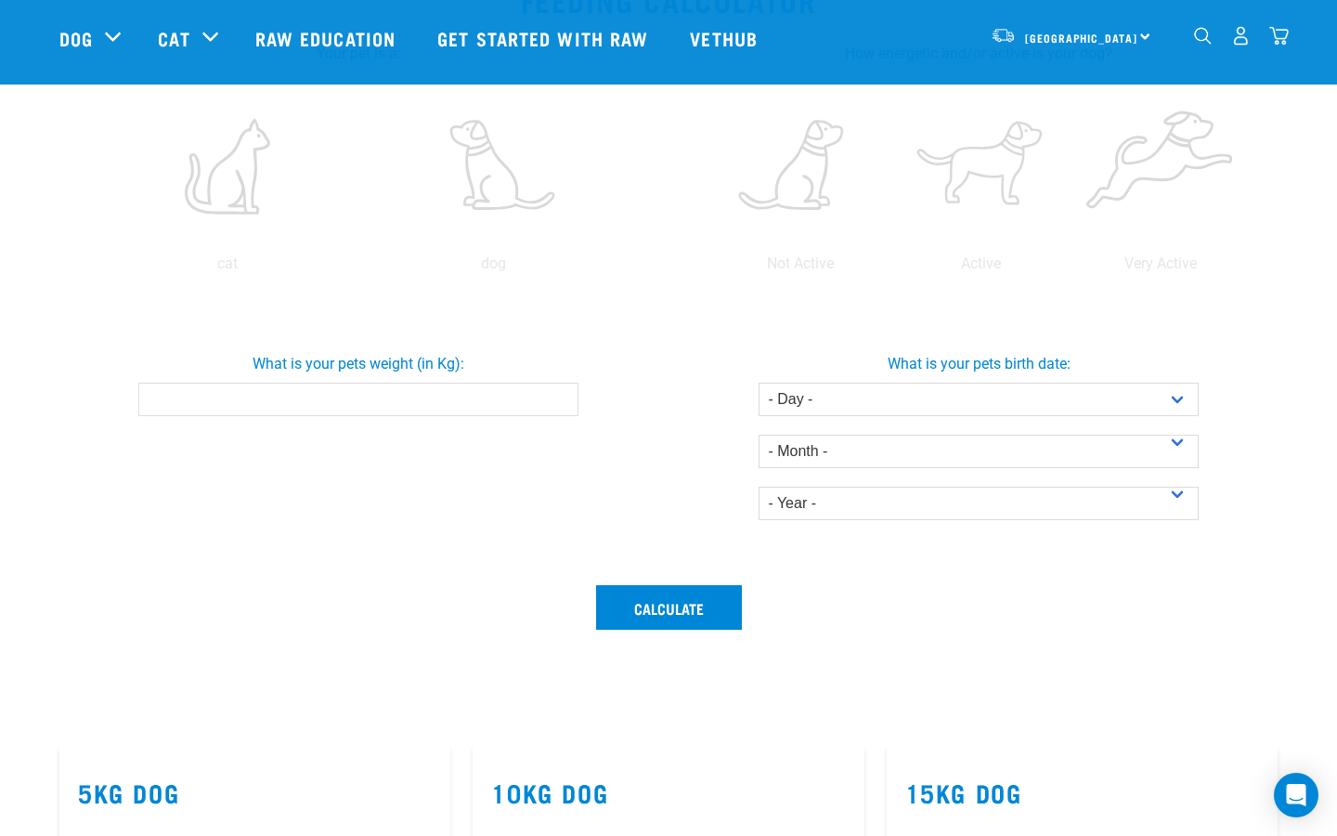
scroll to position [360, 0]
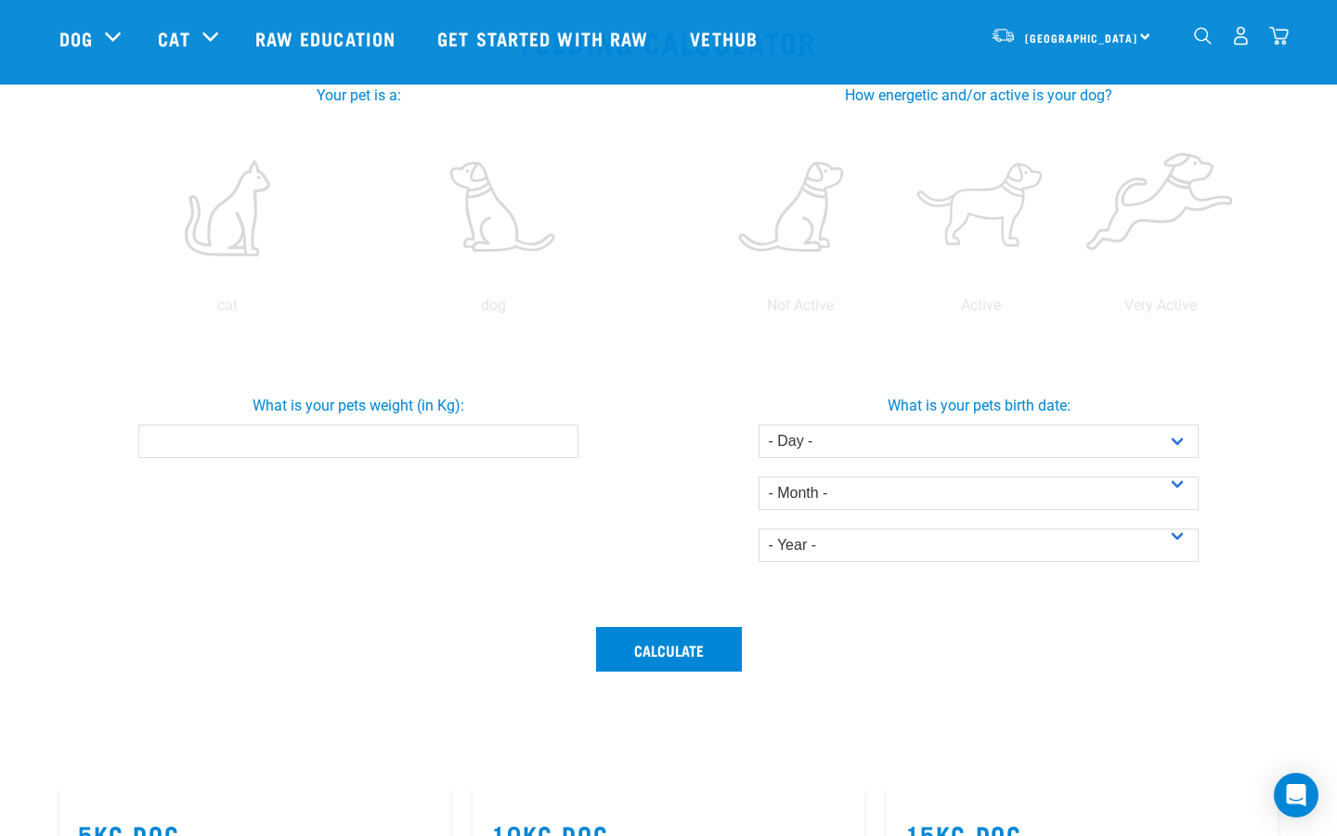
click at [525, 447] on input "What is your pets weight (in Kg):" at bounding box center [357, 440] width 439 height 33
type input "23"
click at [659, 463] on div "What is your pets weight (in Kg): 23" at bounding box center [359, 425] width 628 height 121
click at [908, 448] on select "- Day - 1 2 3 4 5 6 7 8 9 10 11 12 13 14 15 16 17 18 19 20 21 22 23 24 25 26 27" at bounding box center [978, 440] width 439 height 33
select select "13"
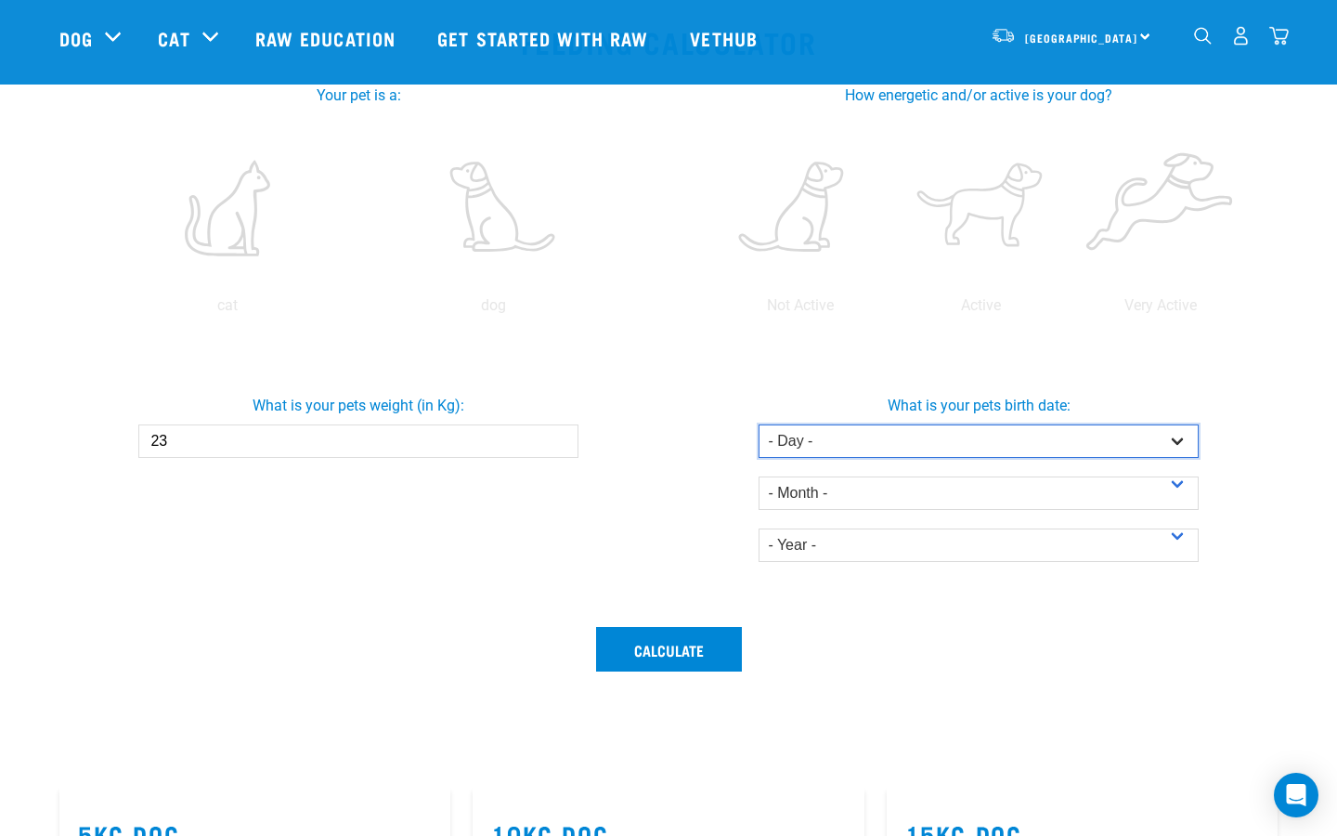
click at [759, 424] on select "- Day - 1 2 3 4 5 6 7 8 9 10 11 12 13 14 15 16 17 18 19 20 21 22 23 24 25 26 27" at bounding box center [978, 440] width 439 height 33
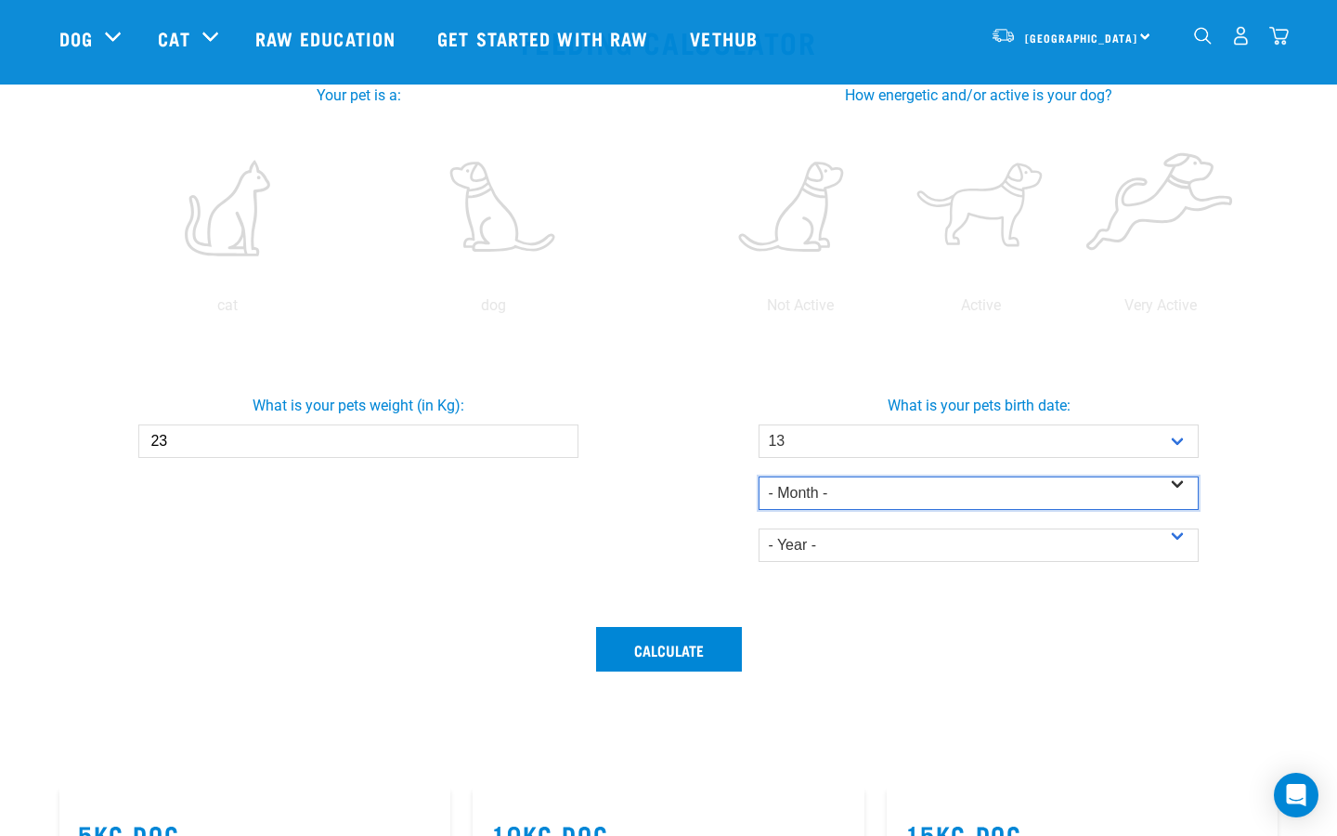
click at [859, 495] on select "- Month - January February March April May June July August September October N…" at bounding box center [978, 492] width 439 height 33
select select "December"
click at [759, 476] on select "- Month - January February March April May June July August September October N…" at bounding box center [978, 492] width 439 height 33
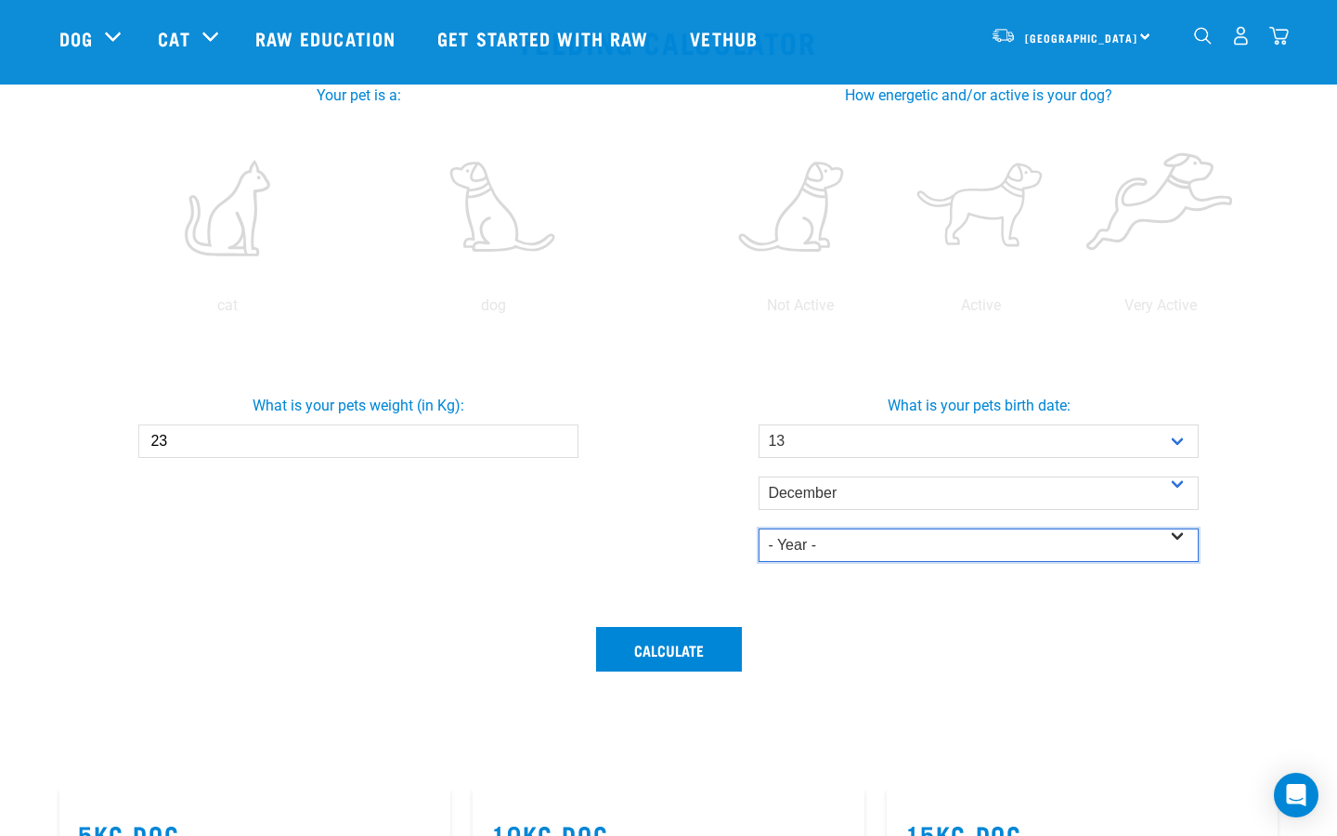
click at [828, 547] on select "- Year - 2025 2024 2023 2022 2021 2020 2019 2018 2017 2016 2015 2014" at bounding box center [978, 544] width 439 height 33
select select "2024"
click at [759, 528] on select "- Year - 2025 2024 2023 2022 2021 2020 2019 2018 2017 2016 2015 2014" at bounding box center [978, 544] width 439 height 33
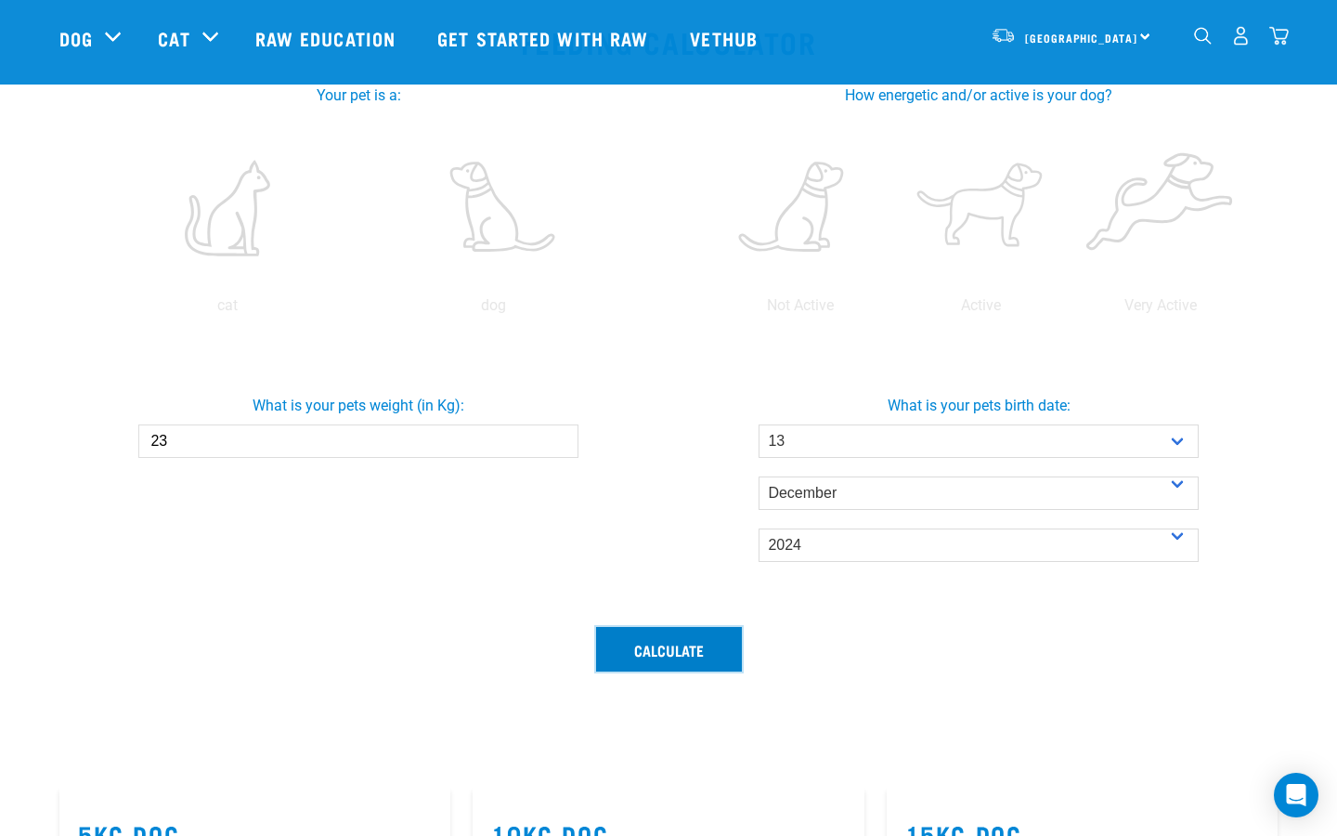
click at [701, 659] on button "Calculate" at bounding box center [669, 649] width 146 height 45
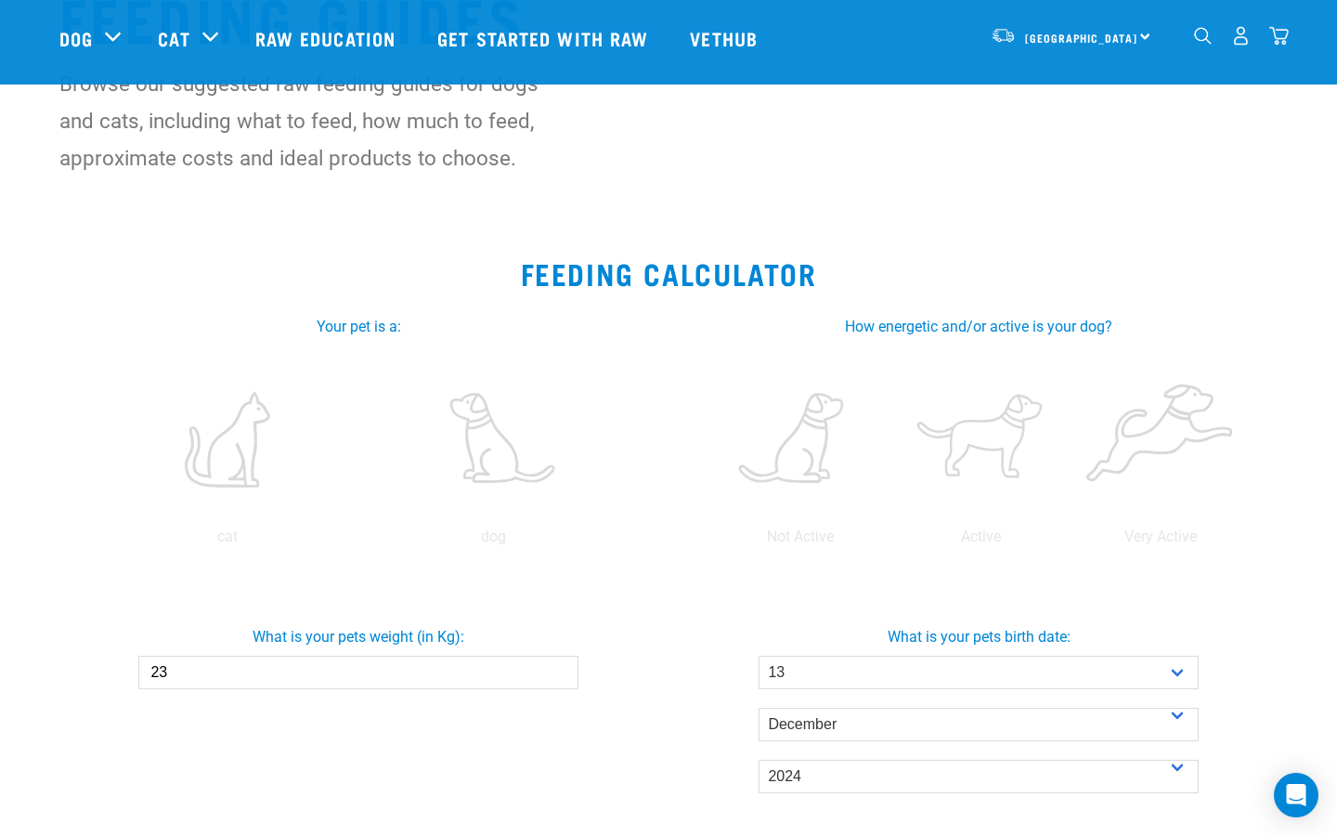
scroll to position [130, 0]
click at [503, 467] on label at bounding box center [493, 438] width 259 height 158
click at [360, 540] on input "radio" at bounding box center [360, 540] width 0 height 0
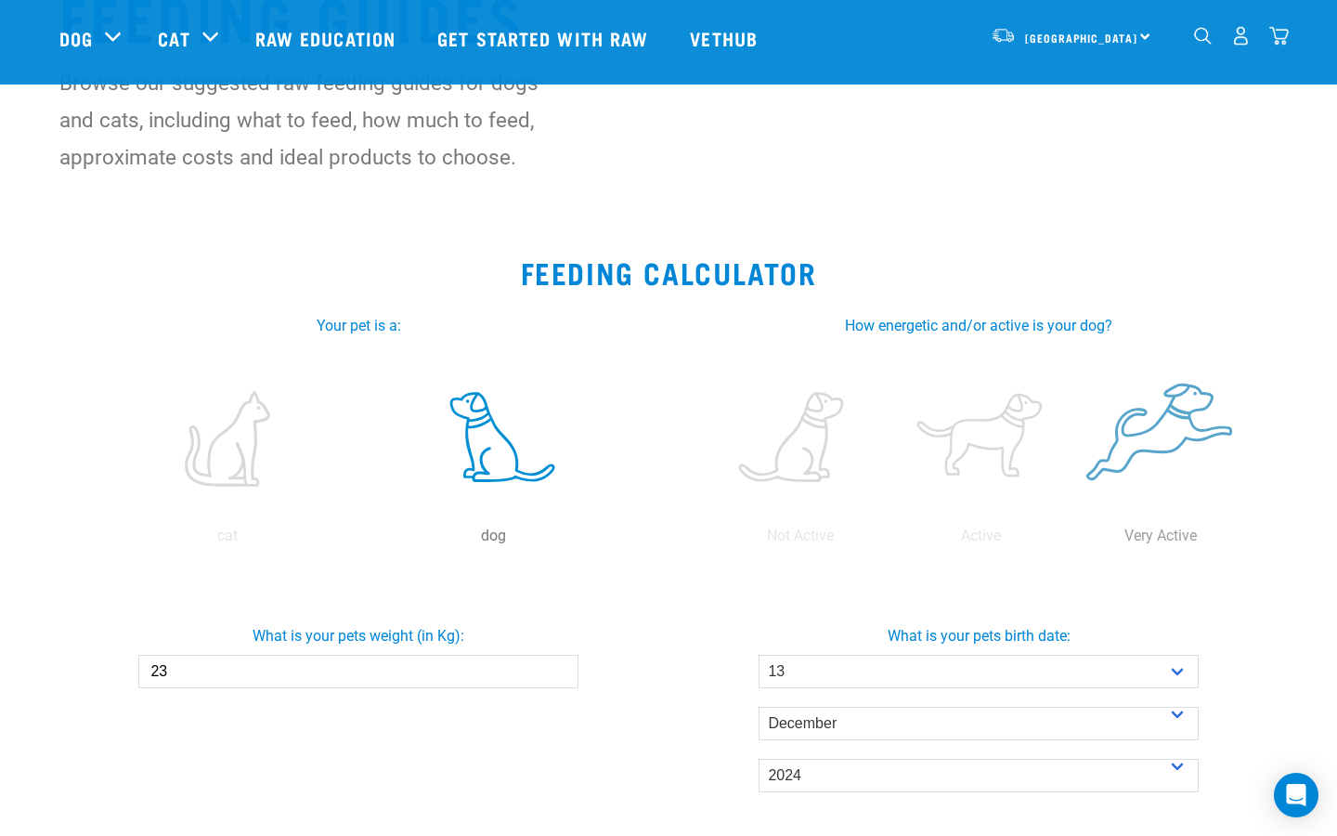
click at [1107, 445] on label at bounding box center [1160, 438] width 173 height 158
click at [1070, 540] on input "radio" at bounding box center [1070, 540] width 0 height 0
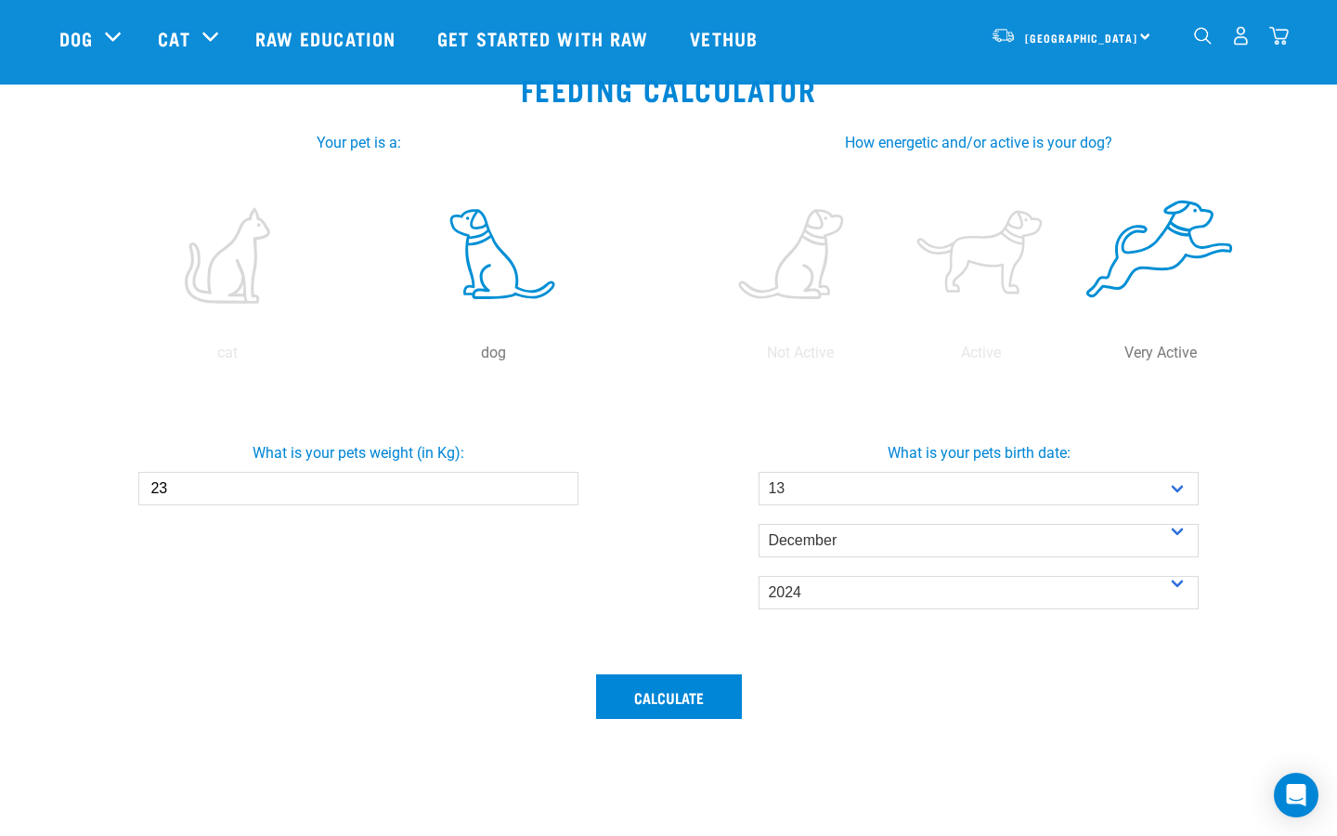
scroll to position [374, 0]
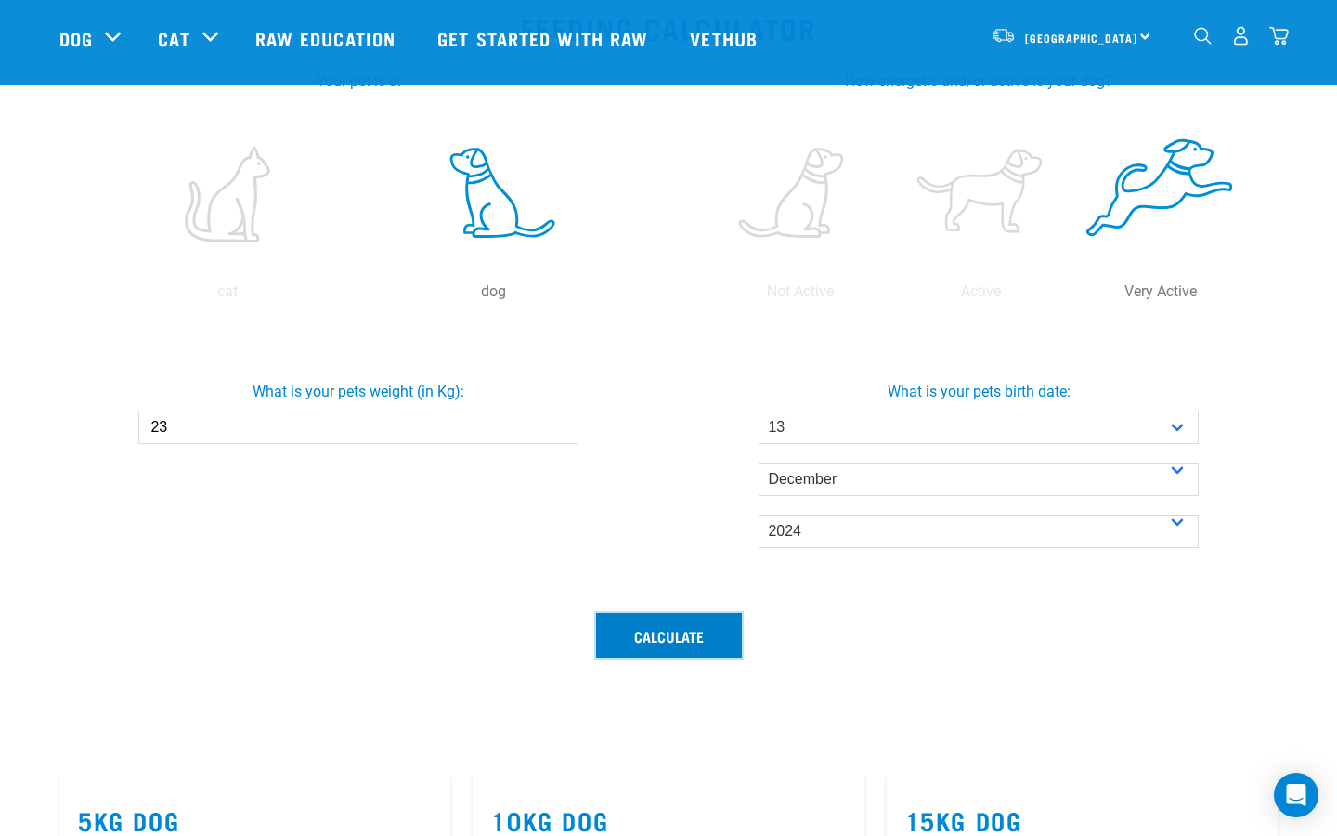
click at [661, 637] on button "Calculate" at bounding box center [669, 635] width 146 height 45
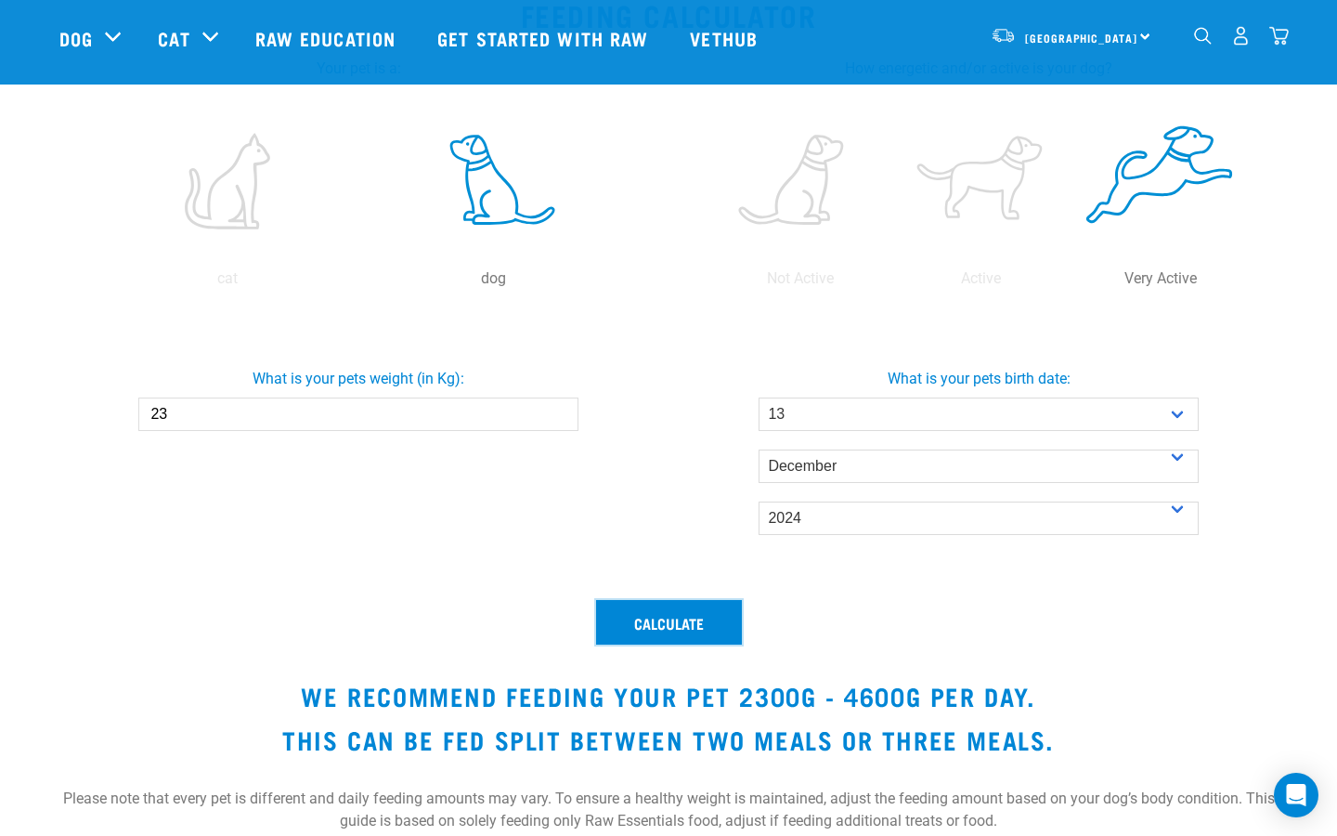
scroll to position [386, 0]
click at [992, 190] on label at bounding box center [980, 182] width 173 height 158
click at [890, 284] on input "radio" at bounding box center [890, 284] width 0 height 0
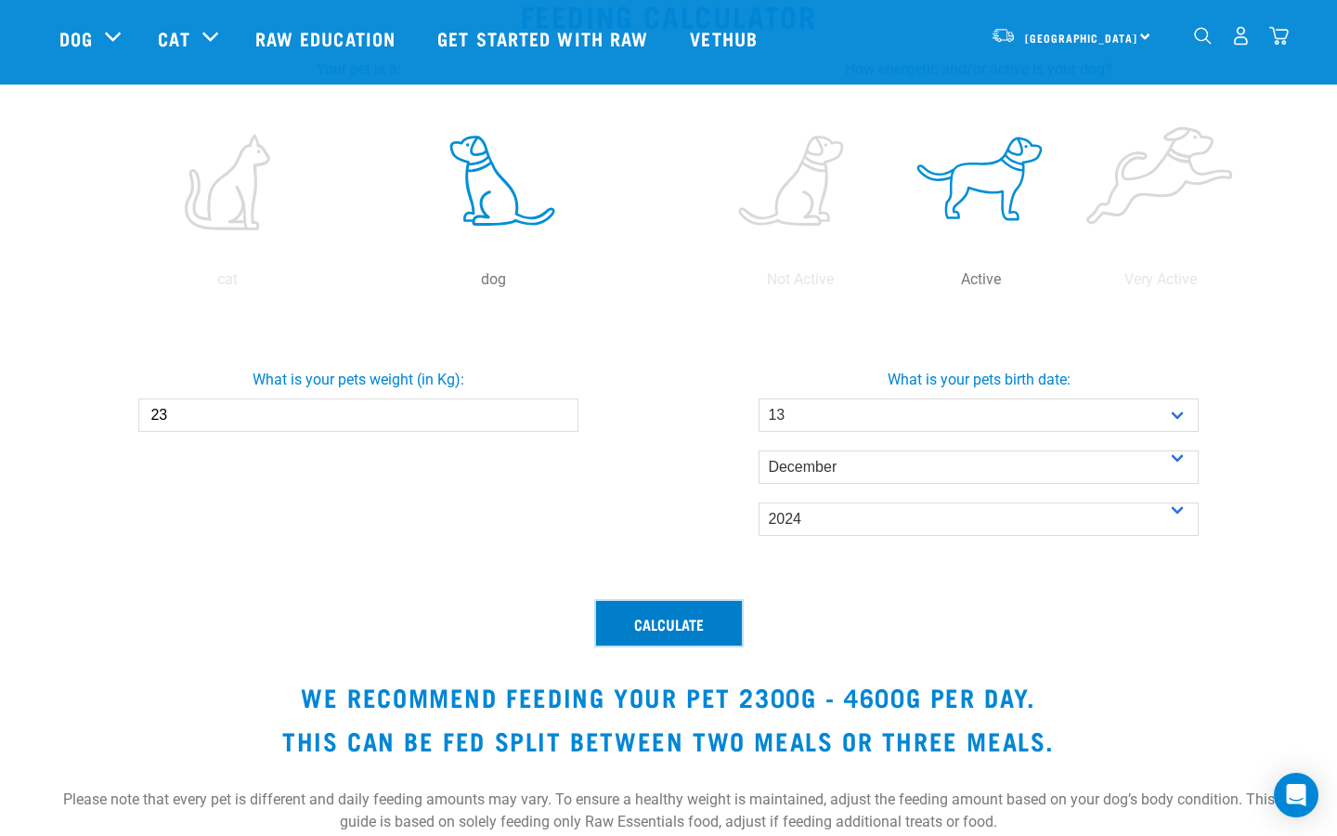
click at [721, 627] on button "Calculate" at bounding box center [669, 623] width 146 height 45
click at [722, 623] on button "Calculate" at bounding box center [669, 623] width 146 height 45
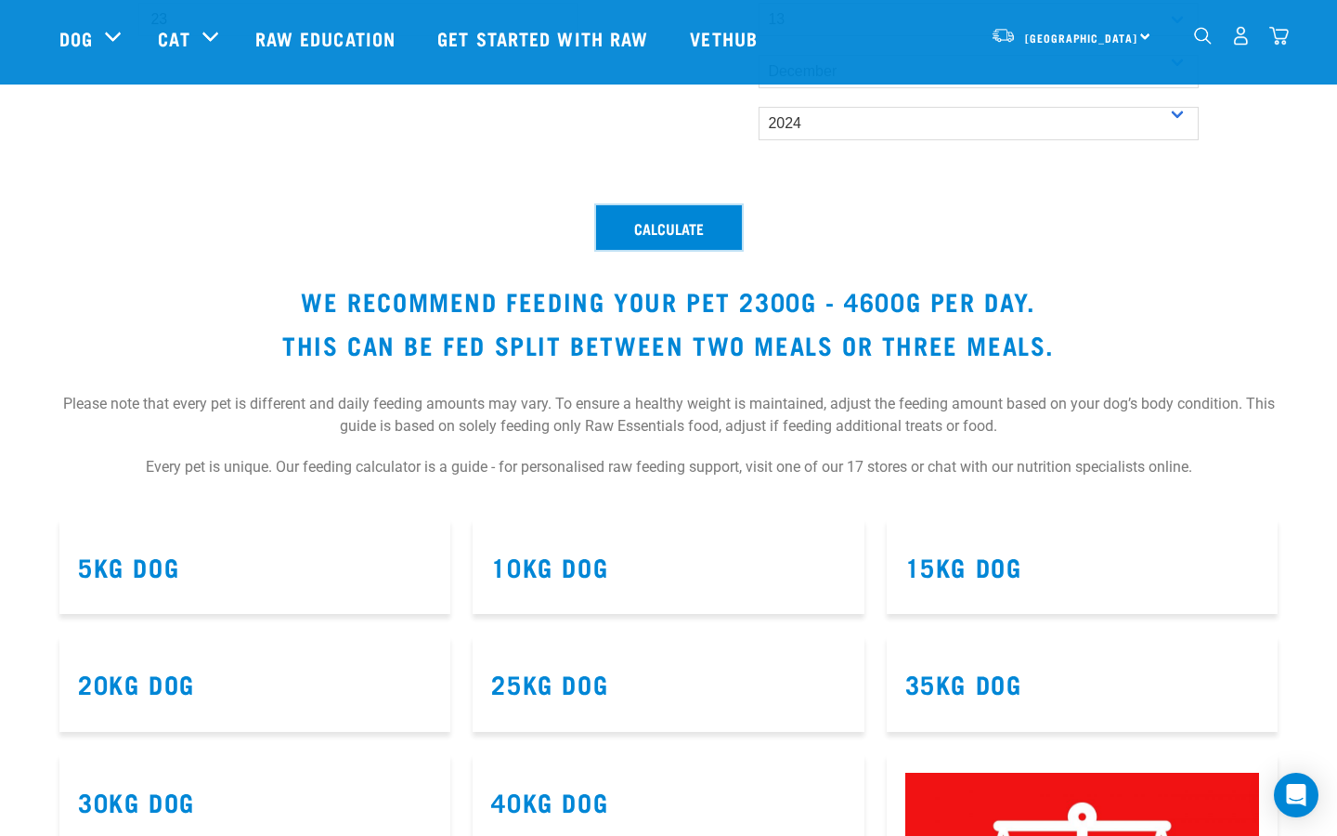
scroll to position [783, 0]
click at [562, 681] on link "25kg Dog" at bounding box center [549, 682] width 117 height 14
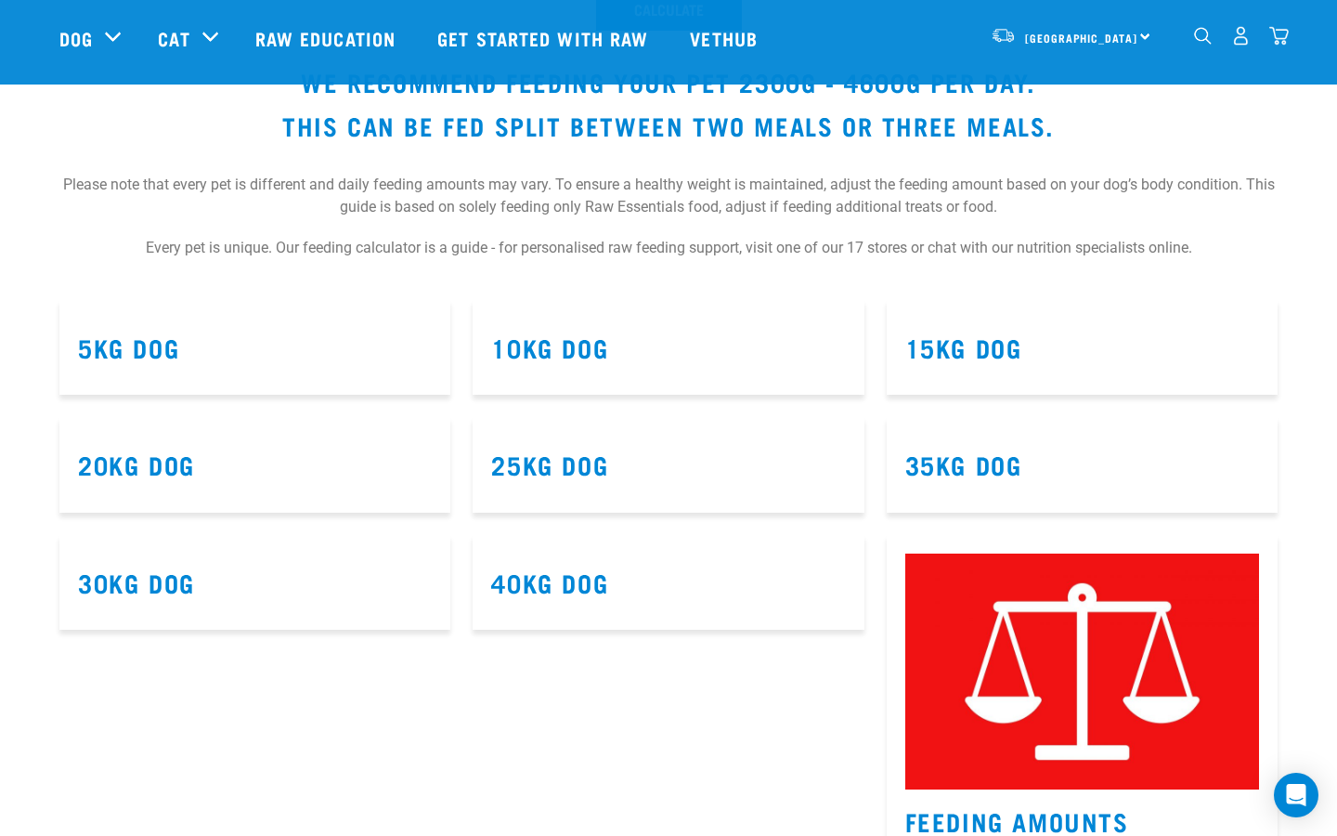
scroll to position [1005, 0]
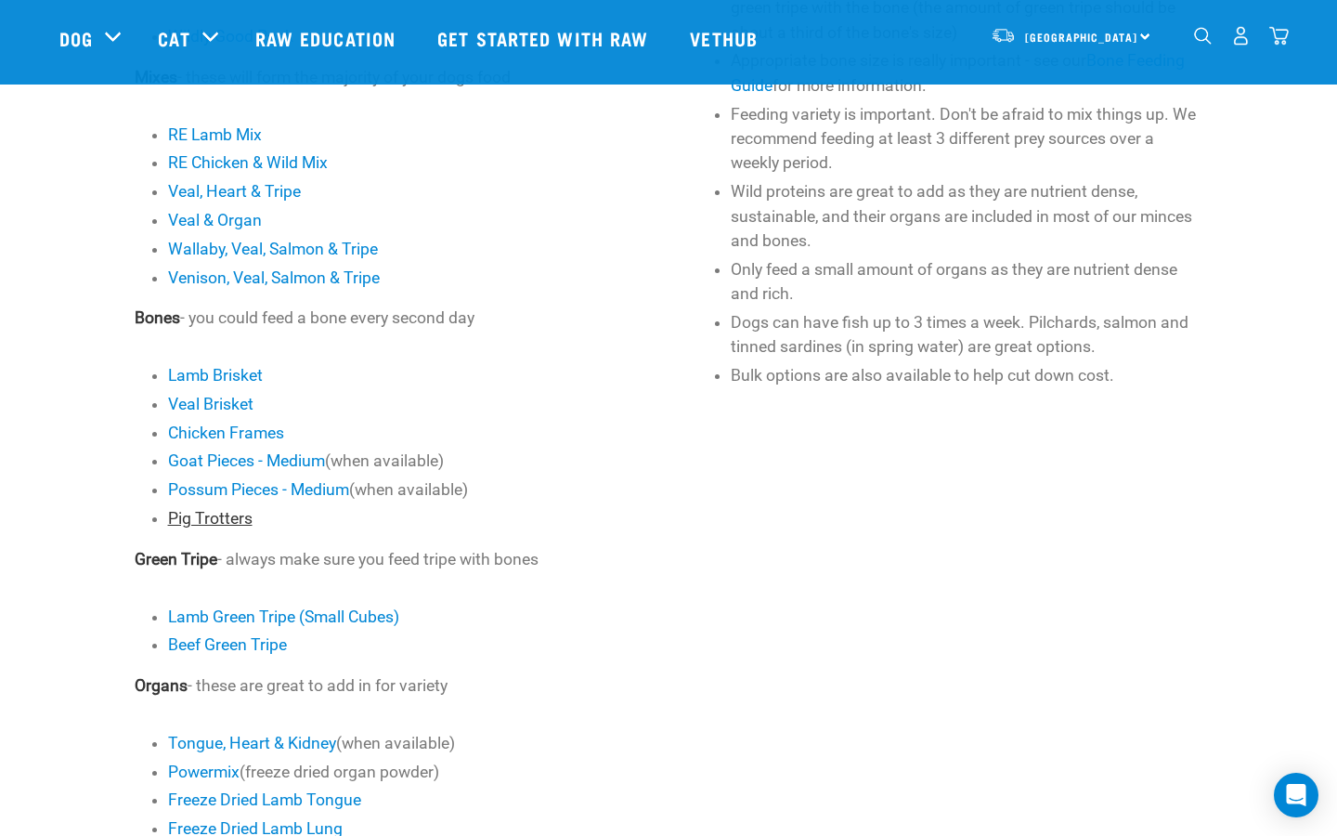
scroll to position [735, 0]
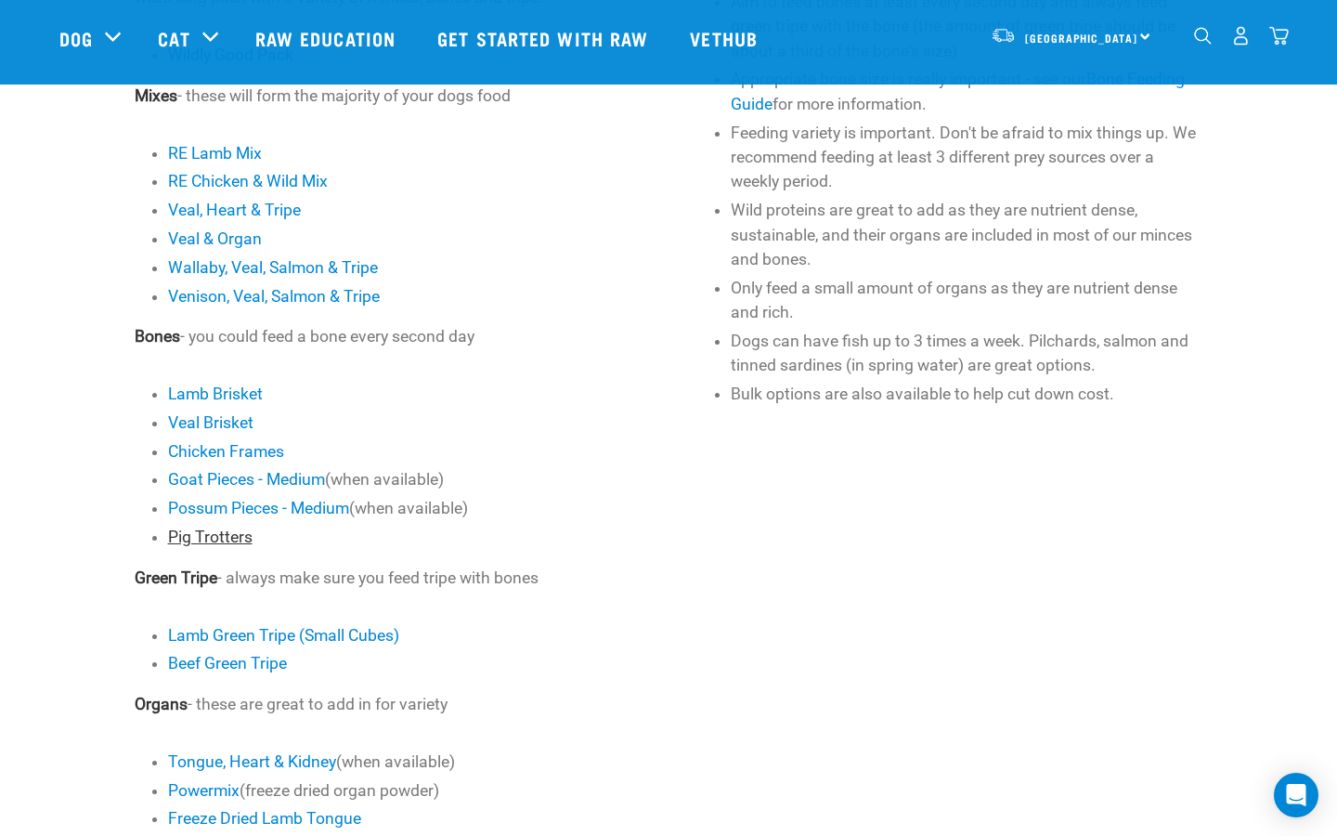
click at [223, 535] on link "Pig Trotters" at bounding box center [210, 536] width 84 height 19
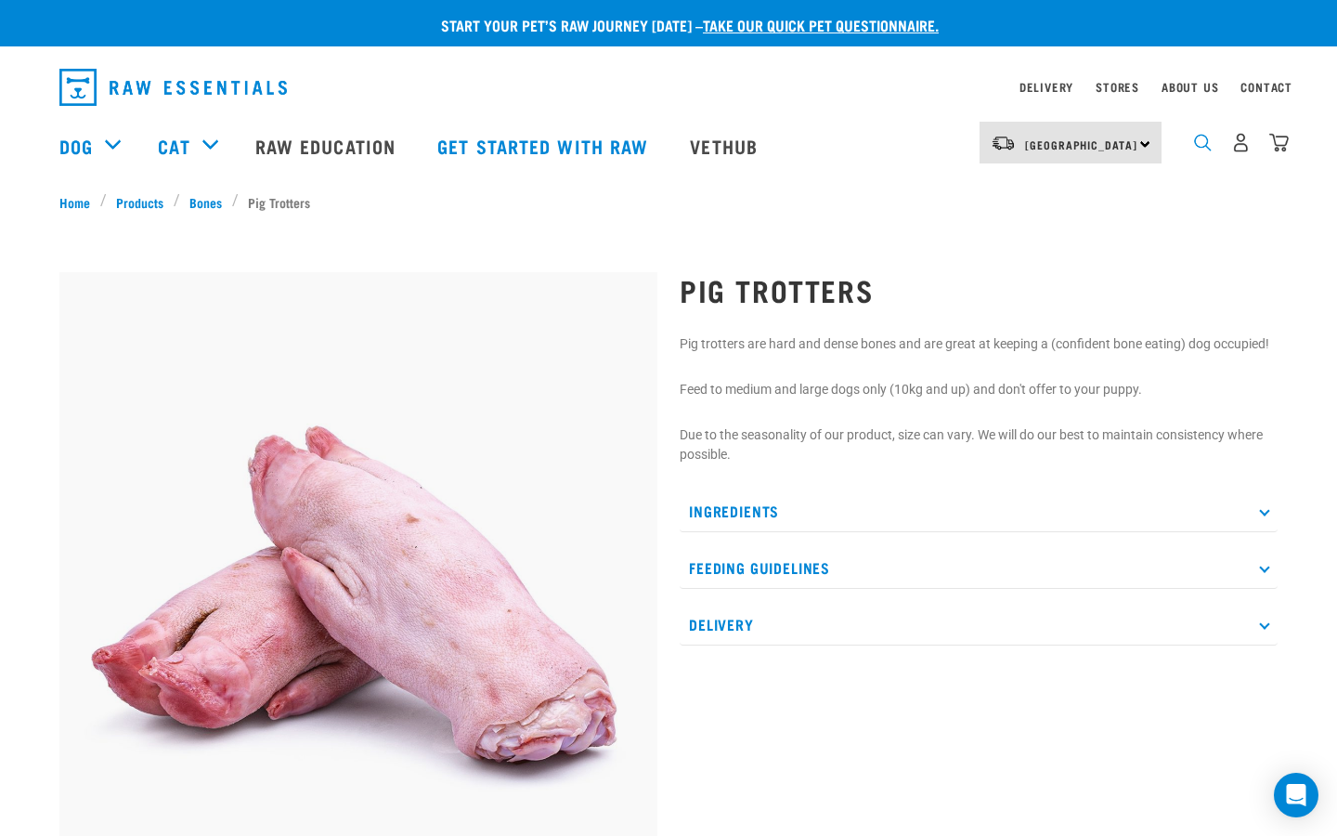
click at [1197, 142] on img "dropdown navigation" at bounding box center [1203, 143] width 18 height 18
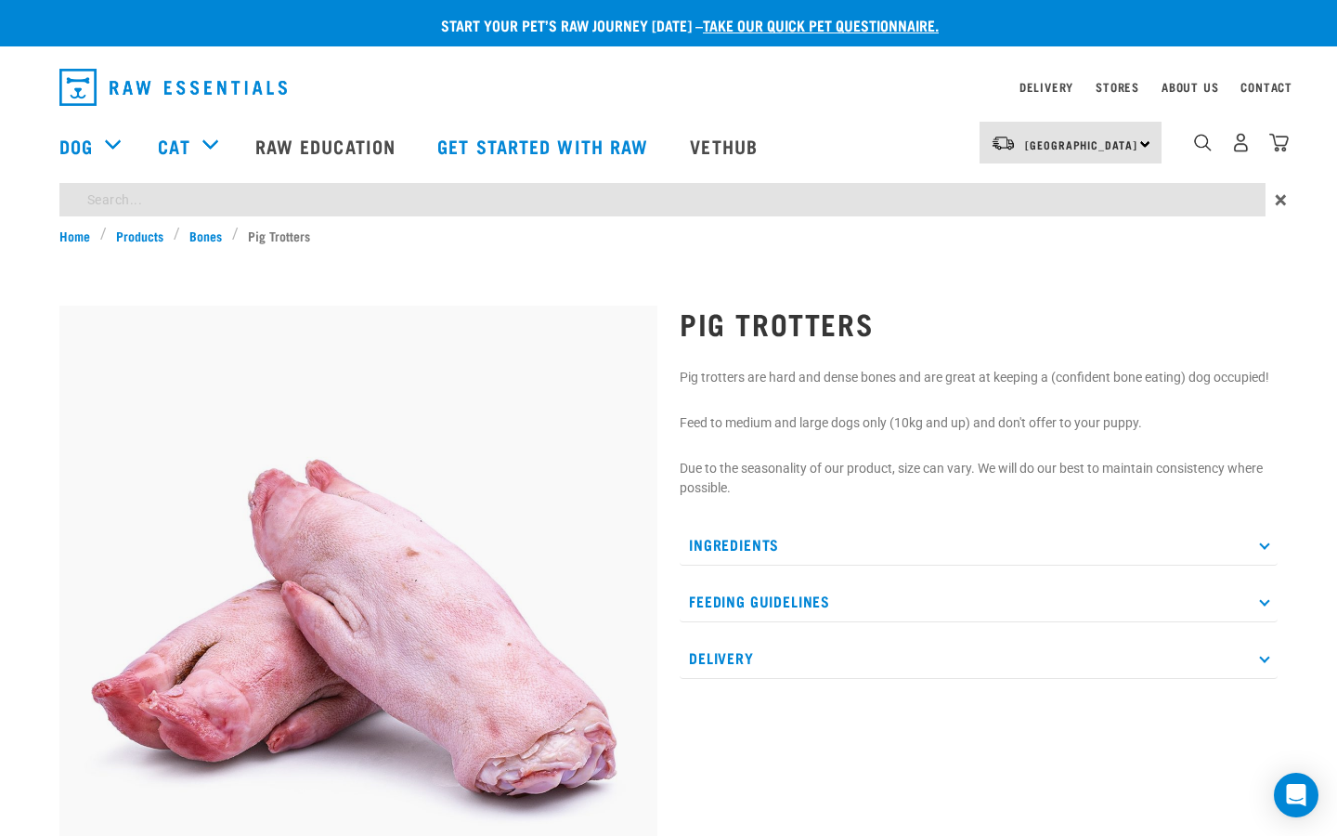
click at [124, 204] on input "search" at bounding box center [662, 199] width 1206 height 33
type input "pig trotters"
click at [143, 232] on link "Products" at bounding box center [140, 235] width 67 height 19
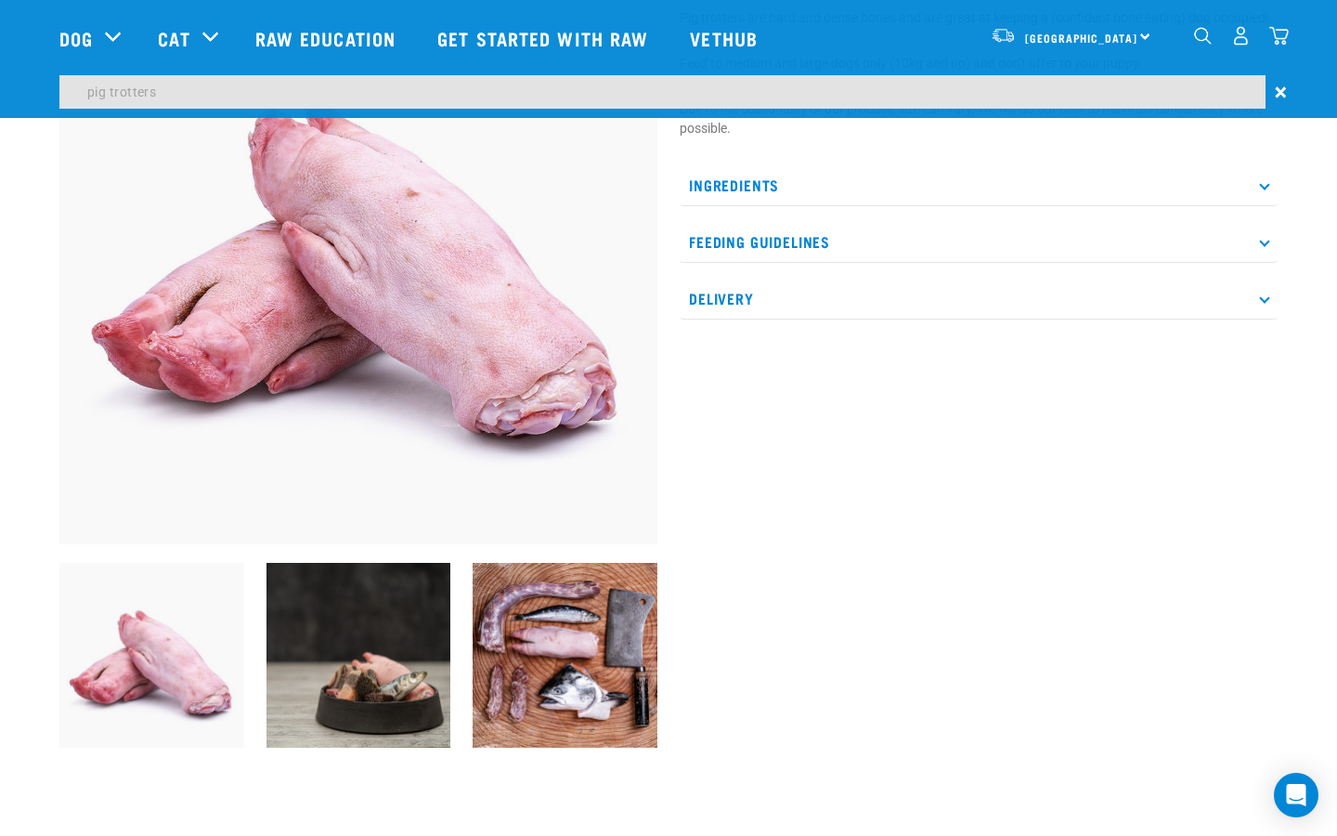
scroll to position [334, 0]
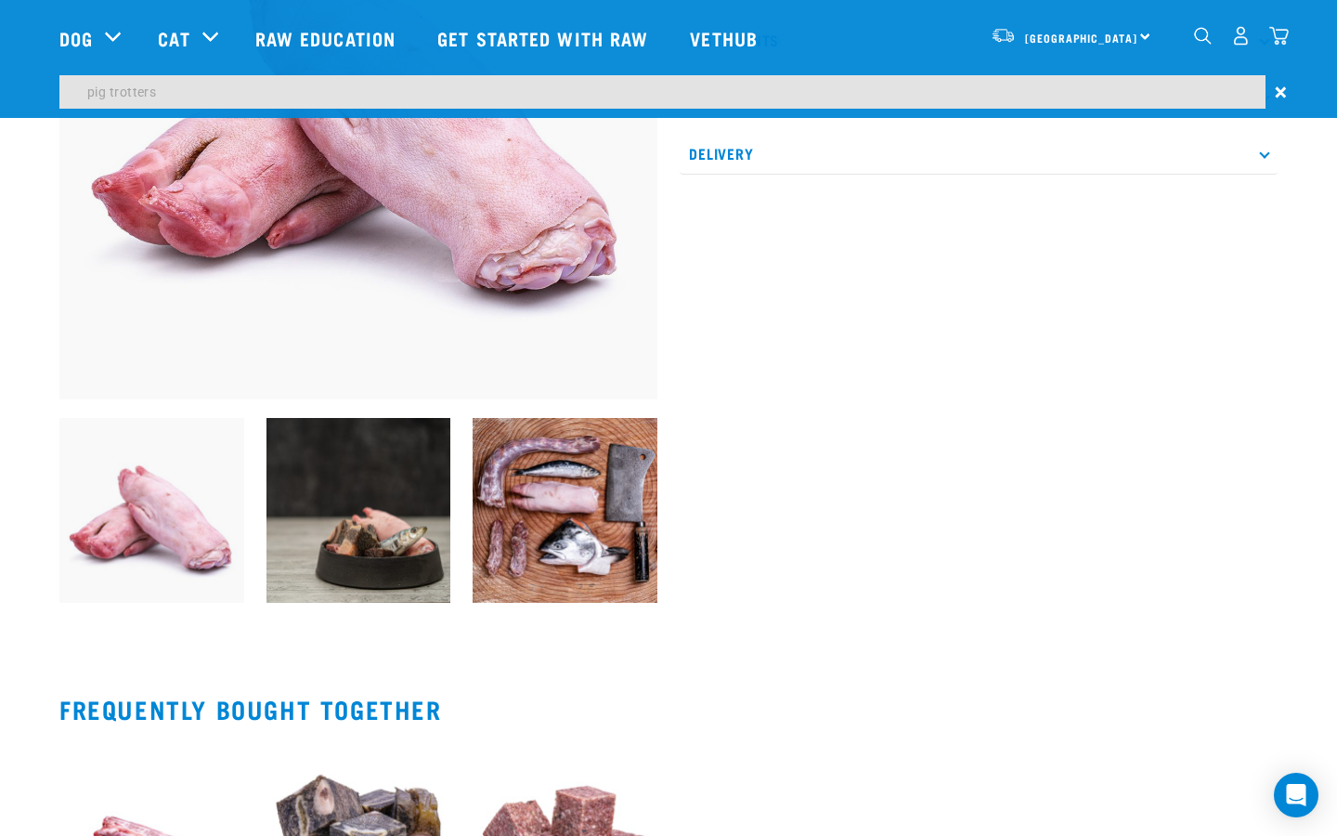
click at [363, 551] on img at bounding box center [358, 510] width 185 height 185
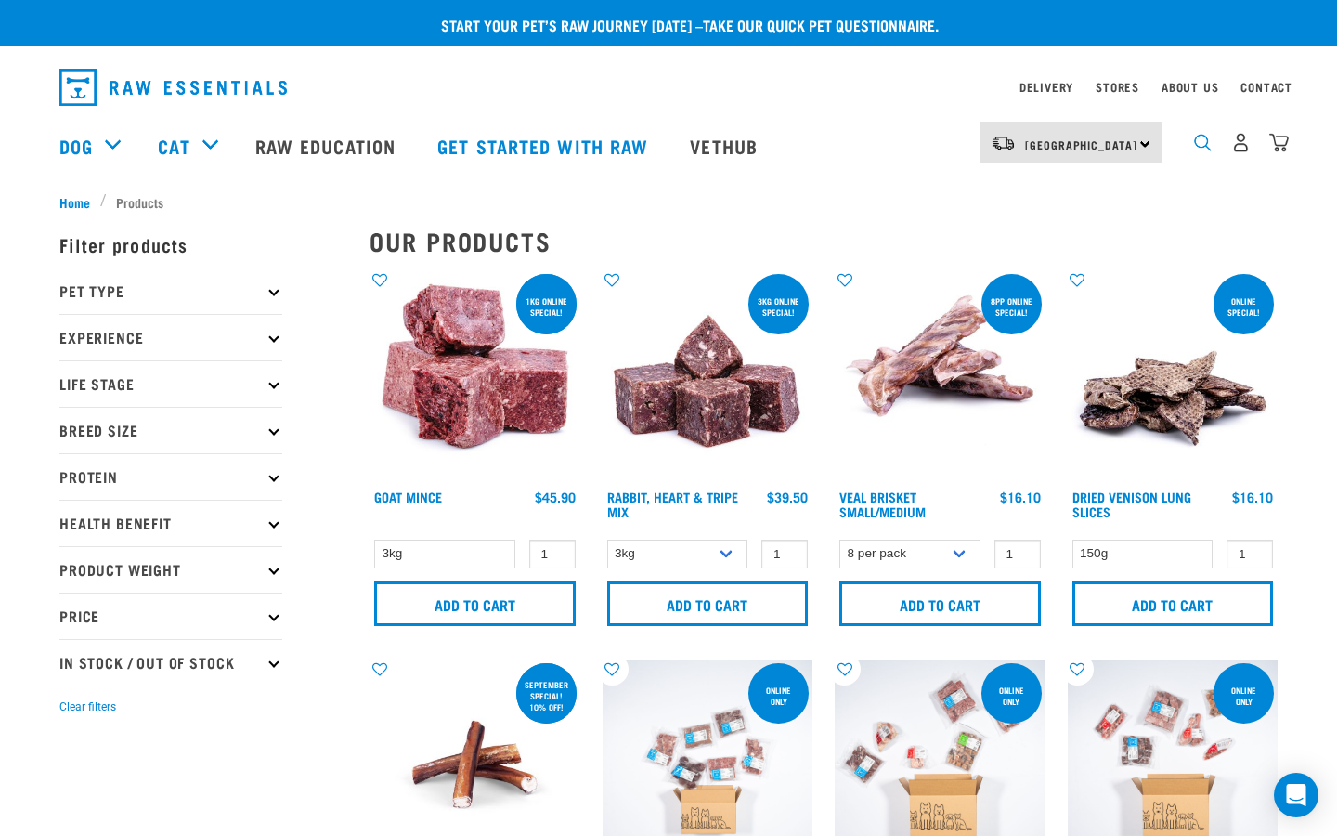
click at [1199, 147] on img "dropdown navigation" at bounding box center [1203, 143] width 18 height 18
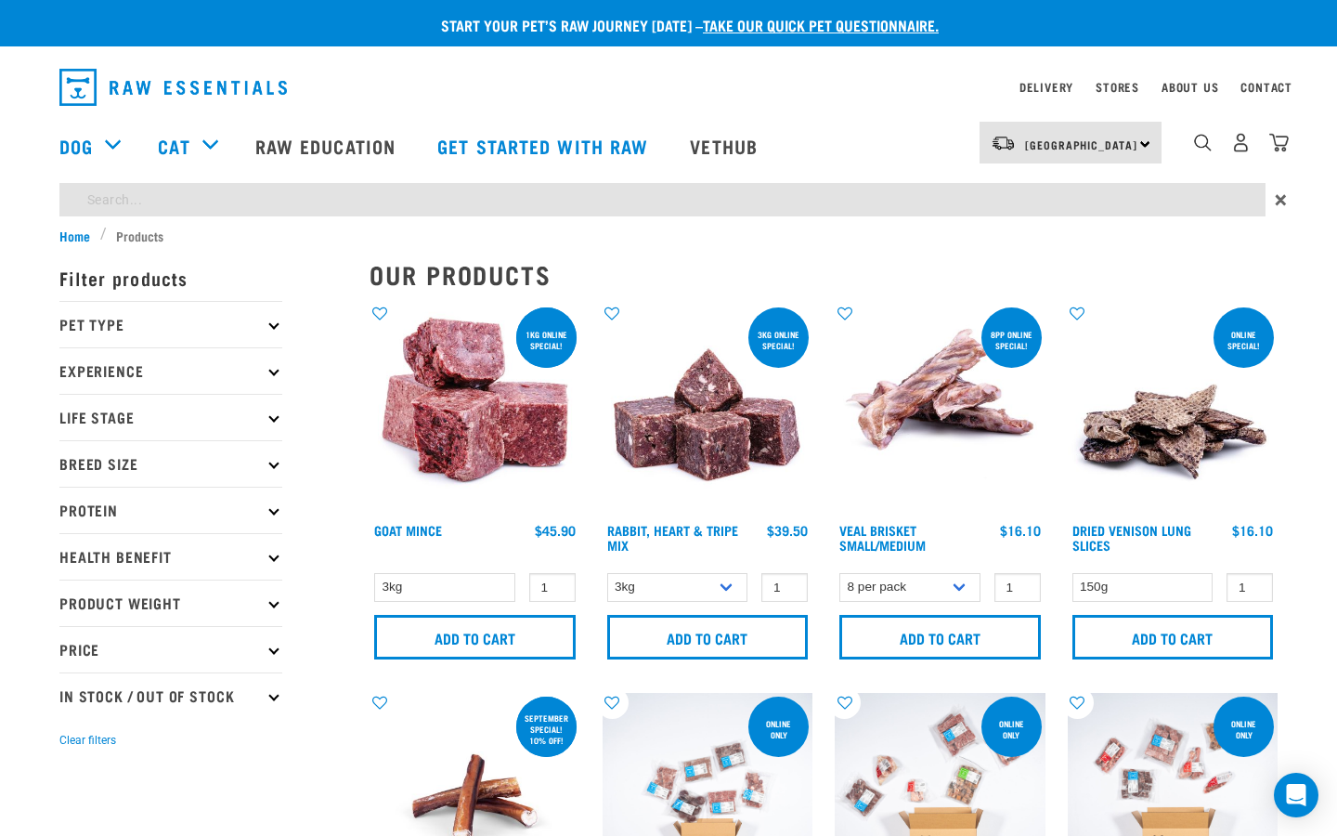
click at [807, 202] on input "search" at bounding box center [662, 199] width 1206 height 33
type input "pig trotters"
